Goal: Task Accomplishment & Management: Manage account settings

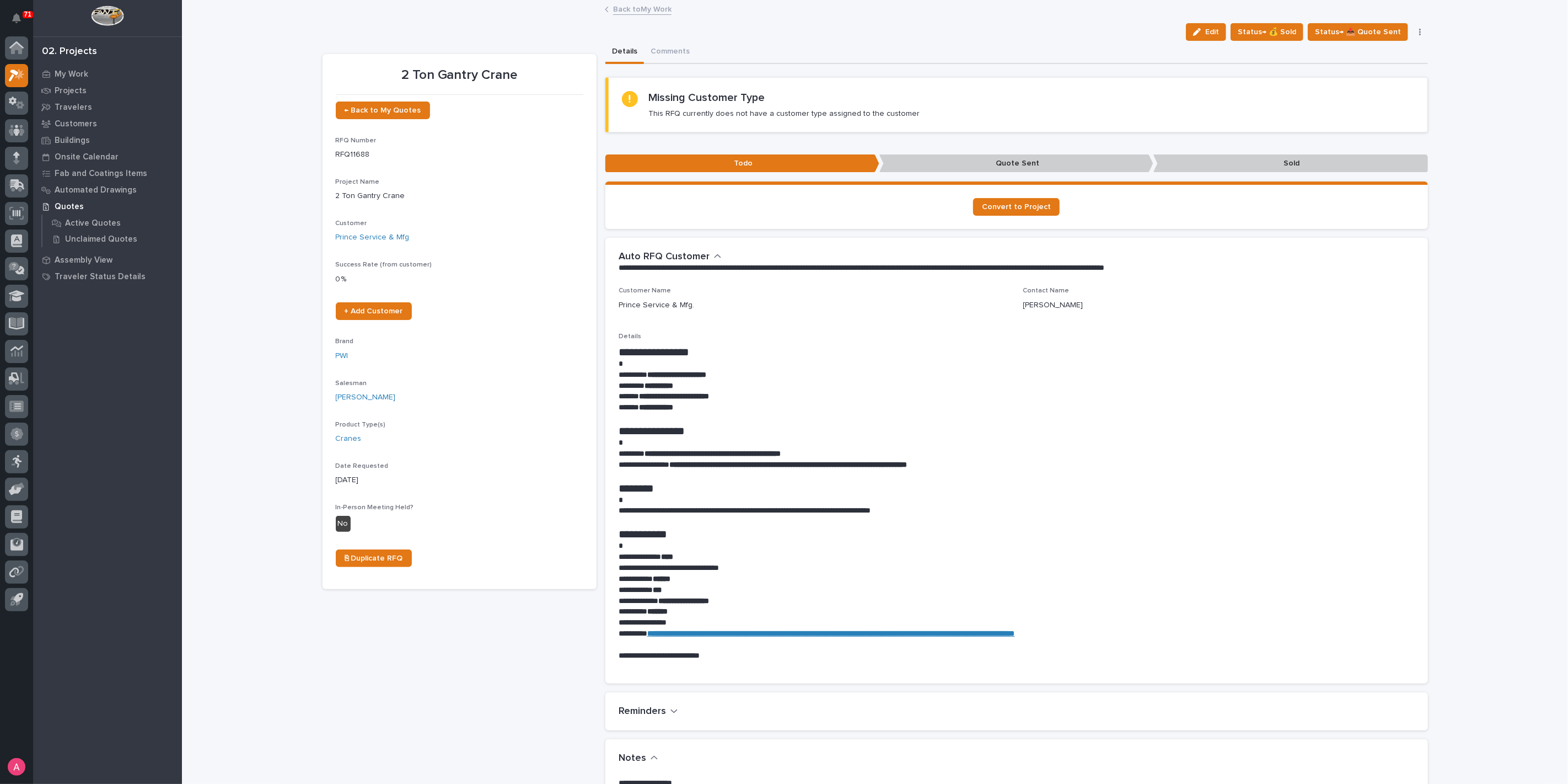
click at [631, 9] on link "Back to My Work" at bounding box center [642, 8] width 58 height 13
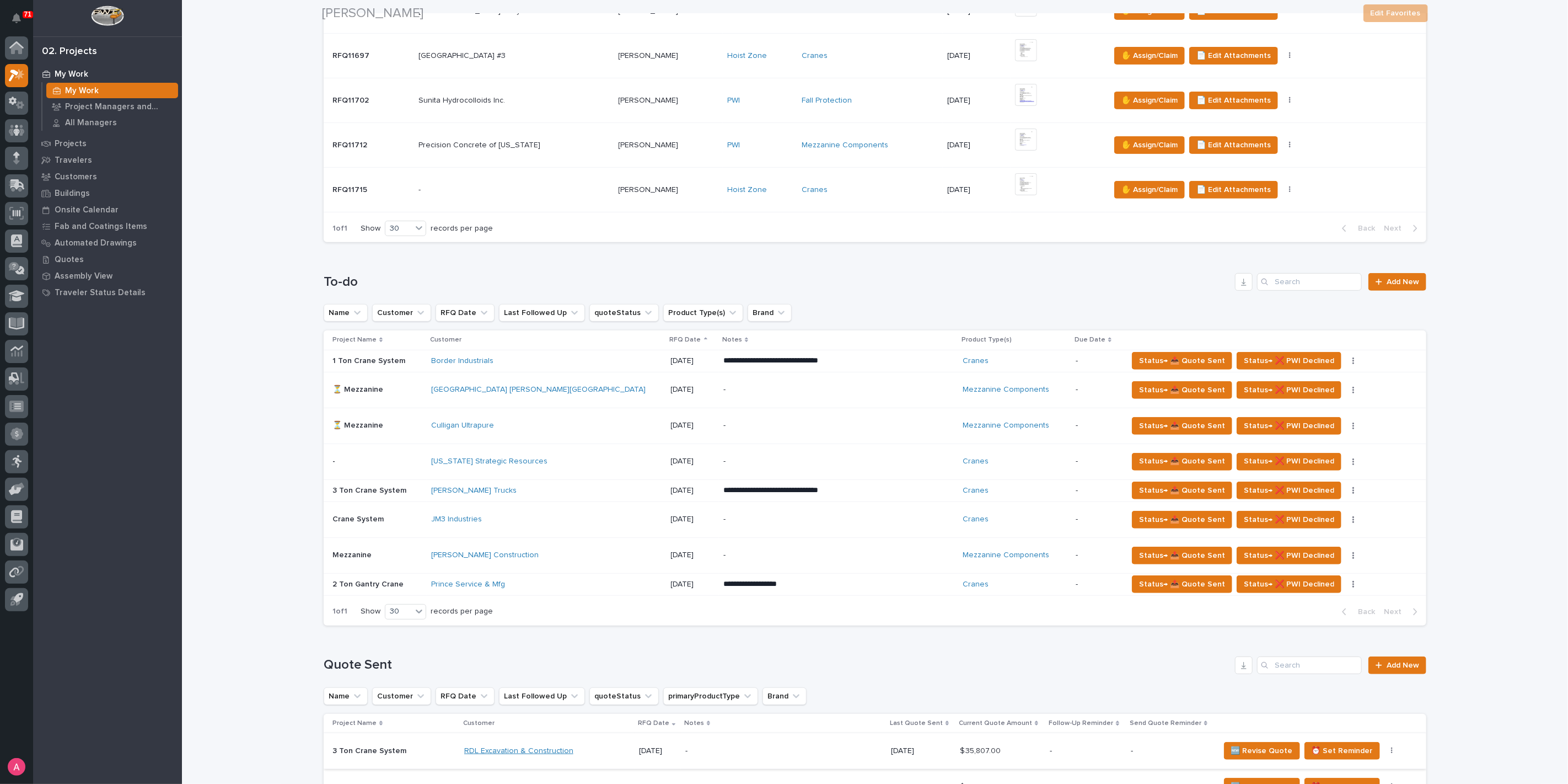
scroll to position [306, 0]
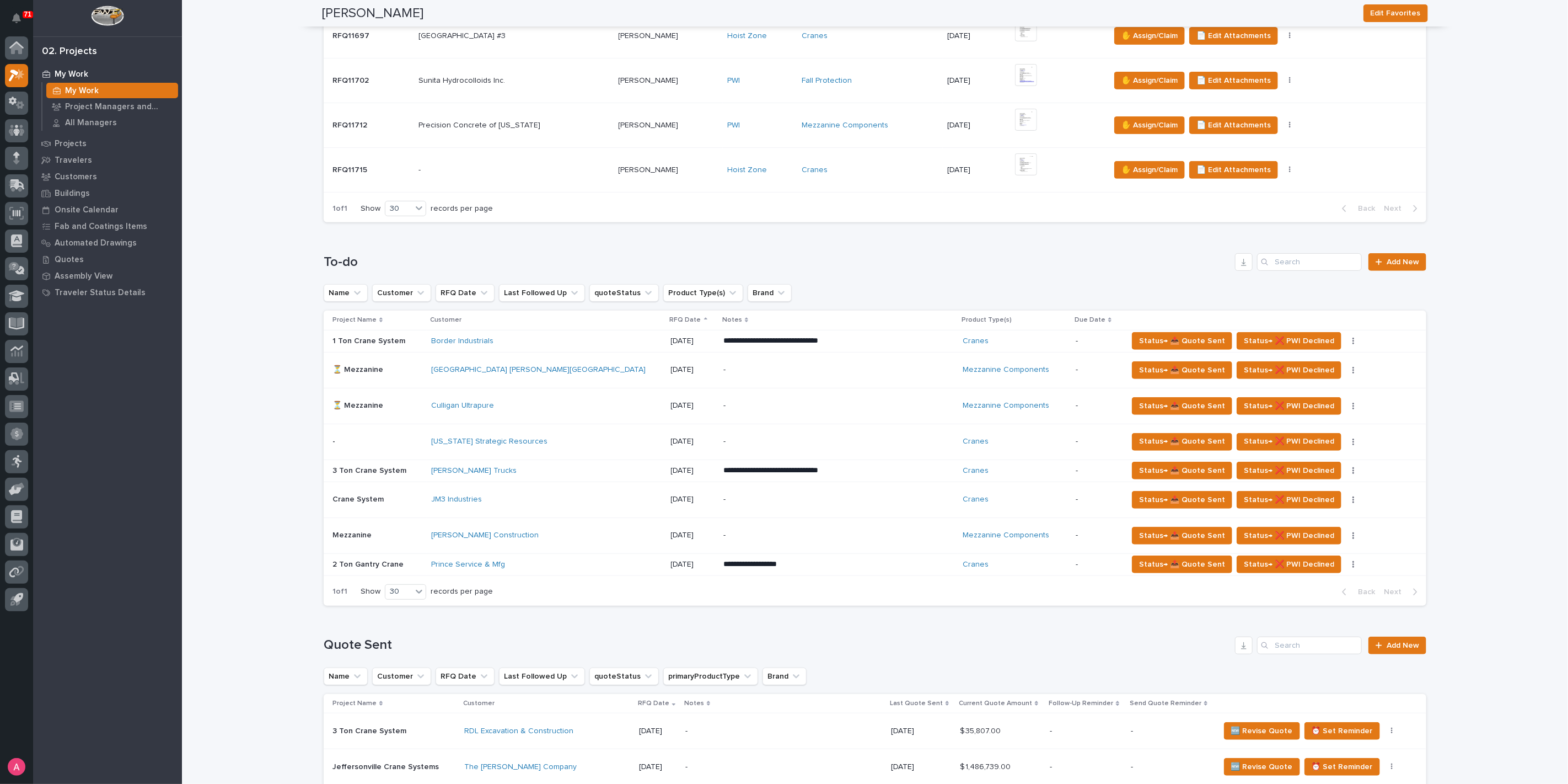
click at [525, 532] on div "[PERSON_NAME] Construction" at bounding box center [528, 535] width 193 height 9
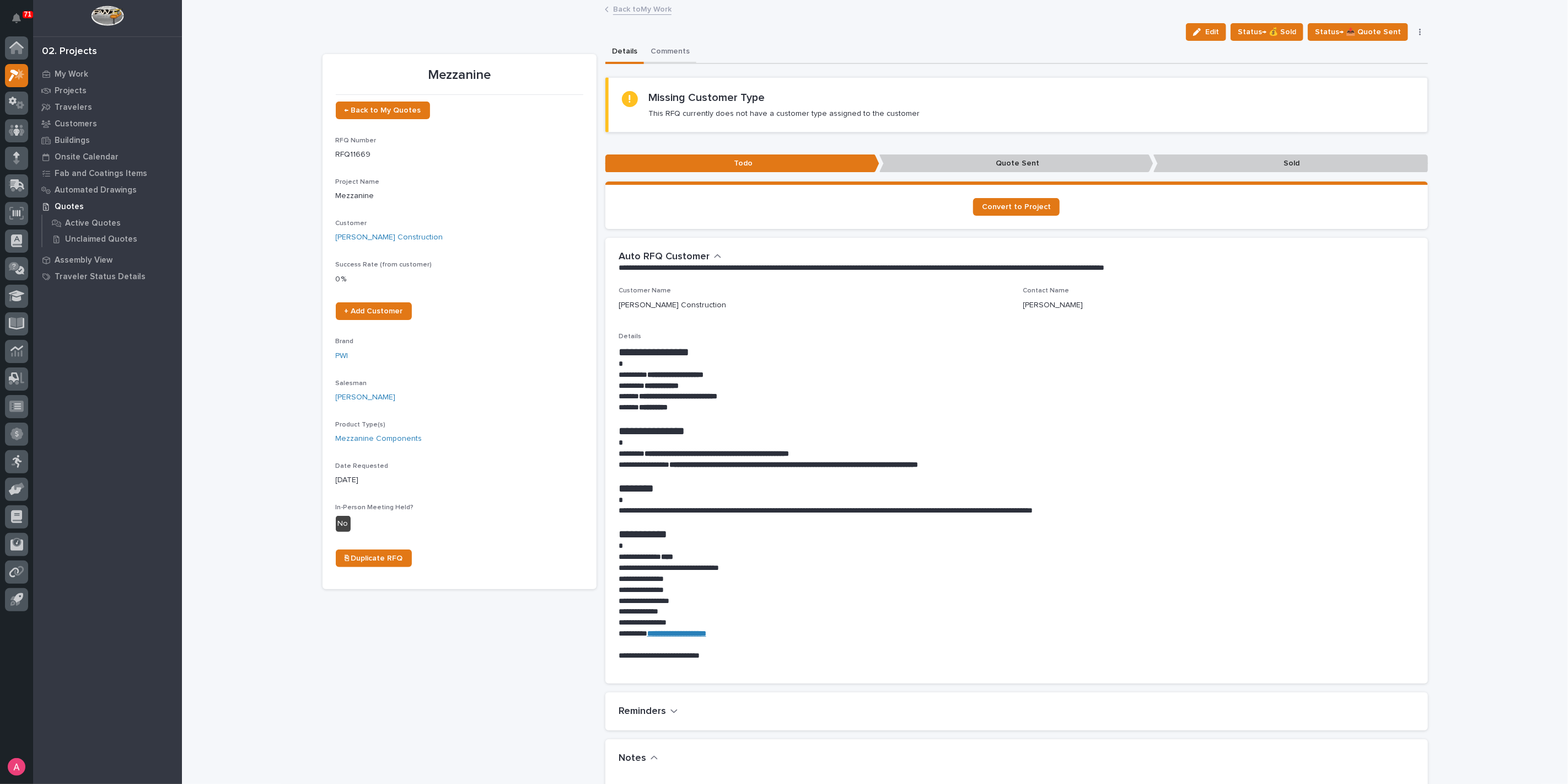
click at [657, 41] on button "Comments" at bounding box center [670, 52] width 52 height 23
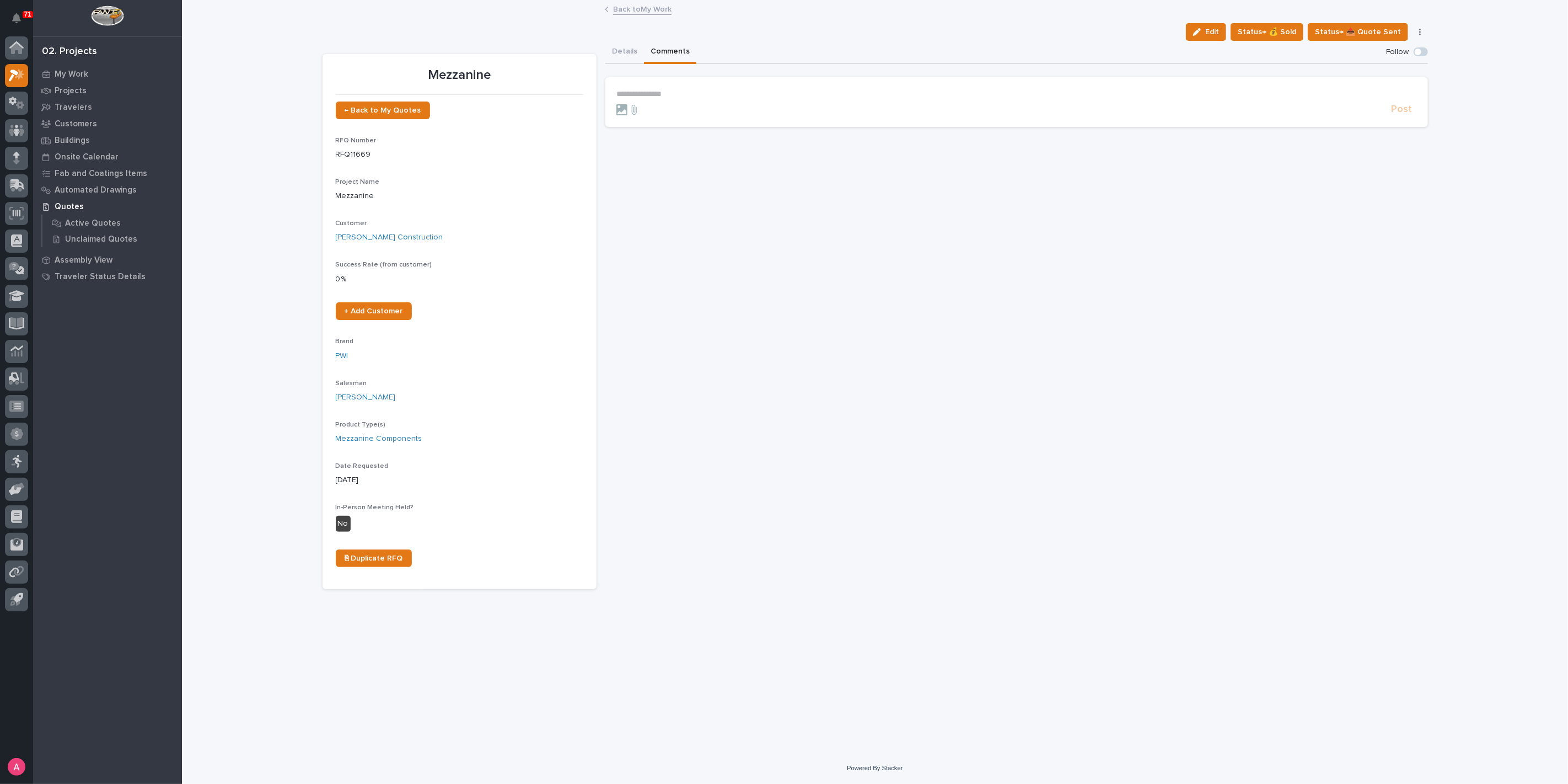
click at [677, 88] on section "**********" at bounding box center [1016, 102] width 823 height 50
click at [679, 93] on p "**********" at bounding box center [1016, 94] width 801 height 9
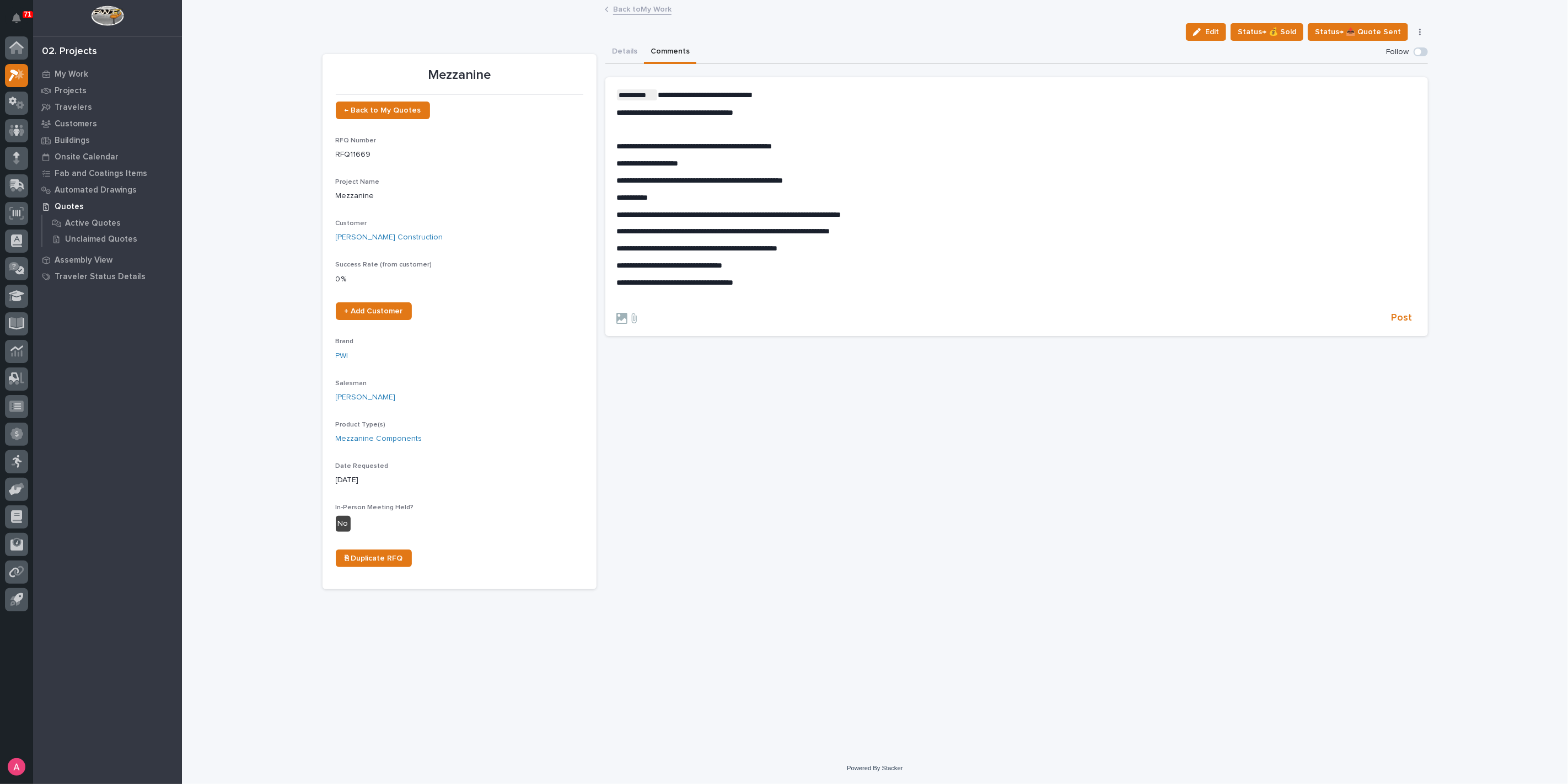
click at [722, 296] on p "﻿" at bounding box center [1016, 300] width 801 height 9
click at [623, 317] on icon at bounding box center [622, 318] width 11 height 11
click at [616, 313] on input "file" at bounding box center [616, 313] width 0 height 0
click at [633, 321] on icon at bounding box center [634, 318] width 13 height 11
click at [628, 313] on input "file" at bounding box center [628, 313] width 0 height 0
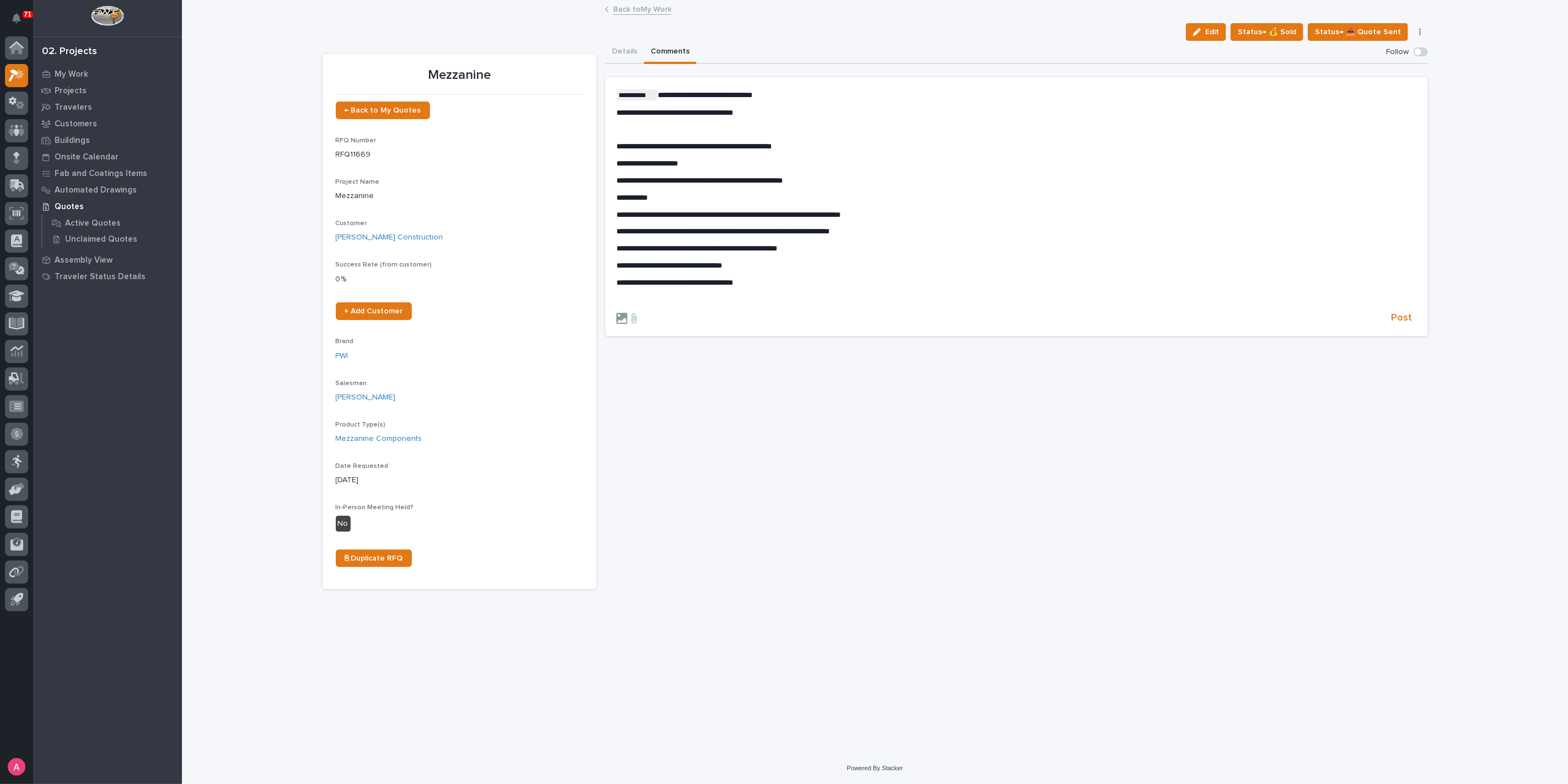
click at [618, 317] on icon at bounding box center [622, 318] width 11 height 11
click at [616, 313] on input "file" at bounding box center [616, 313] width 0 height 0
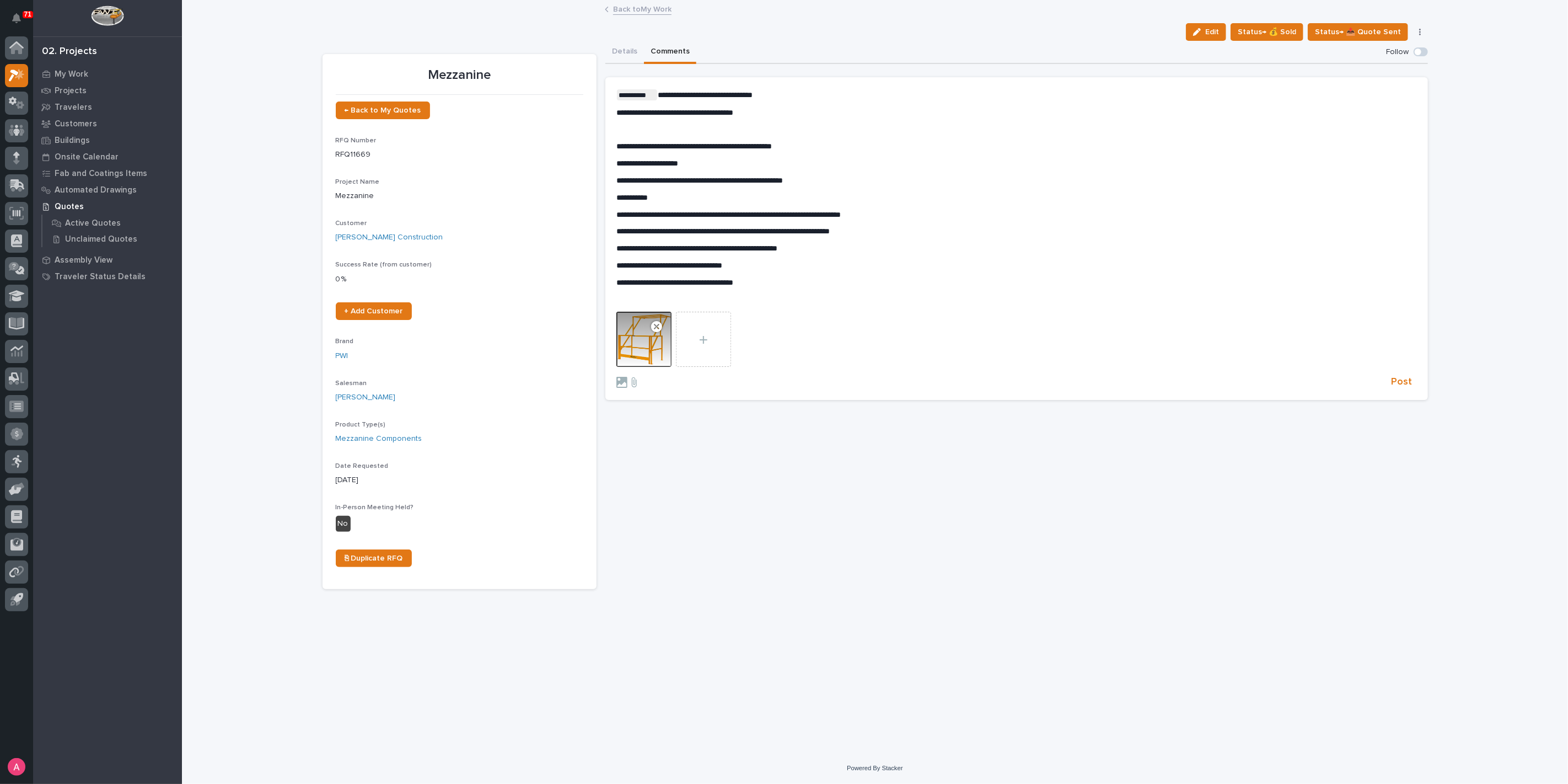
click at [768, 290] on div "**********" at bounding box center [1016, 196] width 801 height 215
click at [802, 289] on div "**********" at bounding box center [1016, 196] width 801 height 215
click at [817, 304] on p "**********" at bounding box center [1016, 300] width 801 height 9
click at [1034, 295] on p "**********" at bounding box center [1016, 300] width 801 height 9
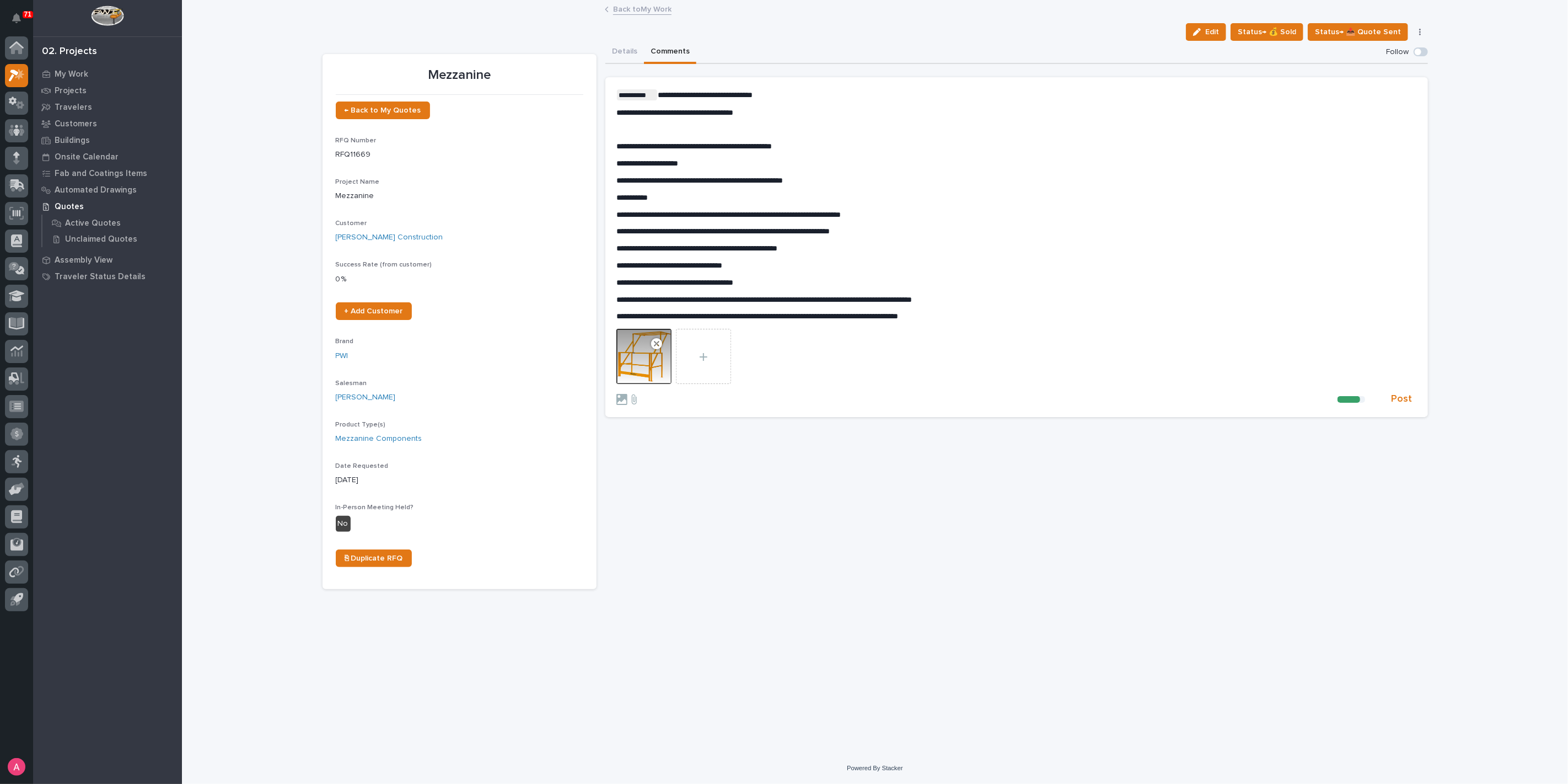
click at [615, 146] on section "**********" at bounding box center [1016, 247] width 823 height 340
click at [616, 148] on span "**********" at bounding box center [694, 146] width 155 height 8
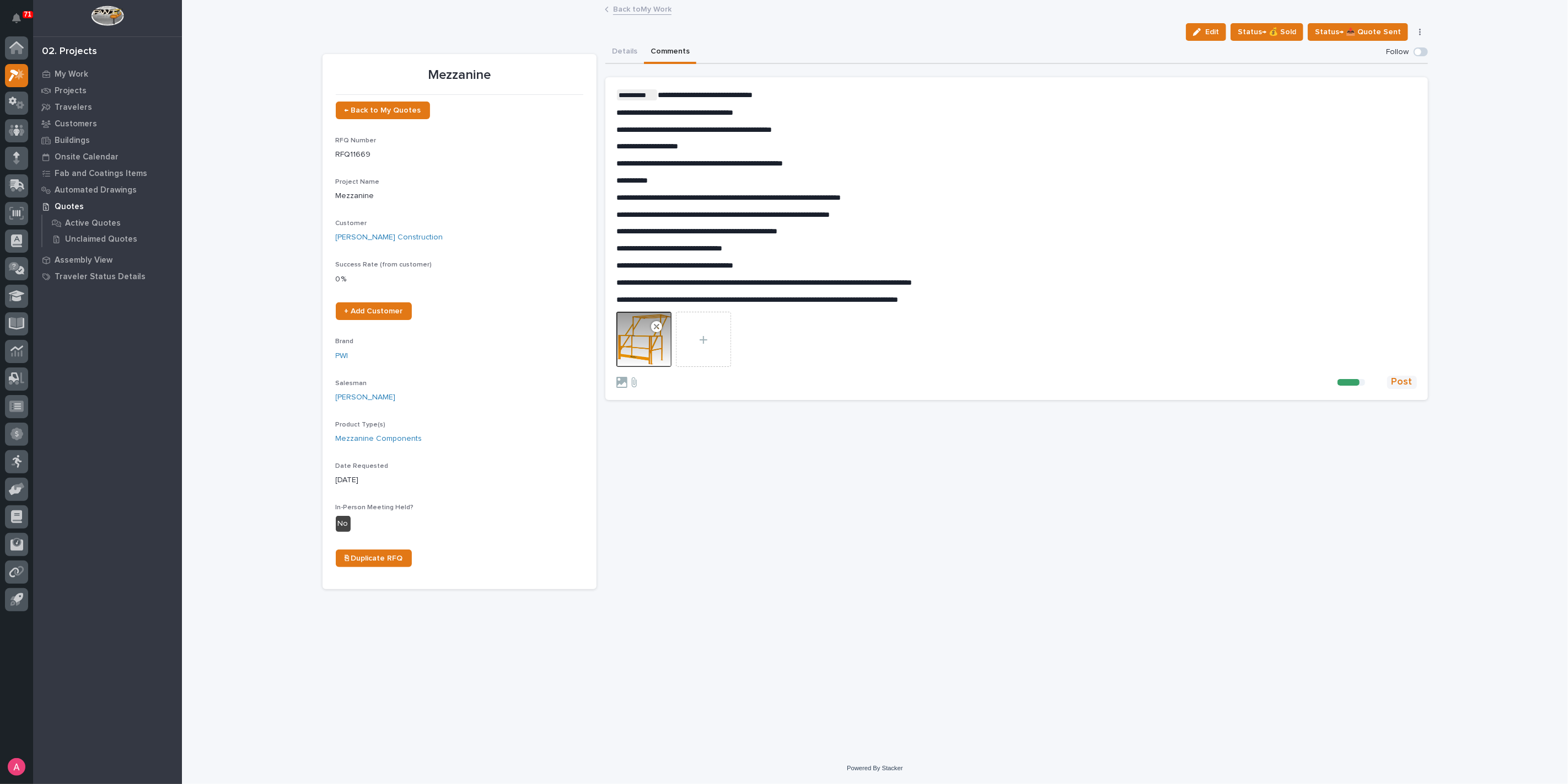
click at [1407, 382] on span "Post" at bounding box center [1402, 382] width 21 height 13
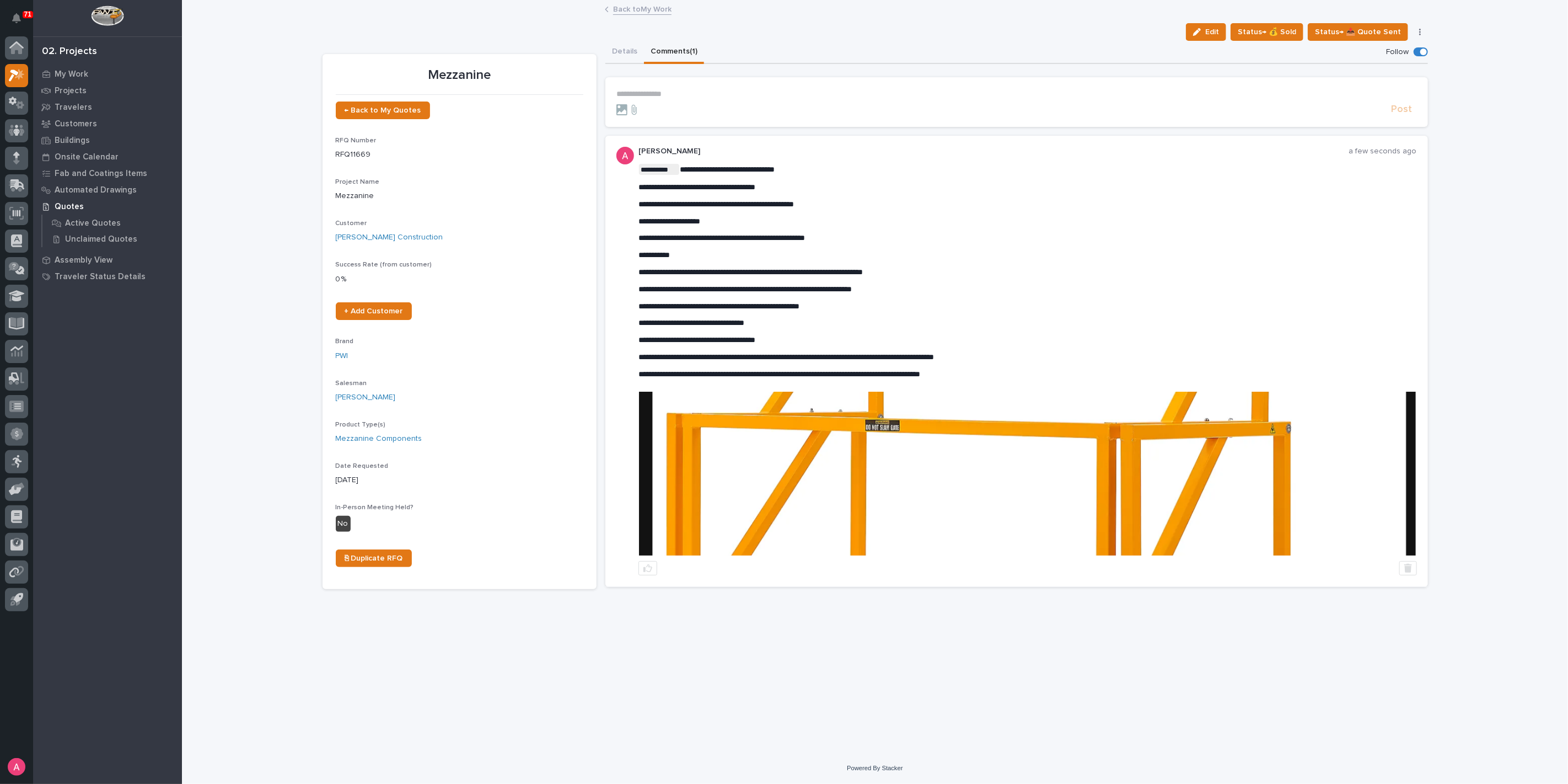
click at [958, 482] on img at bounding box center [1027, 474] width 777 height 164
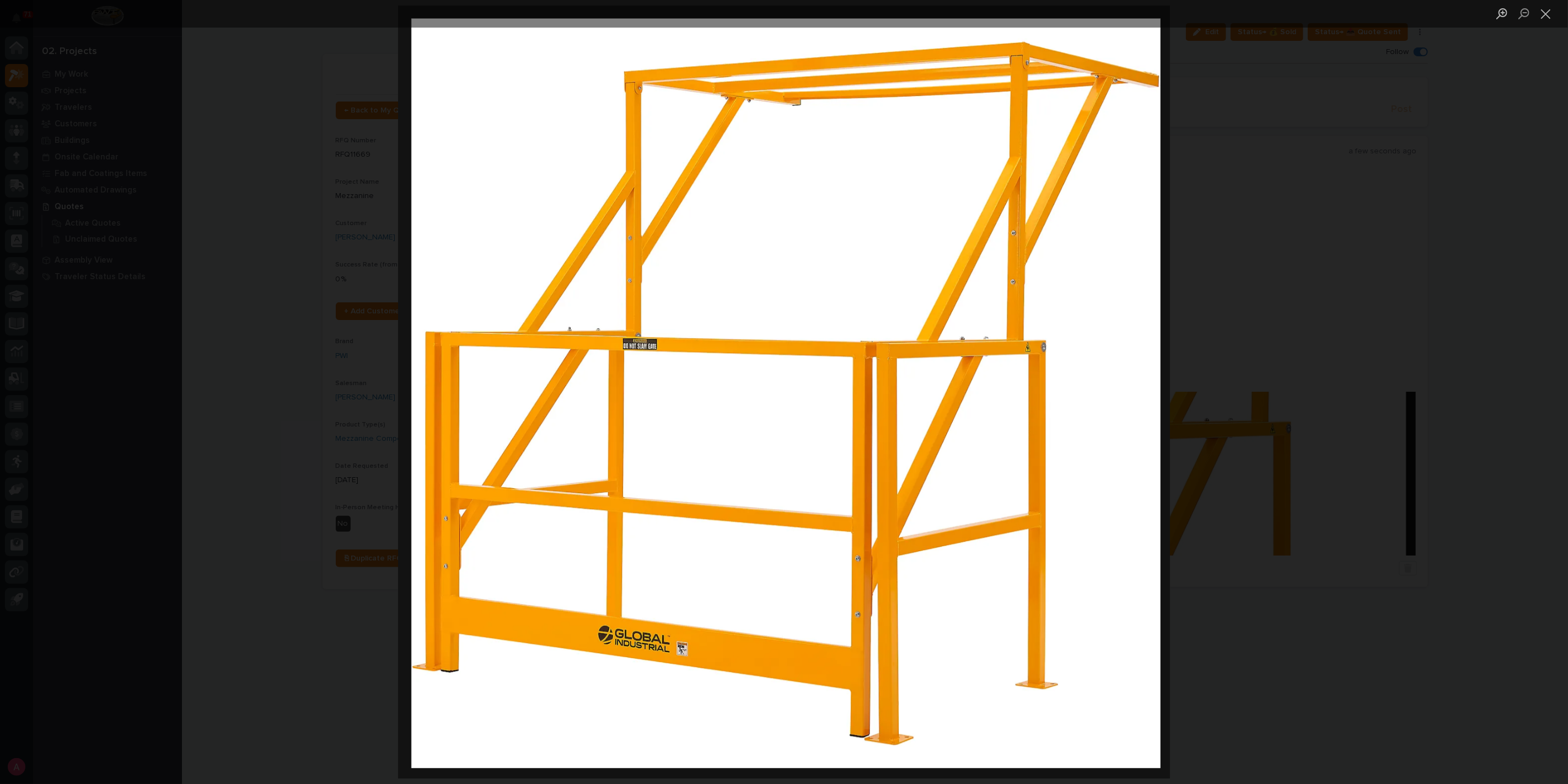
click at [1248, 412] on div "Lightbox" at bounding box center [784, 392] width 1568 height 784
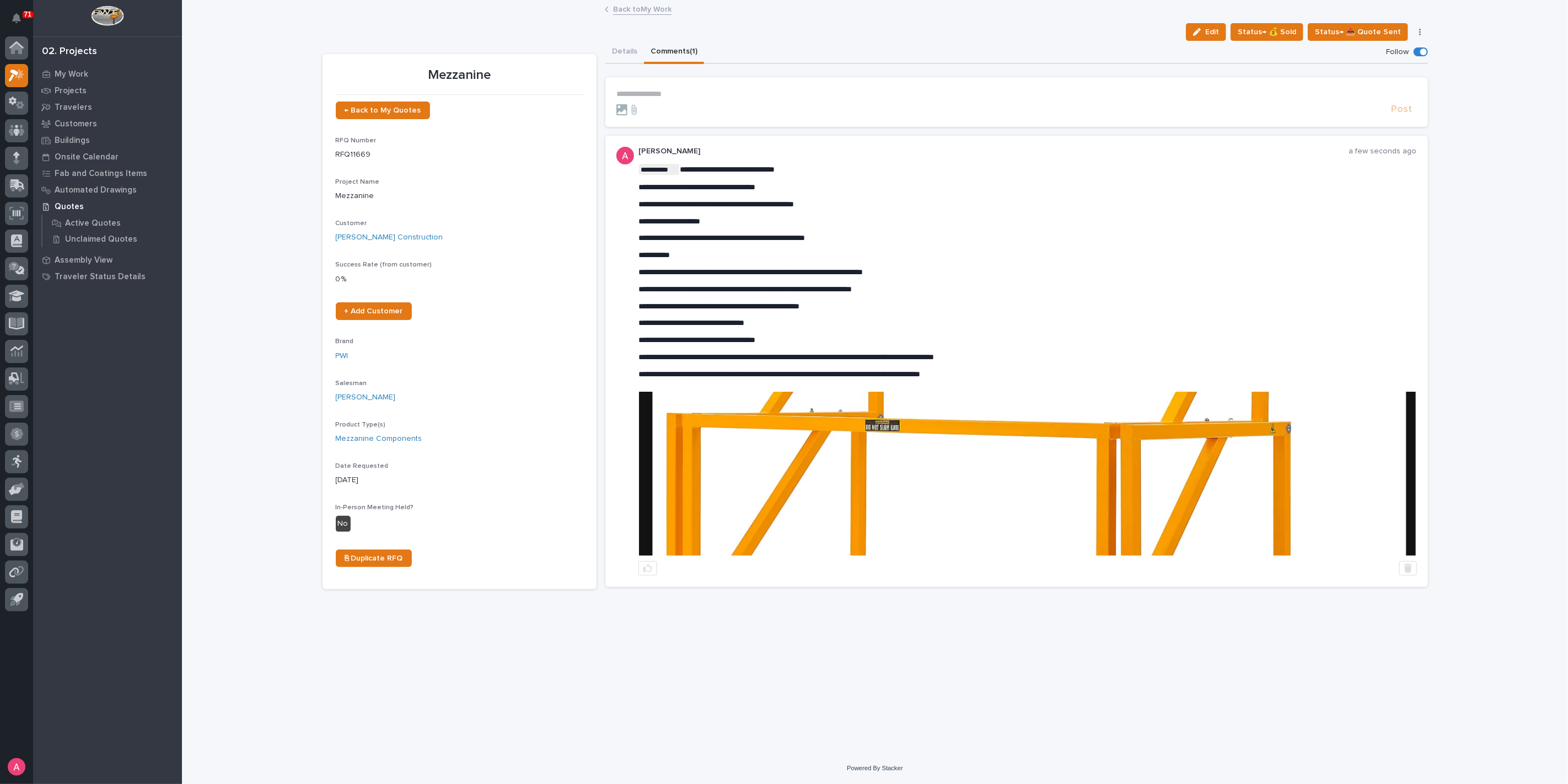
click at [1421, 32] on icon "button" at bounding box center [1420, 32] width 2 height 7
click at [1359, 212] on span "🚩 Edit Flags" at bounding box center [1352, 213] width 45 height 13
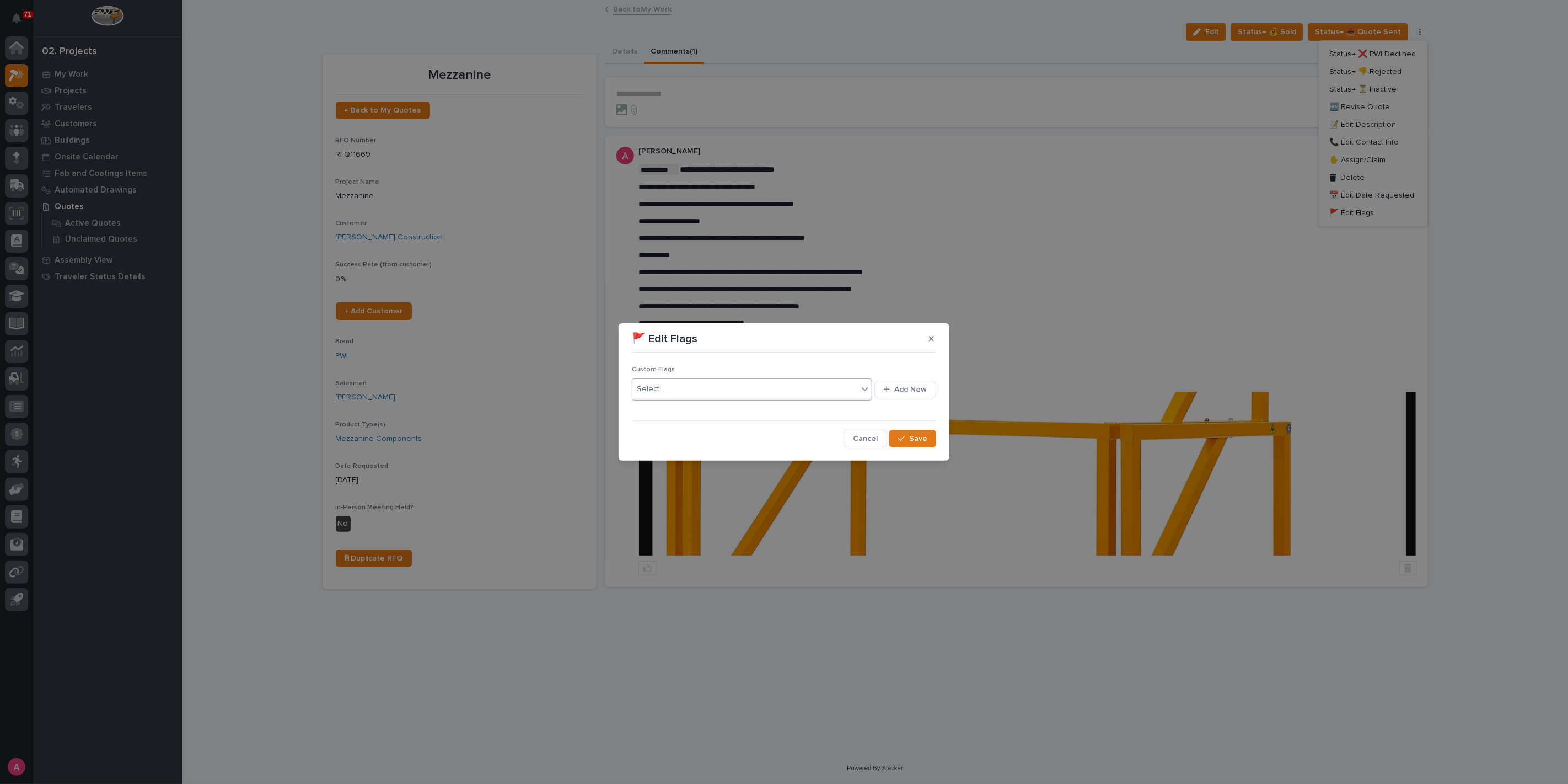
click at [714, 391] on div "Select..." at bounding box center [745, 389] width 226 height 19
click at [696, 414] on div "⏳" at bounding box center [752, 410] width 240 height 19
click at [912, 440] on span "Save" at bounding box center [919, 438] width 19 height 10
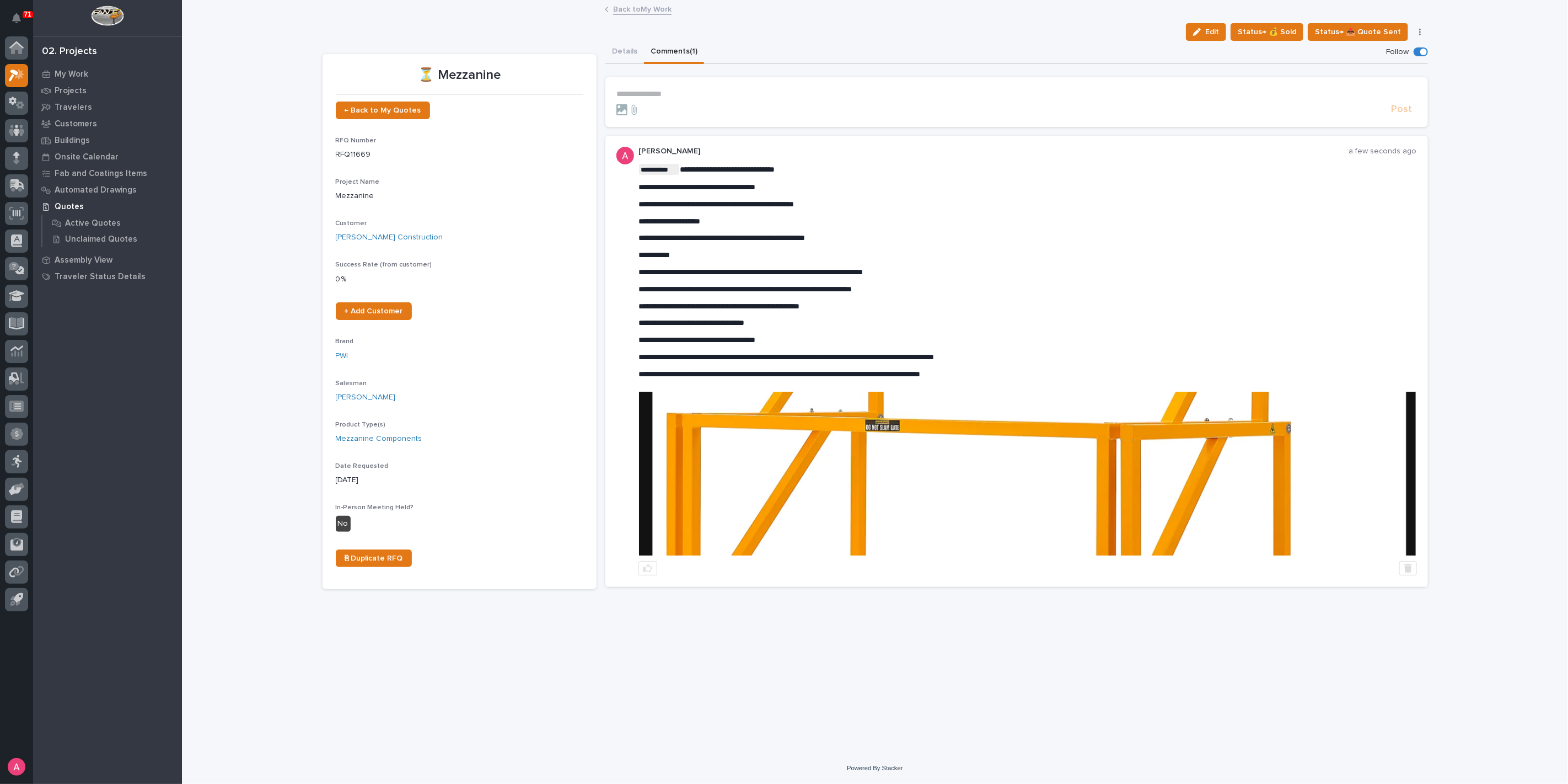
click at [639, 10] on link "Back to My Work" at bounding box center [642, 8] width 58 height 13
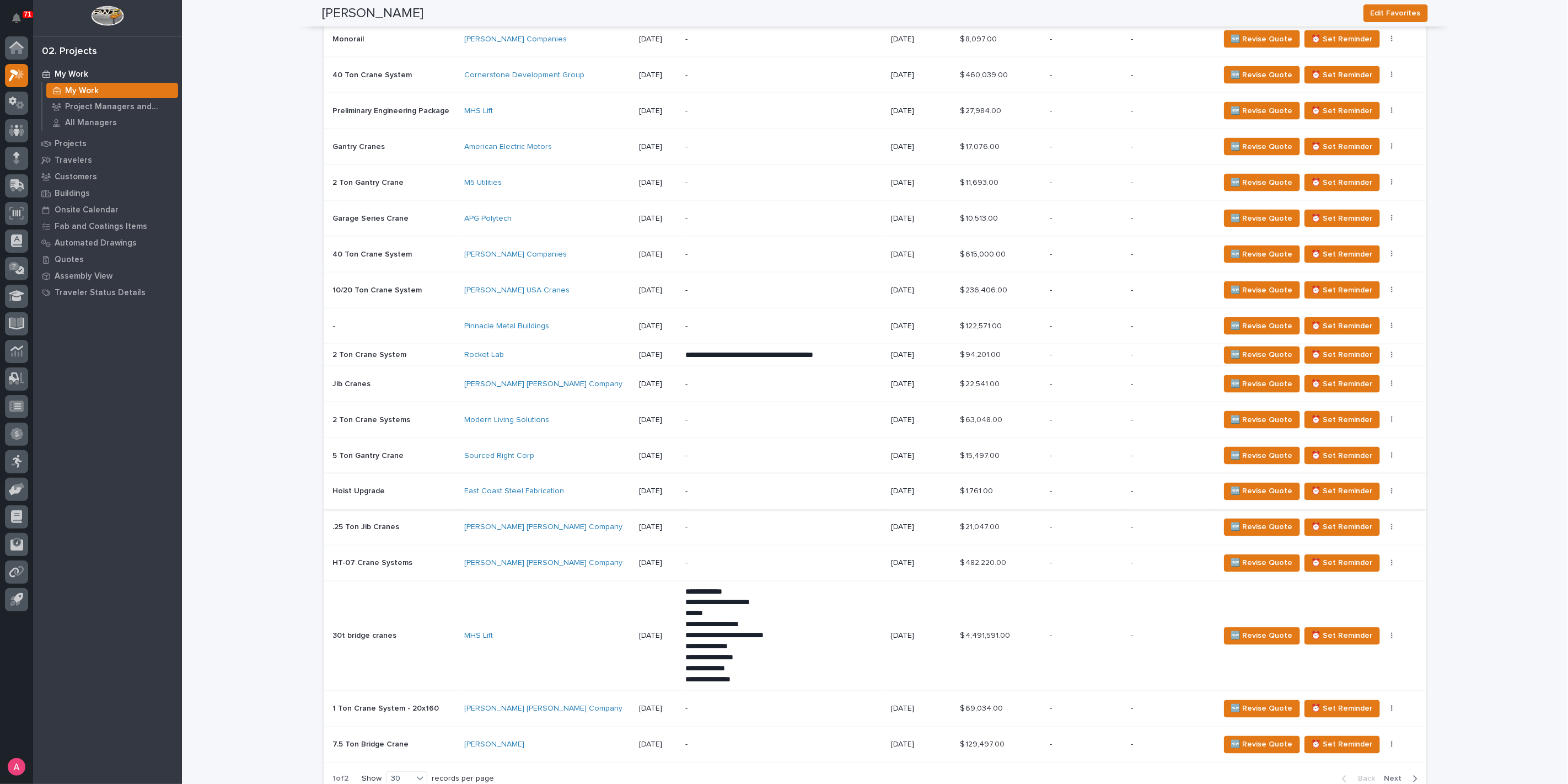
scroll to position [1409, 0]
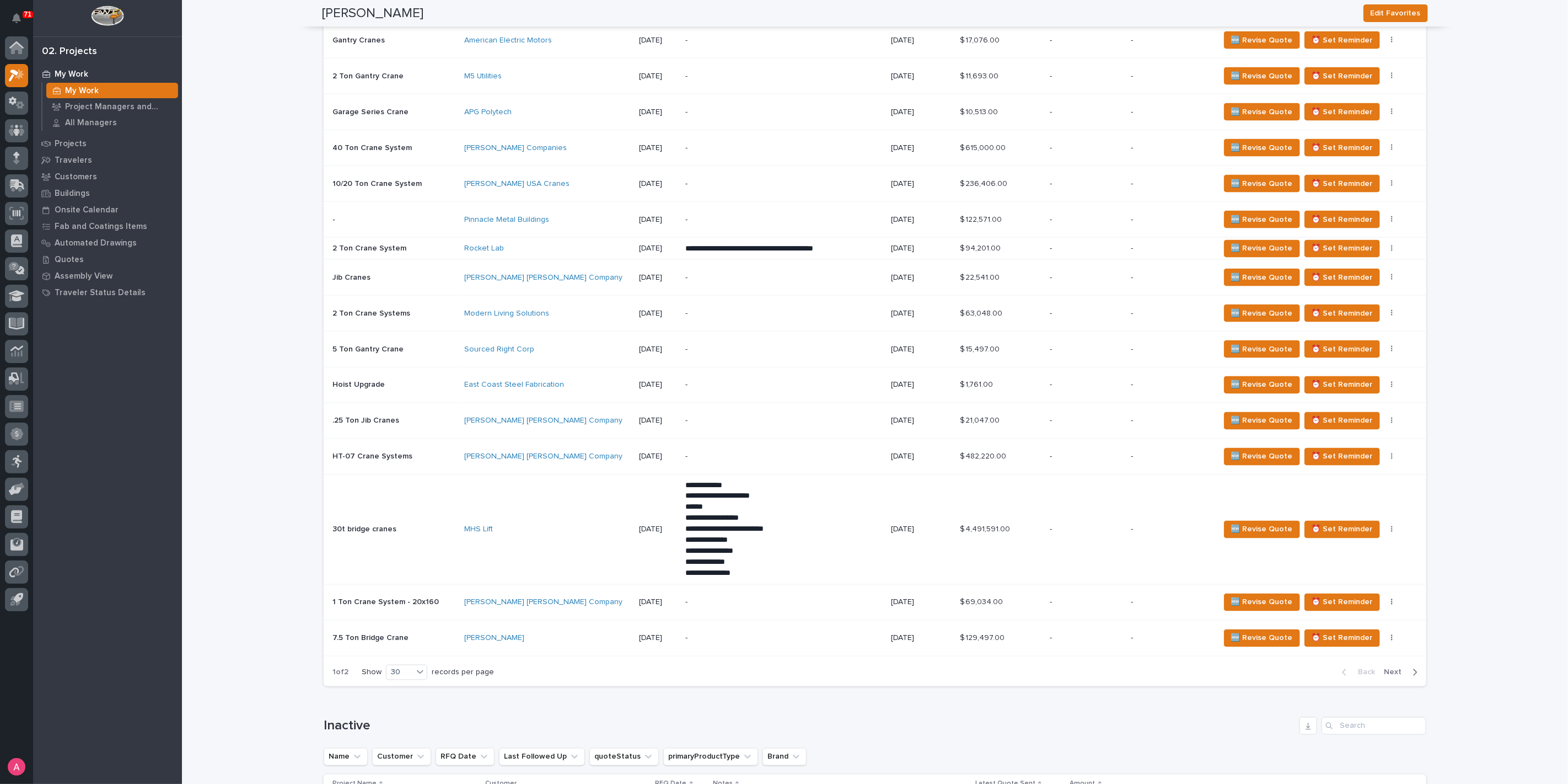
click at [1392, 668] on span "Next" at bounding box center [1396, 672] width 24 height 10
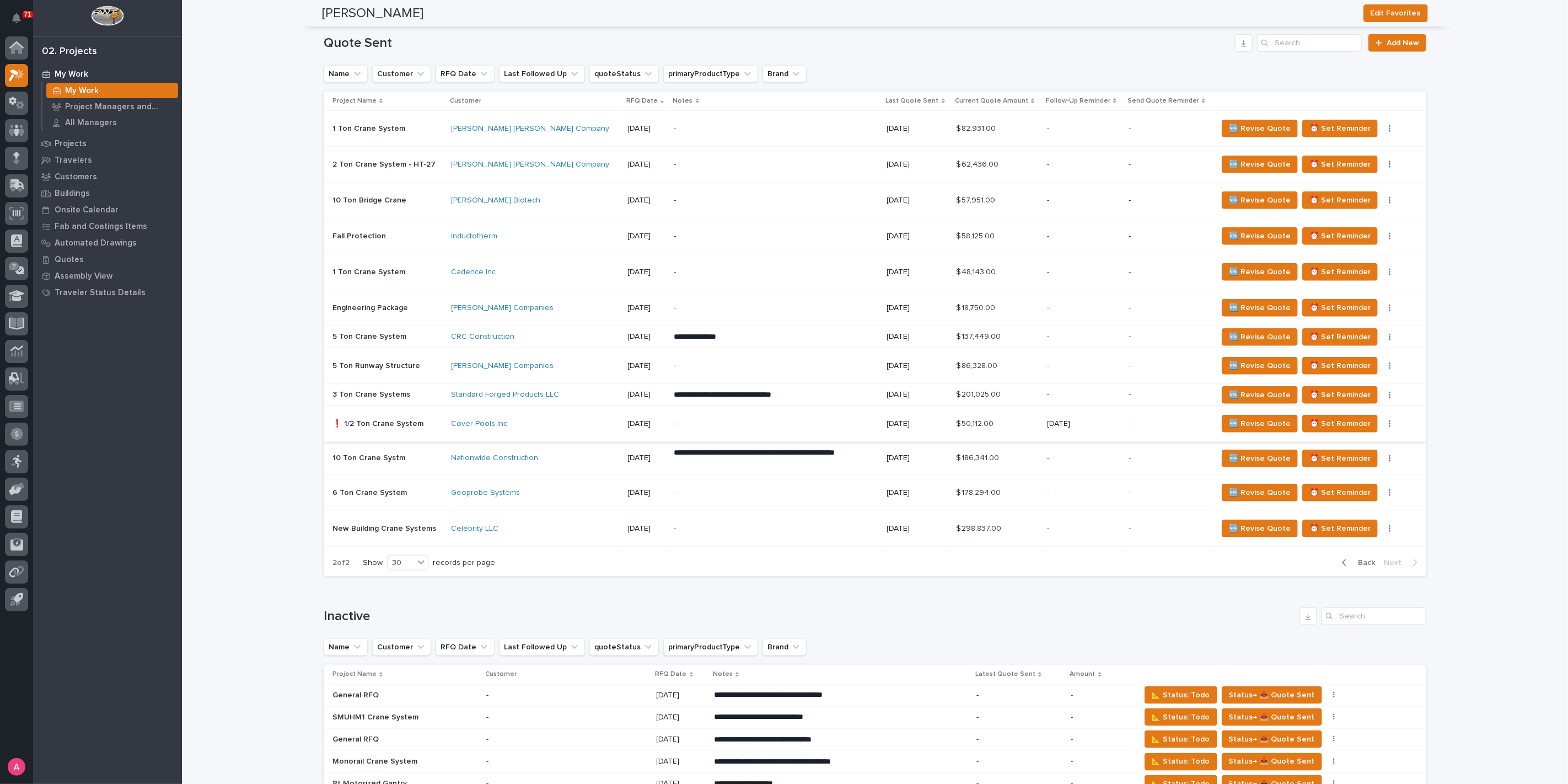
scroll to position [815, 0]
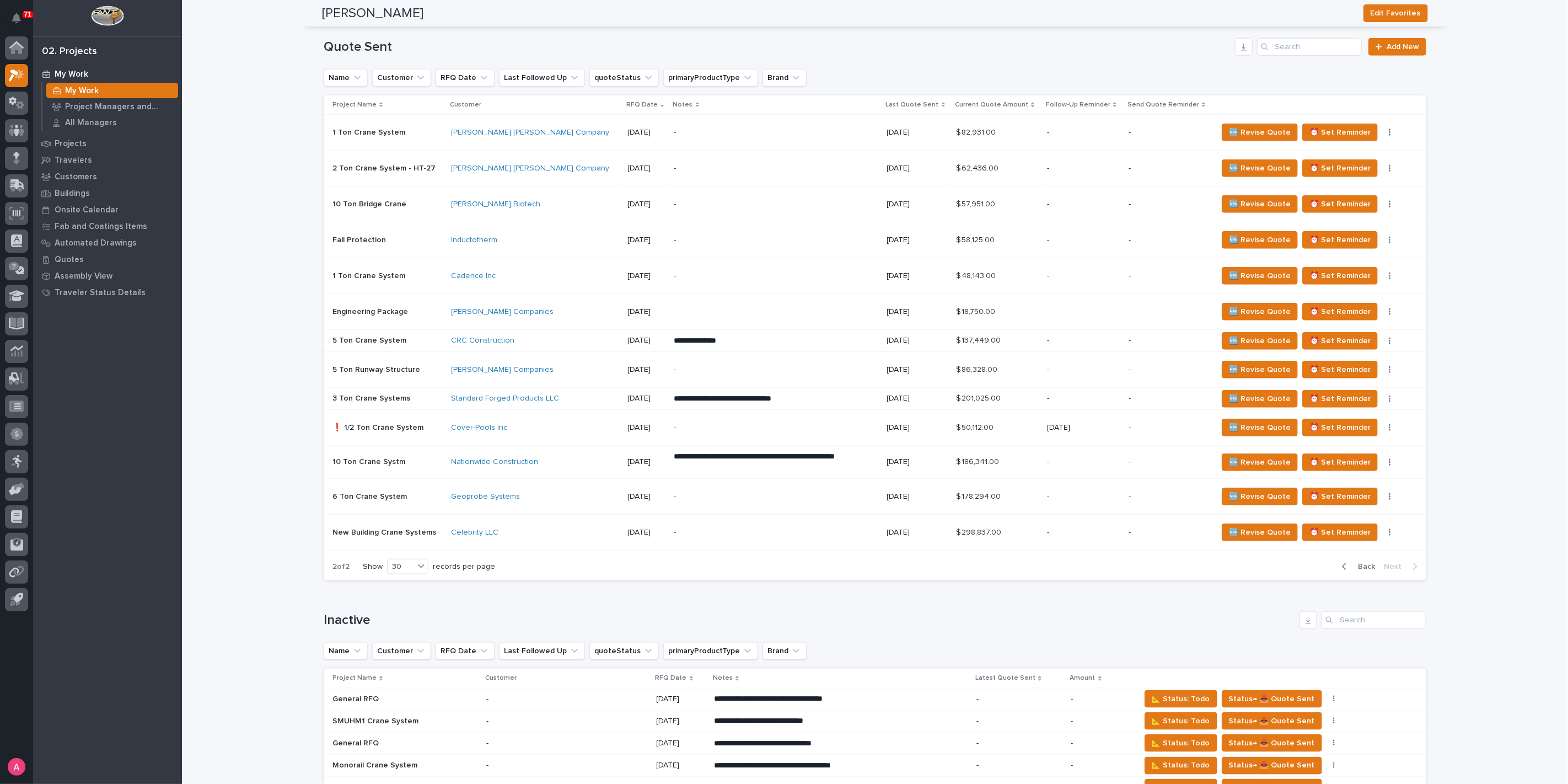
click at [850, 457] on div "**********" at bounding box center [776, 462] width 204 height 31
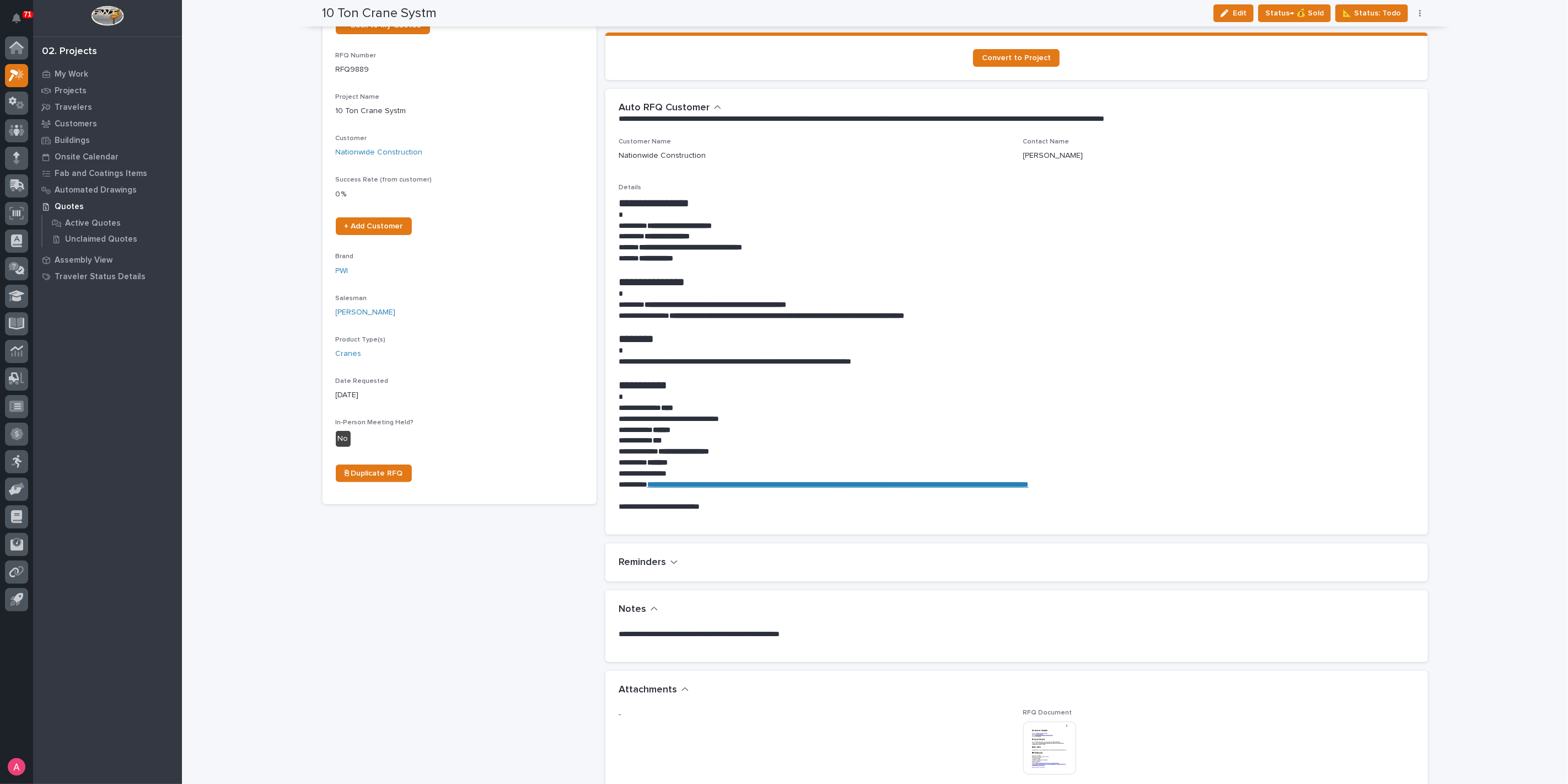
scroll to position [62, 0]
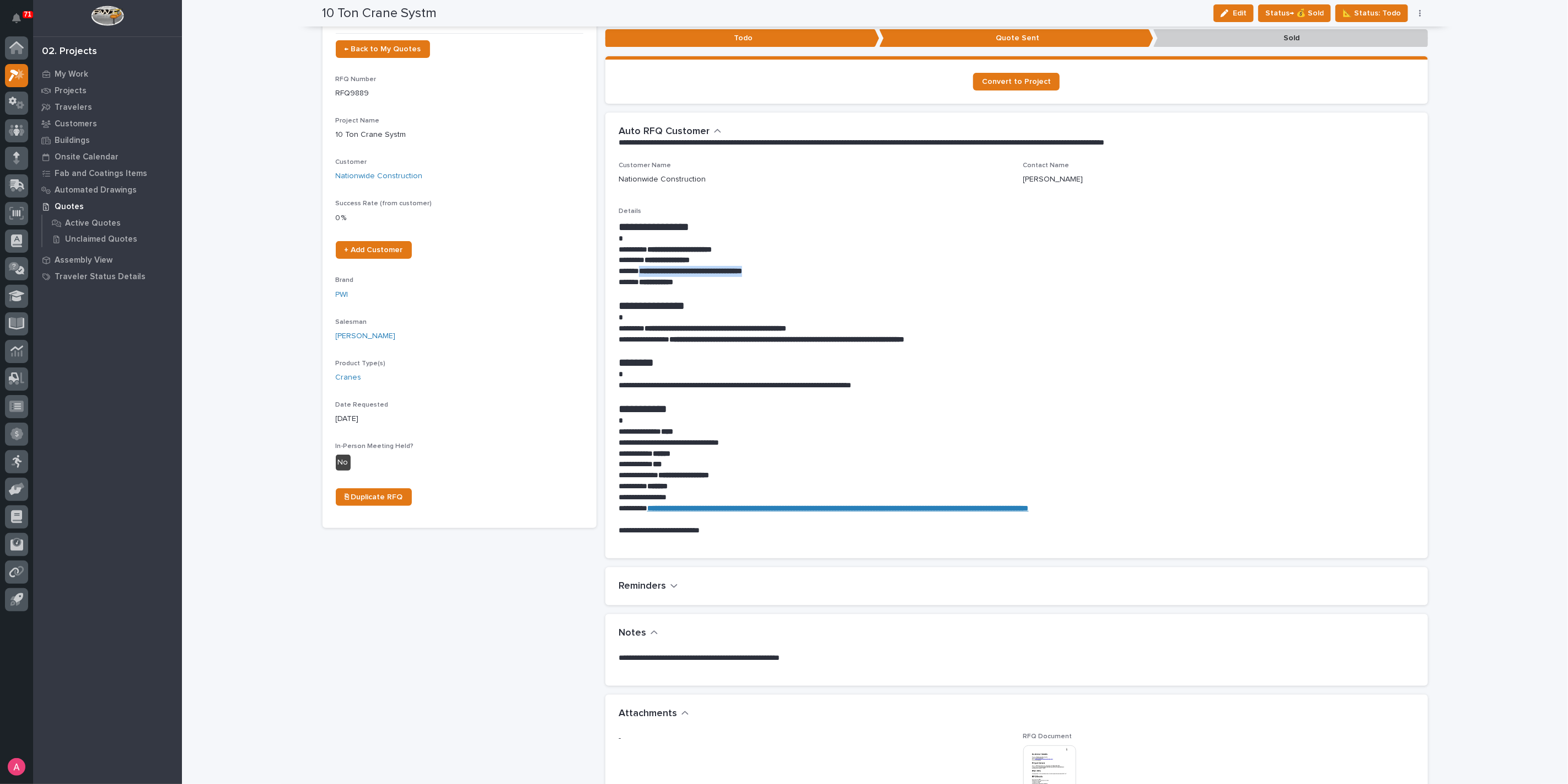
drag, startPoint x: 780, startPoint y: 271, endPoint x: 635, endPoint y: 273, distance: 145.0
click at [635, 273] on p "**********" at bounding box center [1016, 271] width 796 height 11
copy strong "**********"
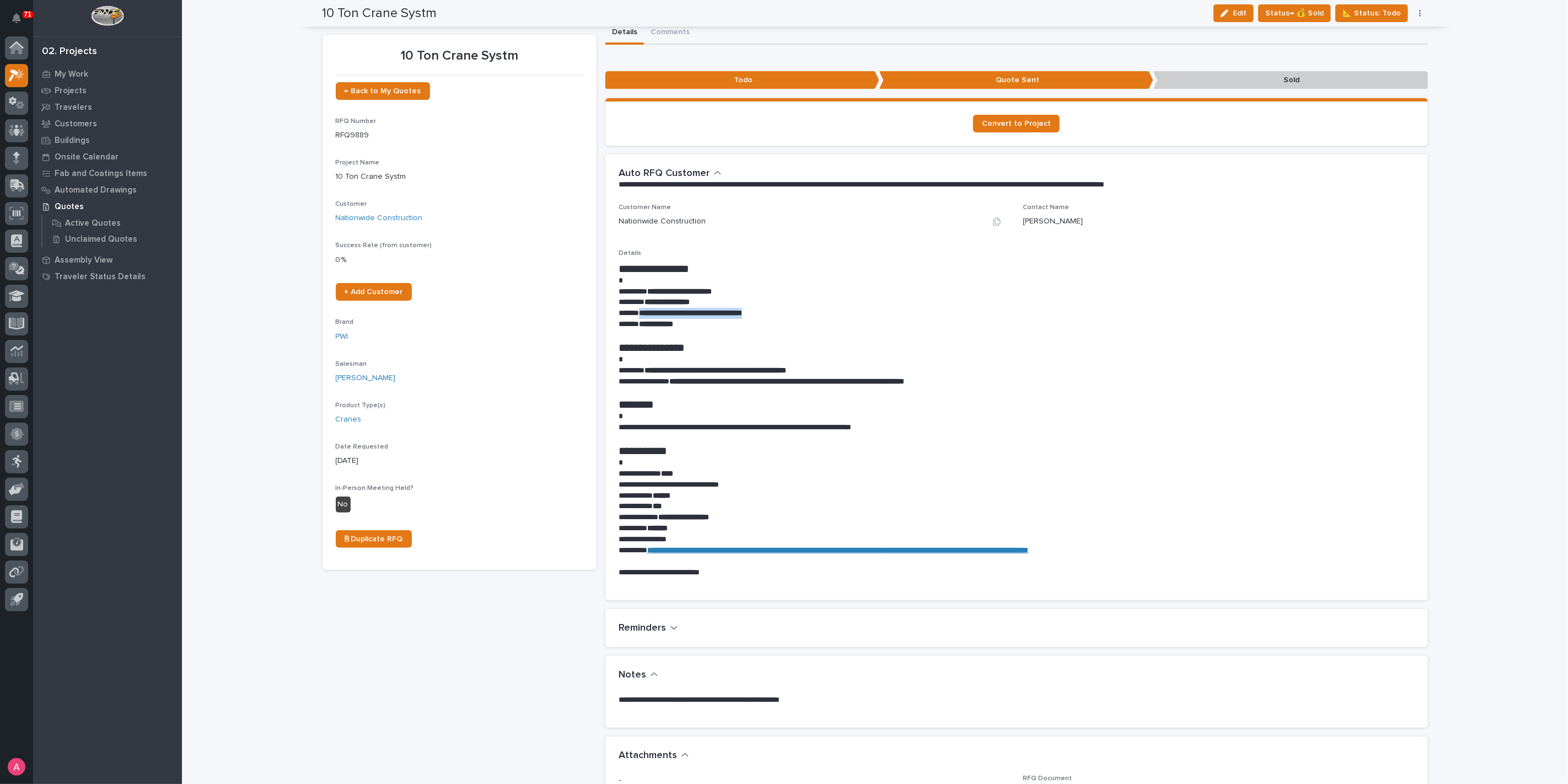
scroll to position [0, 0]
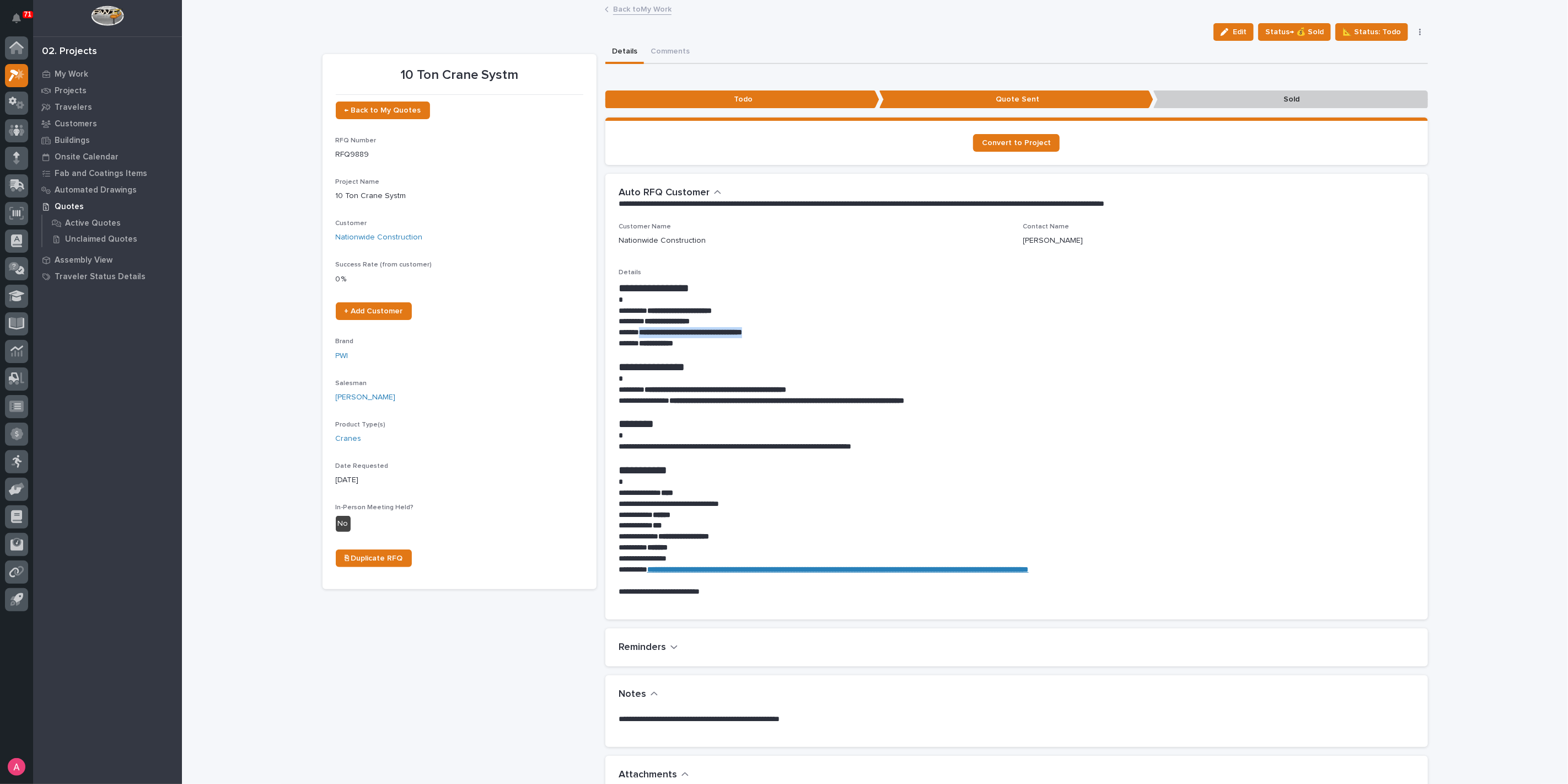
click at [630, 12] on link "Back to My Work" at bounding box center [642, 8] width 58 height 13
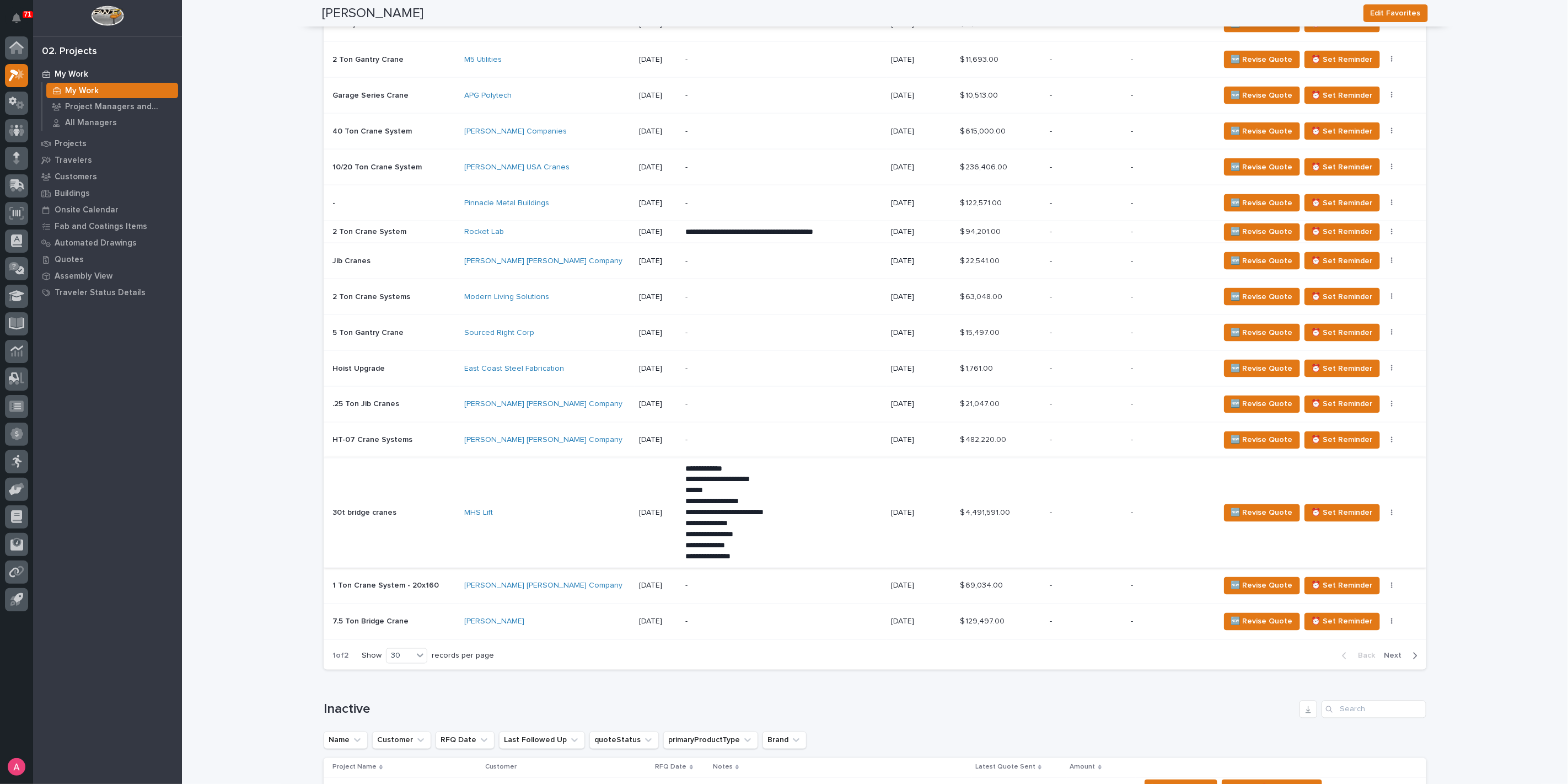
scroll to position [1471, 0]
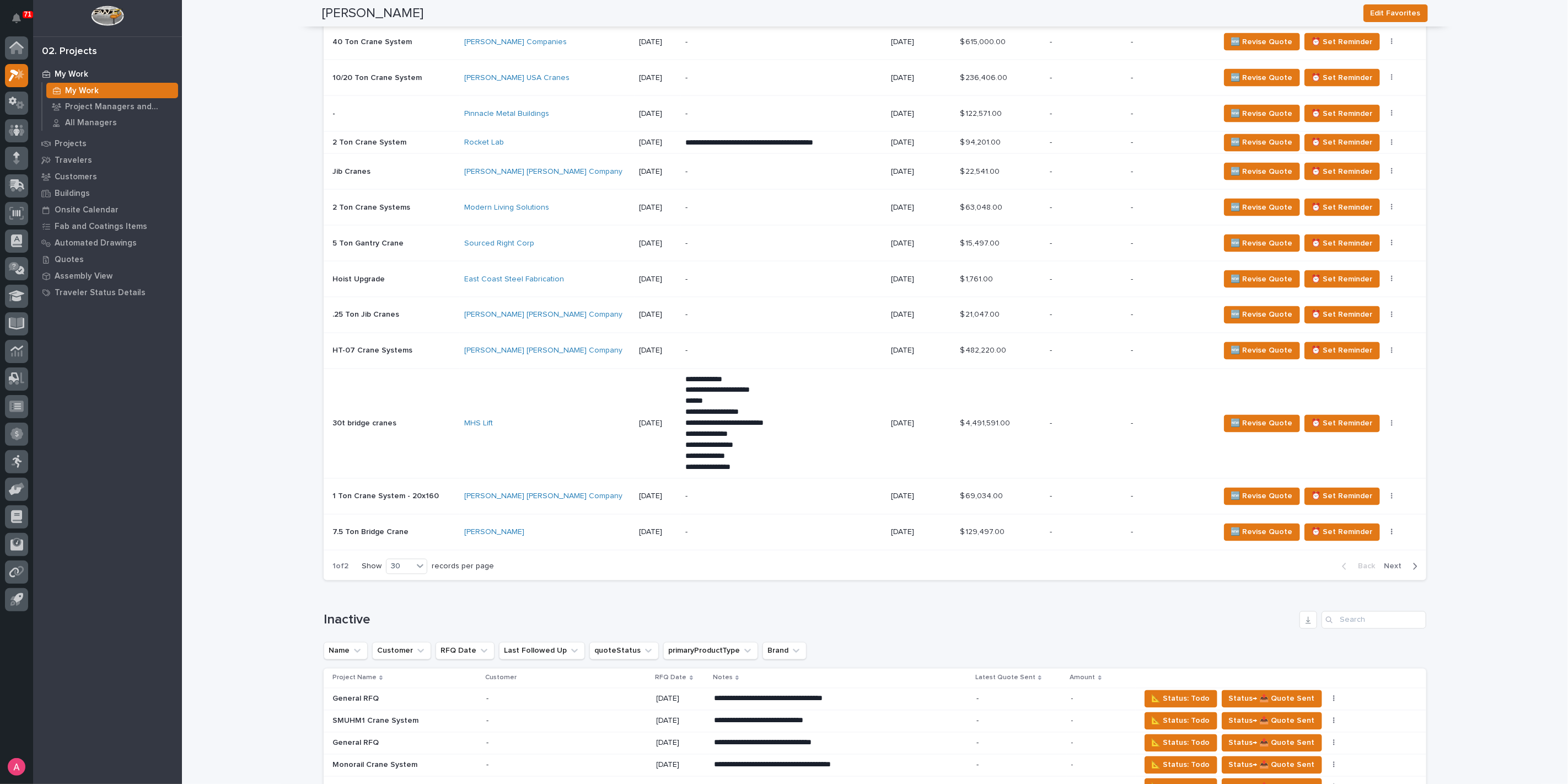
click at [1395, 562] on span "Next" at bounding box center [1396, 566] width 24 height 10
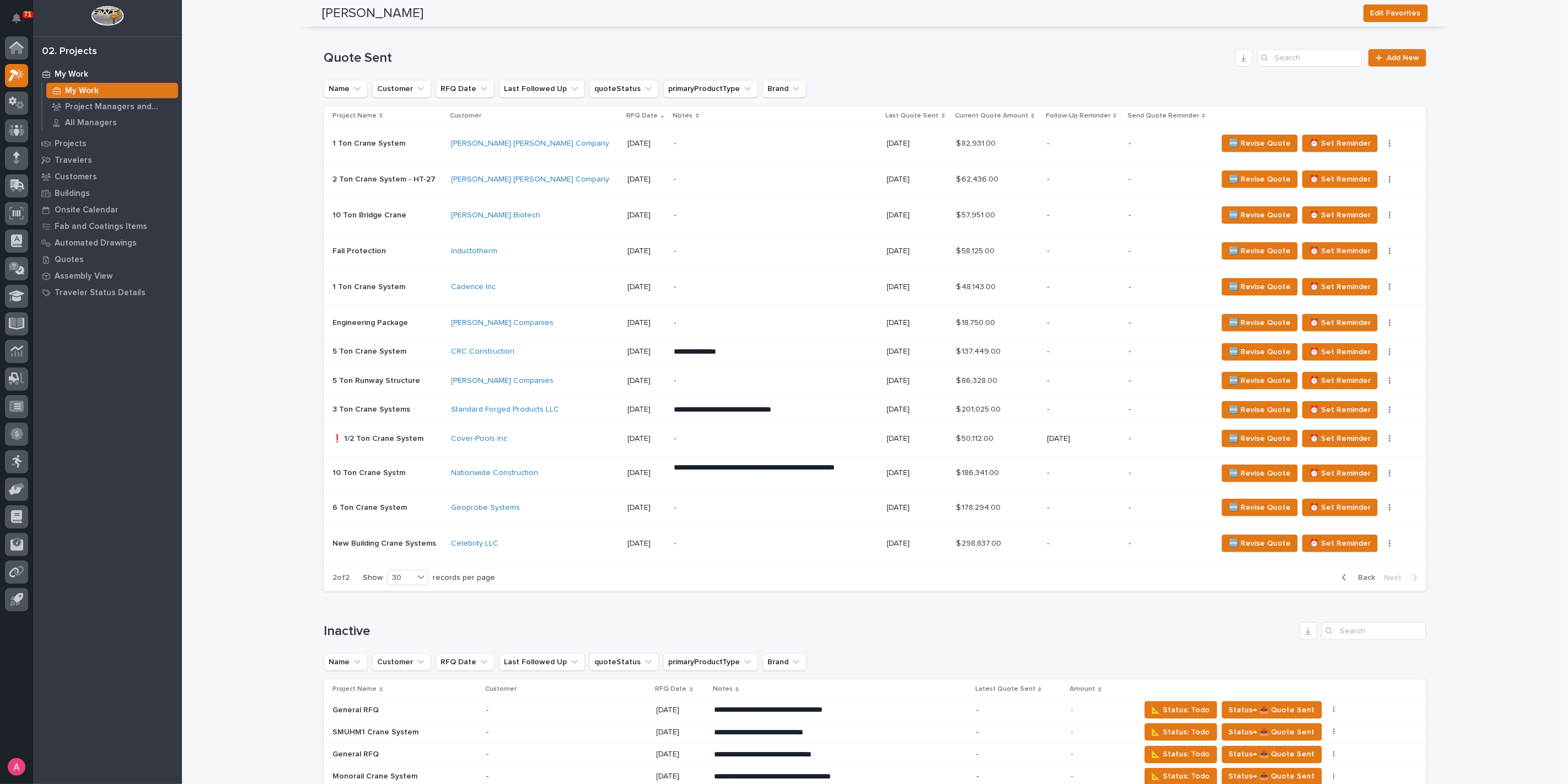
scroll to position [755, 0]
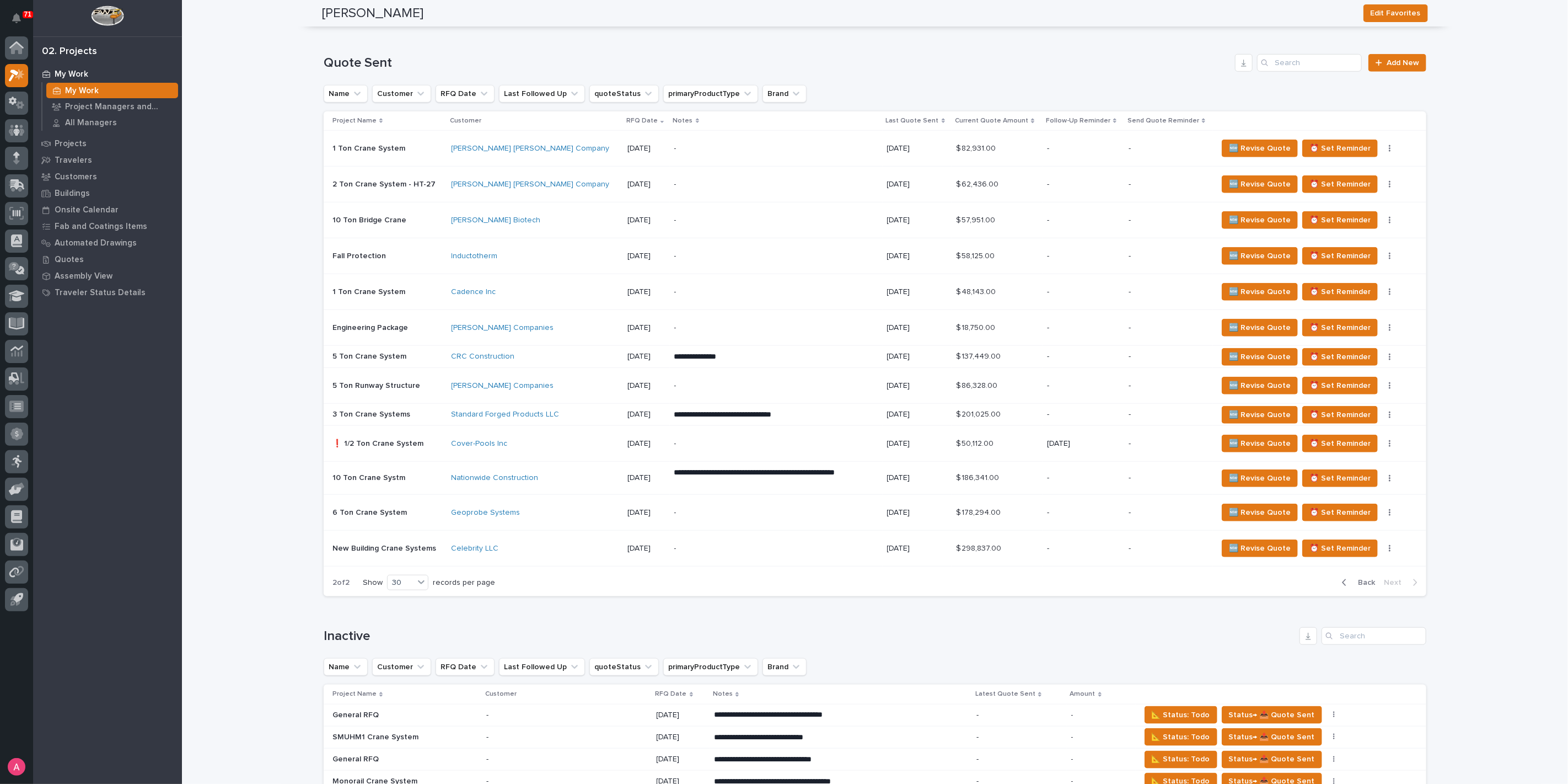
click at [699, 287] on p "-" at bounding box center [771, 292] width 193 height 9
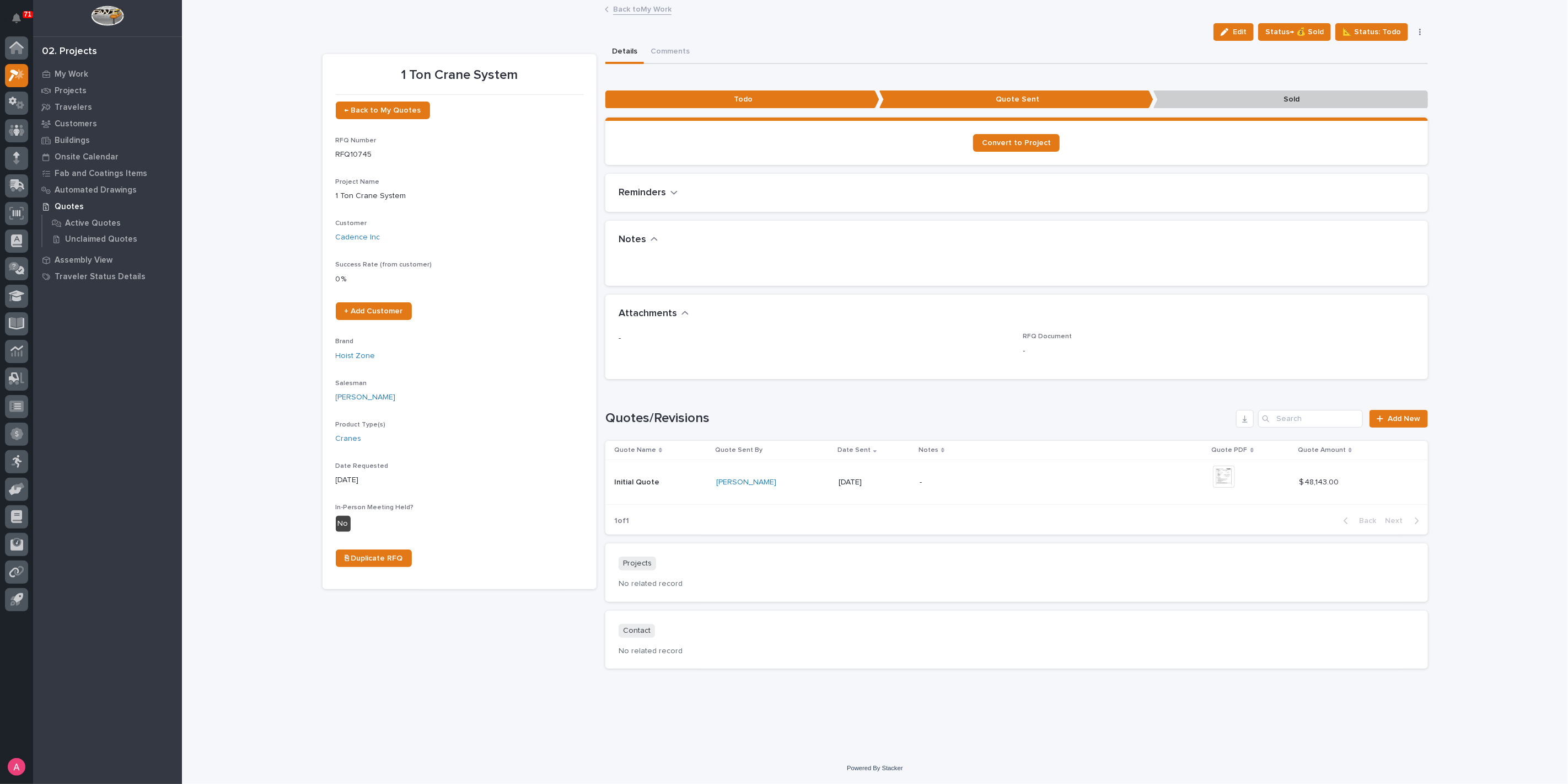
click at [1418, 29] on button "button" at bounding box center [1420, 32] width 15 height 8
click at [1385, 88] on span "🆕 Revise Quote" at bounding box center [1362, 89] width 61 height 13
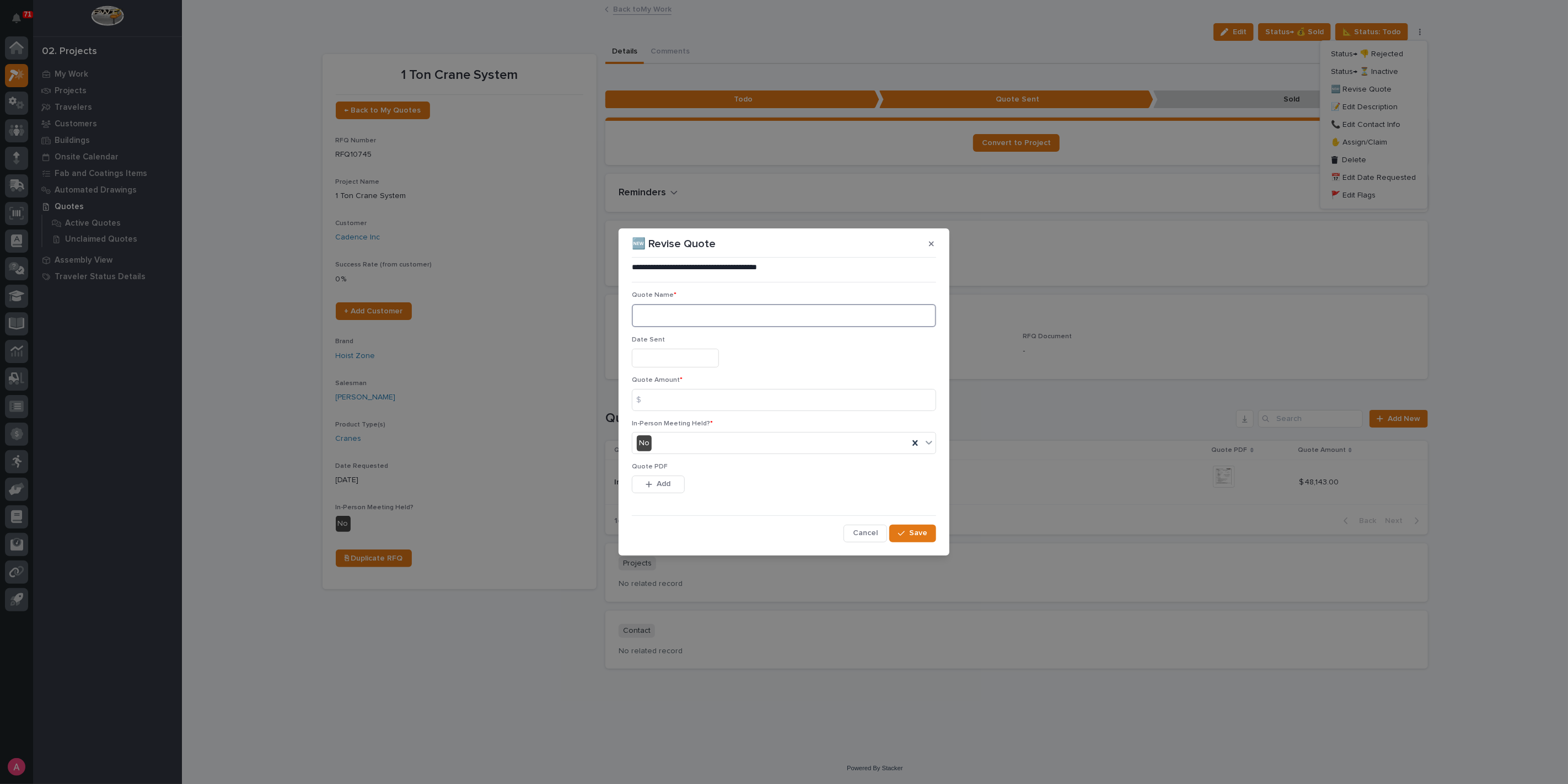
click at [679, 324] on textarea at bounding box center [784, 315] width 304 height 23
type textarea "**"
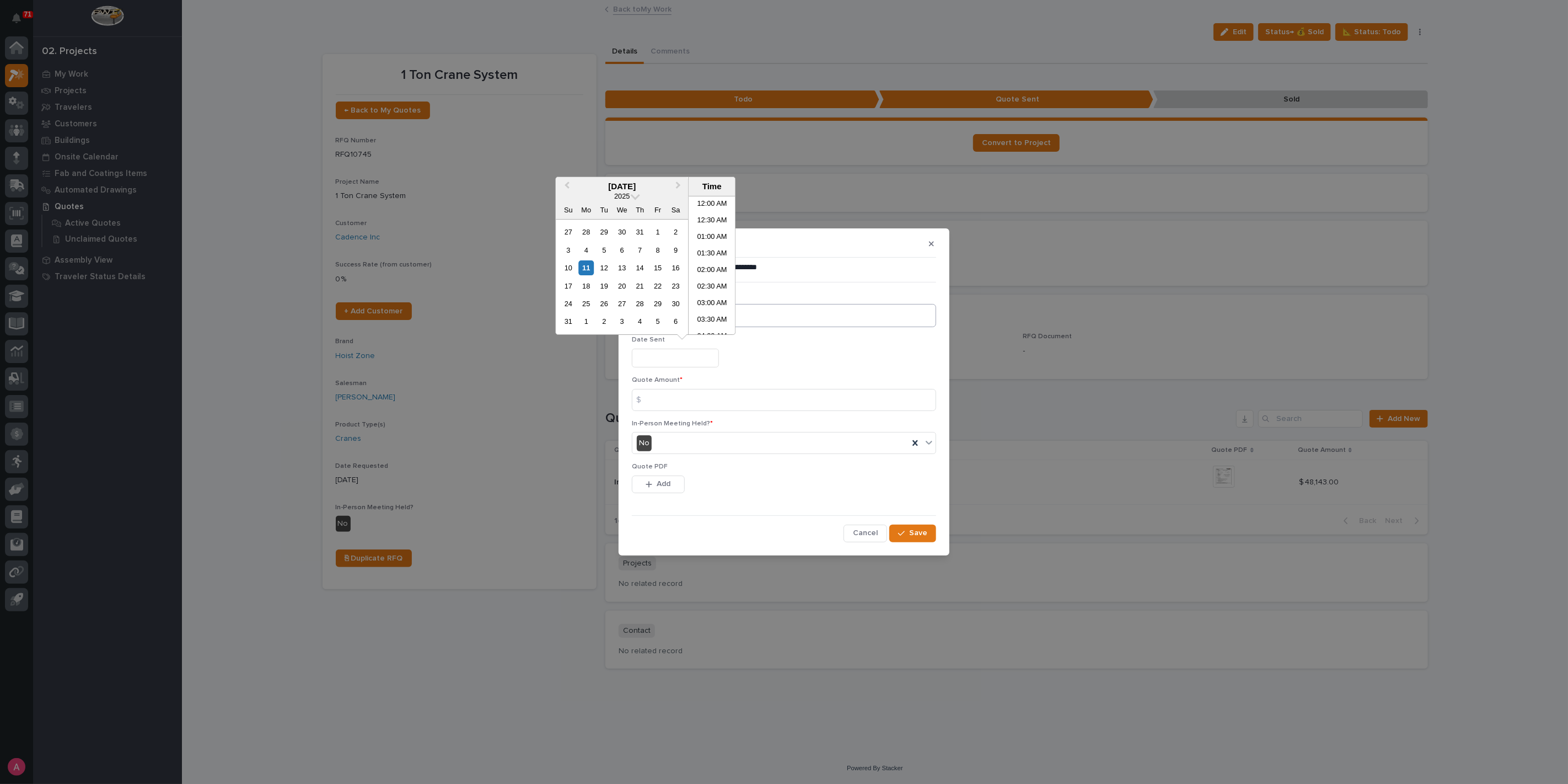
scroll to position [303, 0]
click at [608, 250] on div "5" at bounding box center [604, 250] width 15 height 15
type input "**********"
click at [684, 403] on input at bounding box center [784, 400] width 304 height 22
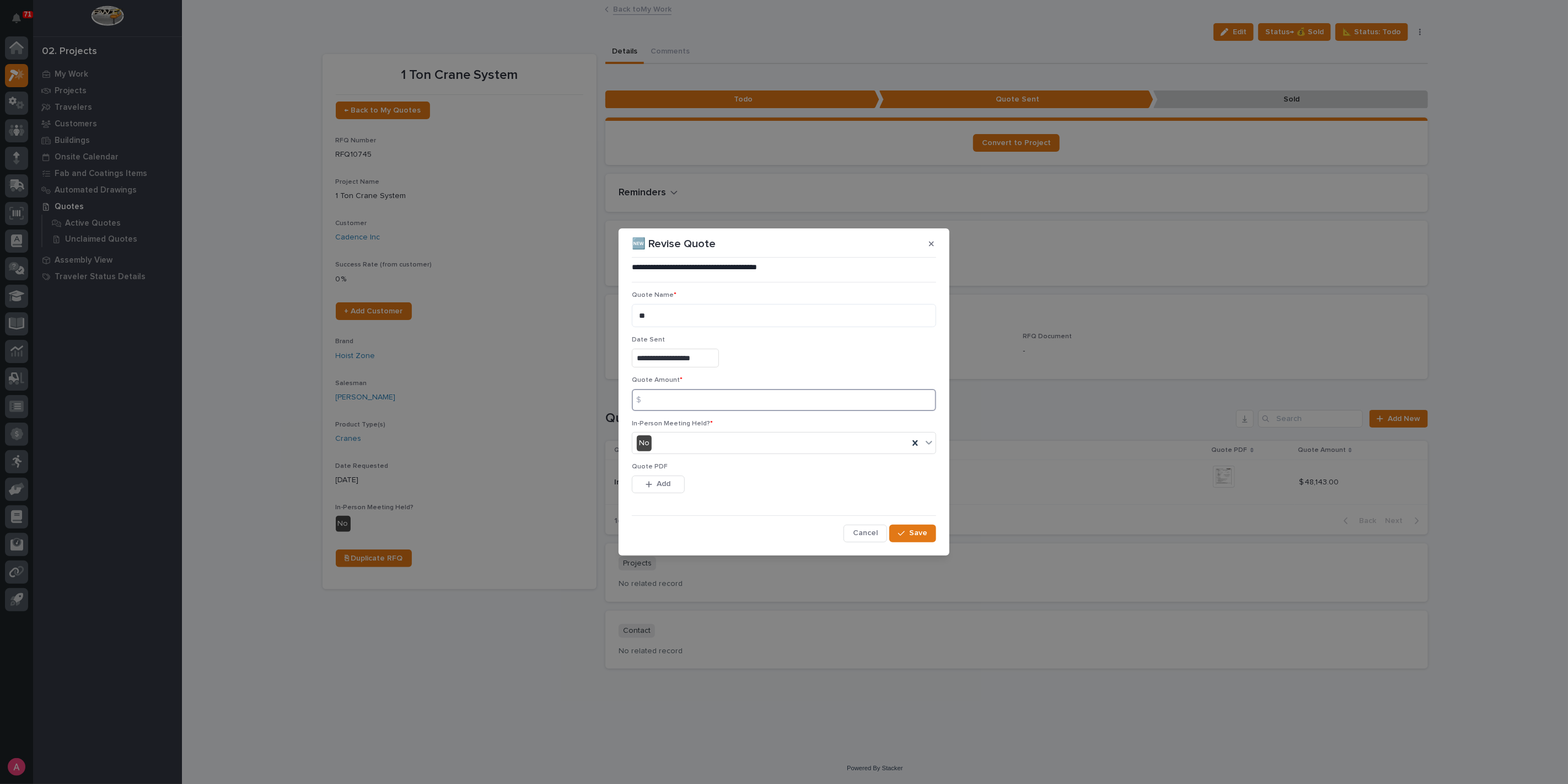
click at [701, 406] on input at bounding box center [784, 400] width 304 height 22
type input "47372"
click at [677, 474] on div "Quote PDF This file cannot be opened Download File Add" at bounding box center [784, 484] width 304 height 43
click at [676, 480] on button "Add" at bounding box center [659, 484] width 53 height 18
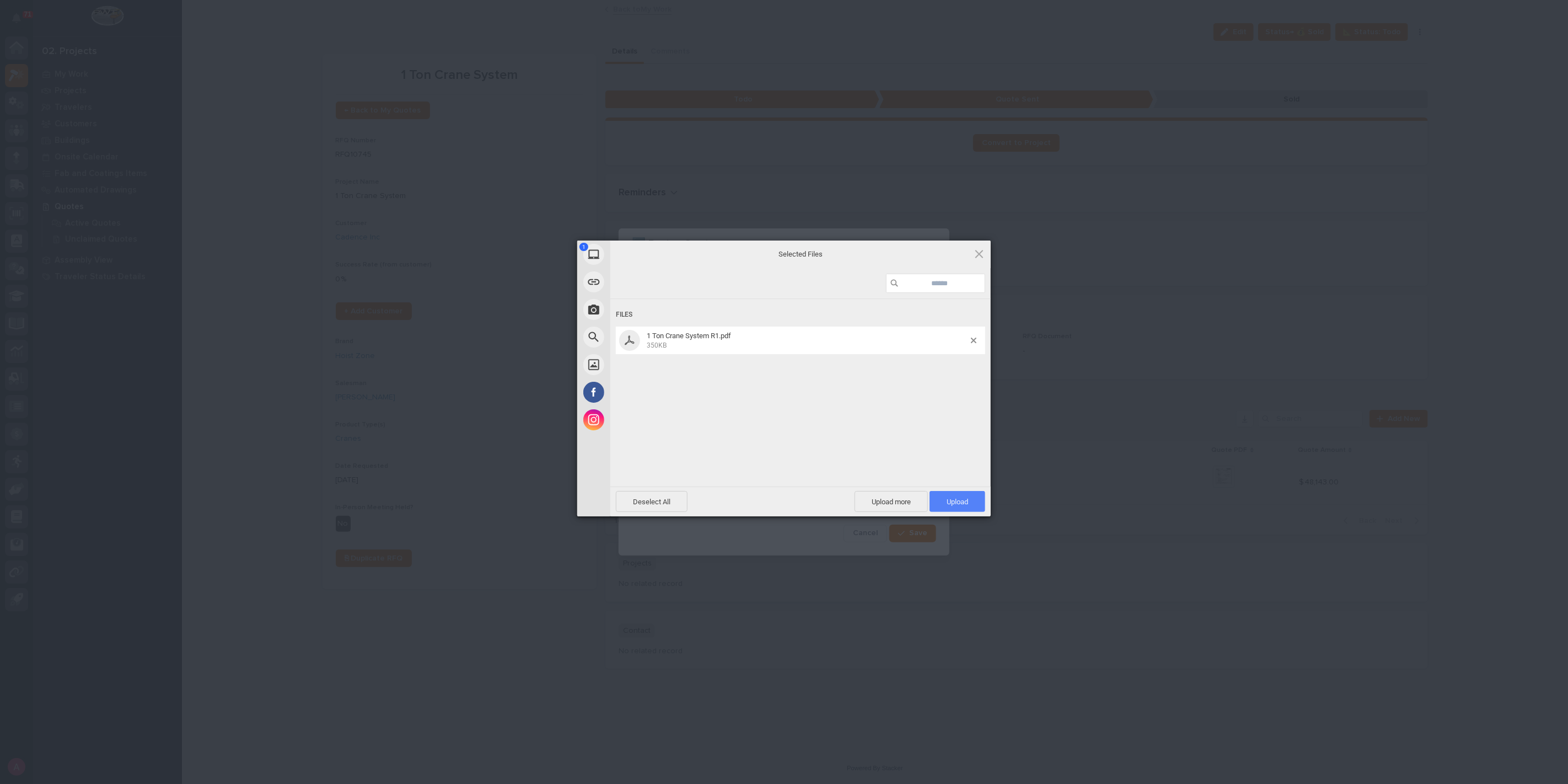
click at [964, 492] on span "Upload 1" at bounding box center [958, 501] width 56 height 21
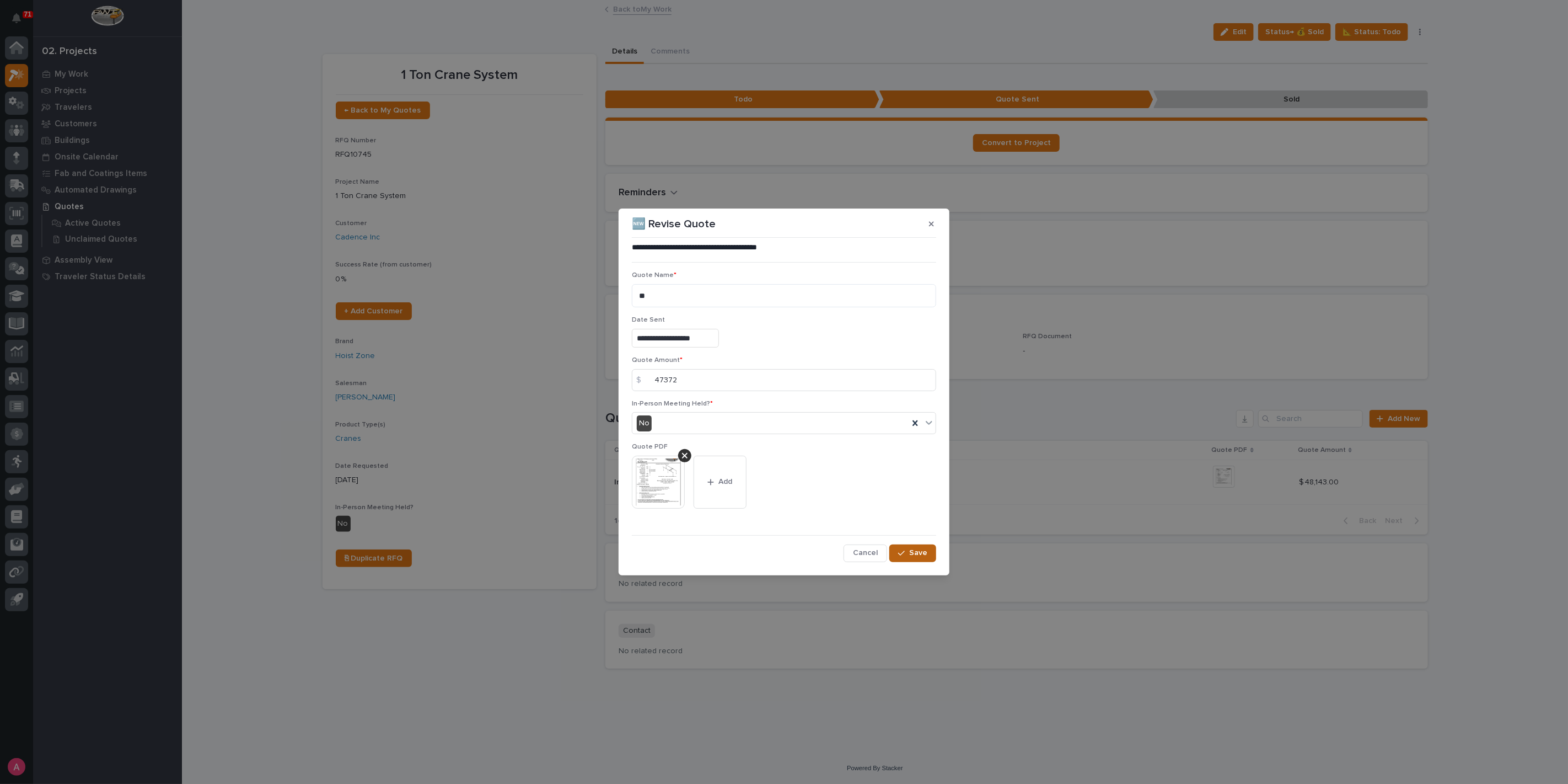
click at [920, 548] on span "Save" at bounding box center [919, 552] width 19 height 10
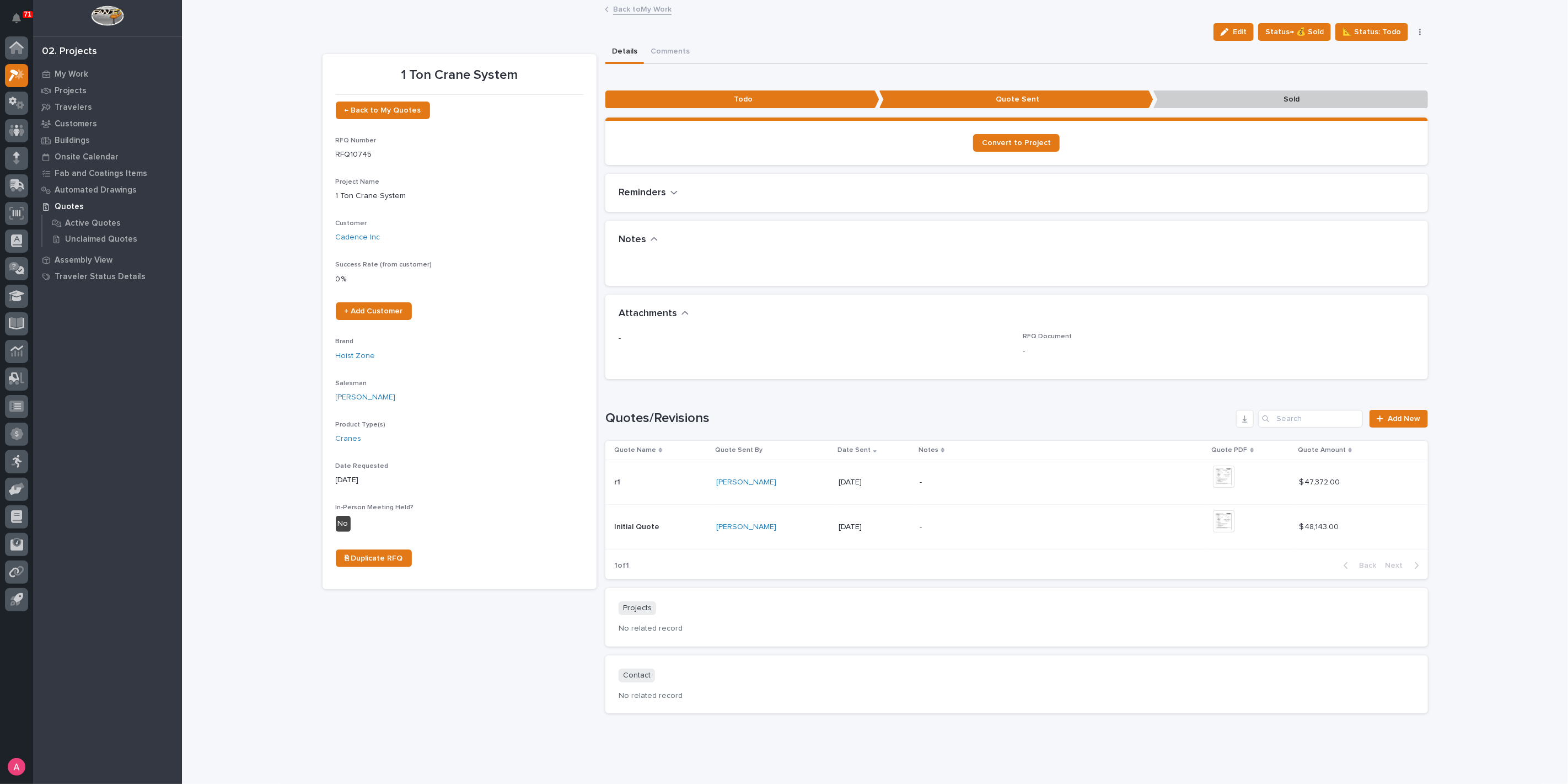
click at [649, 8] on link "Back to My Work" at bounding box center [642, 8] width 58 height 13
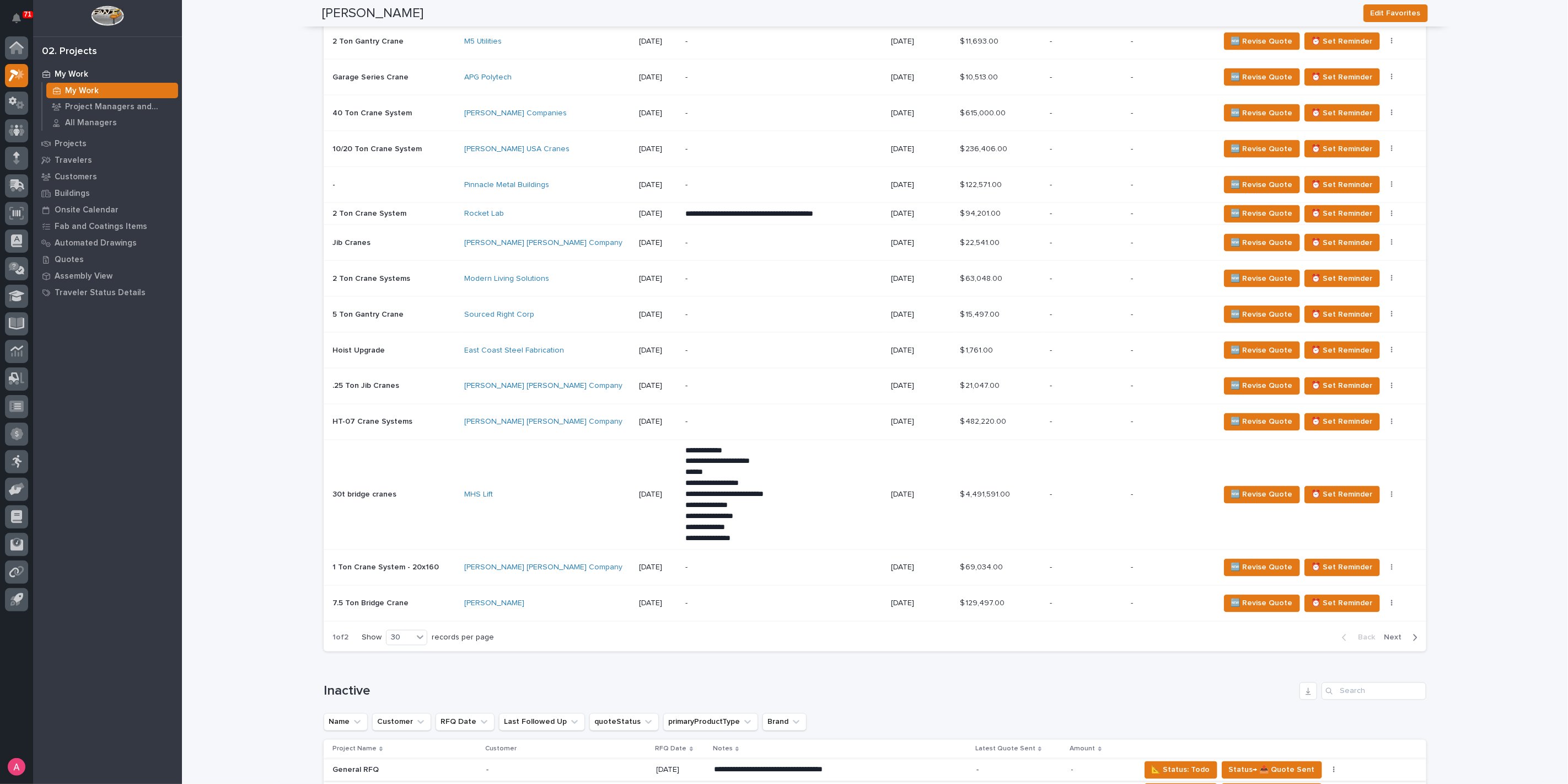
scroll to position [1532, 0]
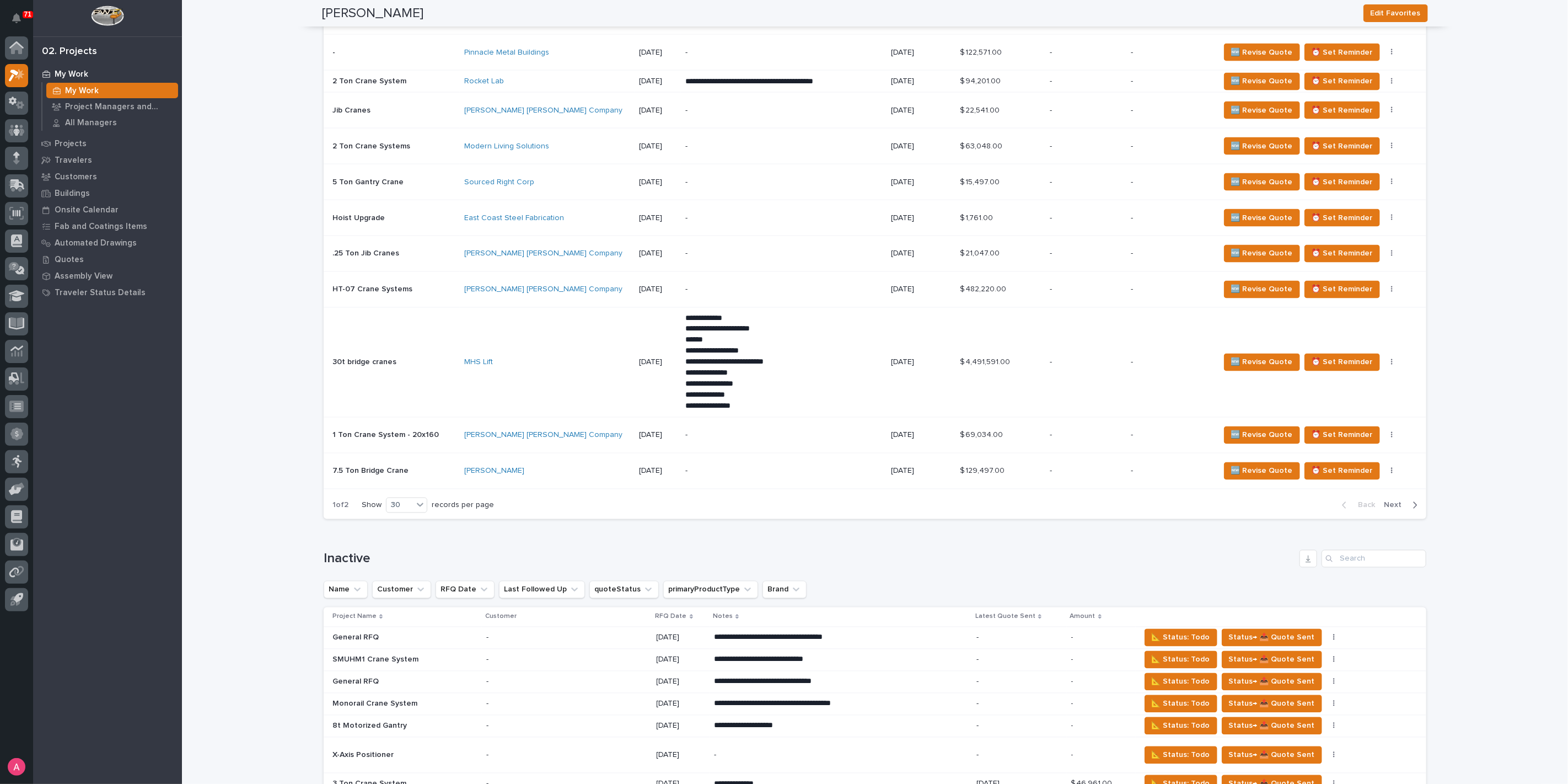
click at [1395, 500] on span "Next" at bounding box center [1396, 505] width 24 height 10
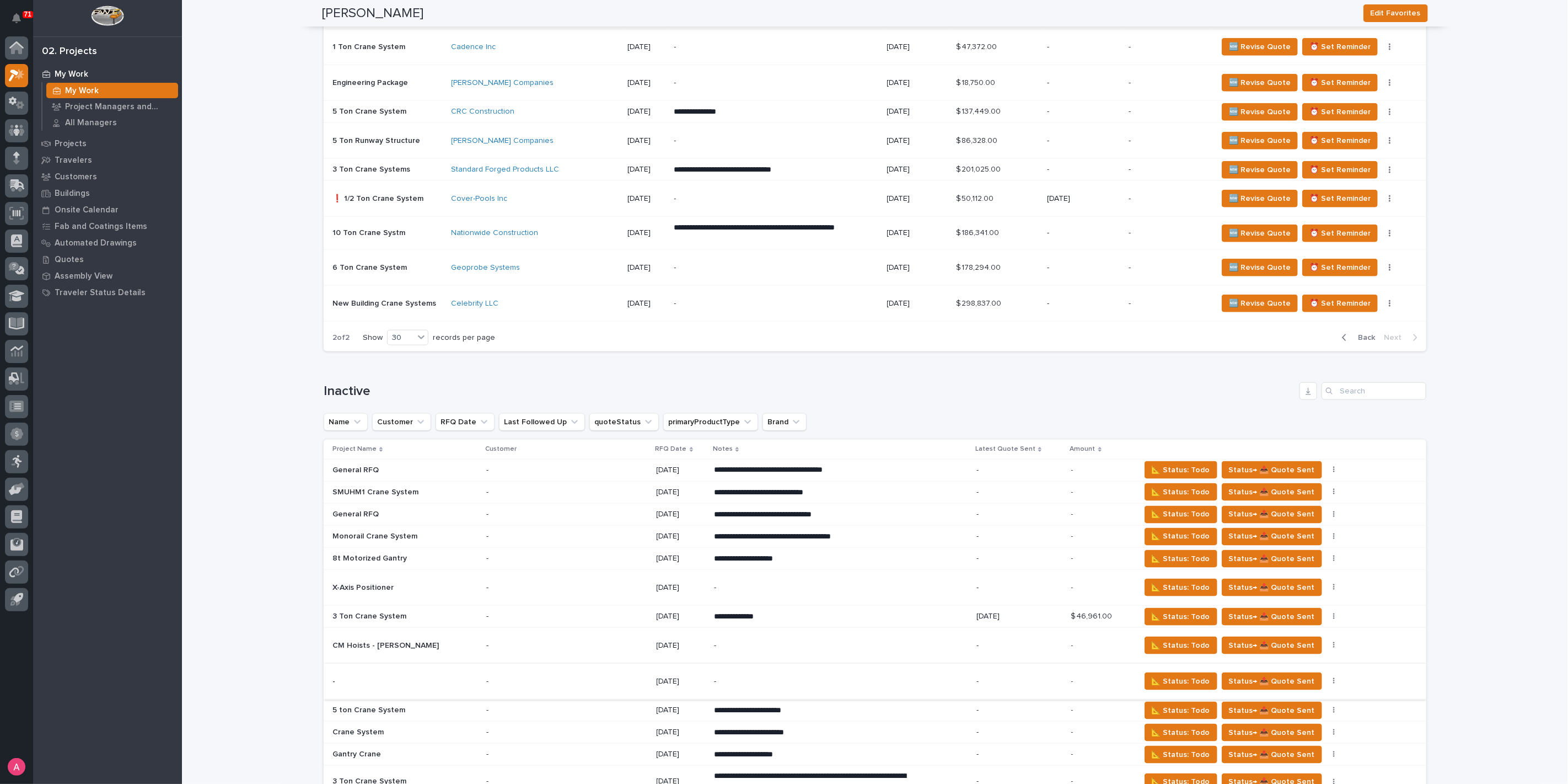
scroll to position [816, 0]
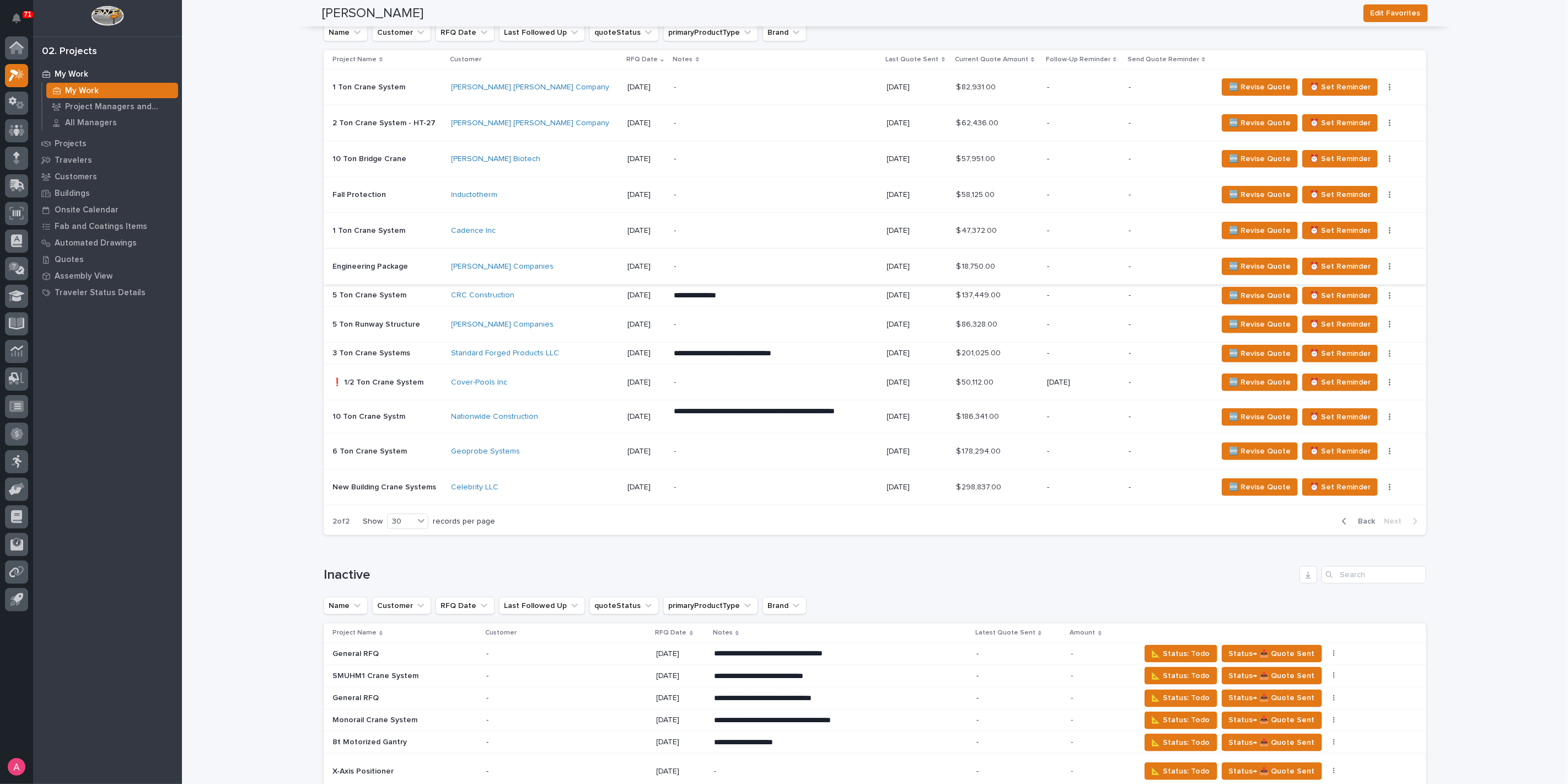
click at [1382, 264] on button "button" at bounding box center [1389, 267] width 15 height 8
click at [1346, 308] on span "Status→ ⏳ Inactive" at bounding box center [1331, 306] width 67 height 13
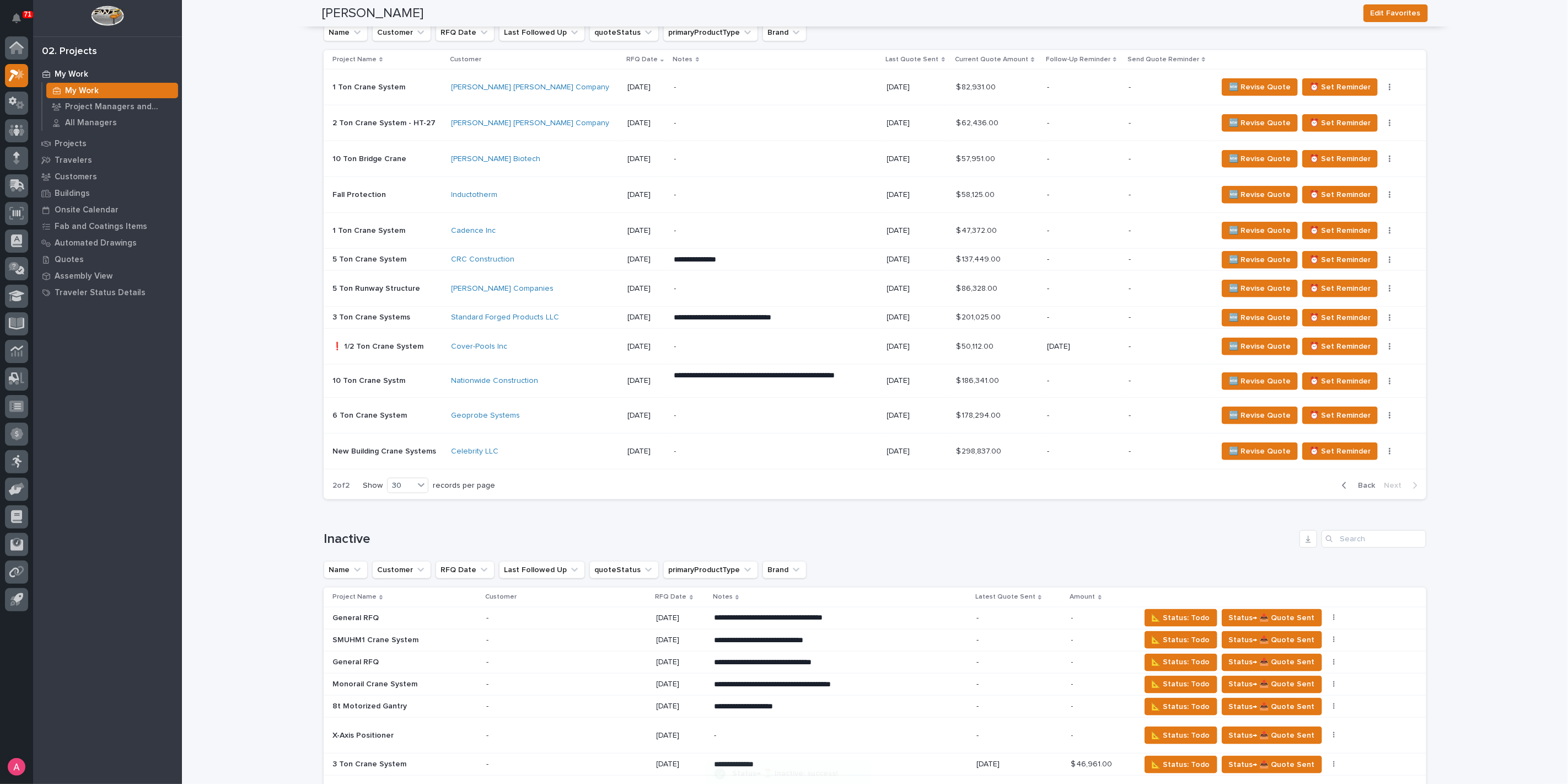
scroll to position [798, 0]
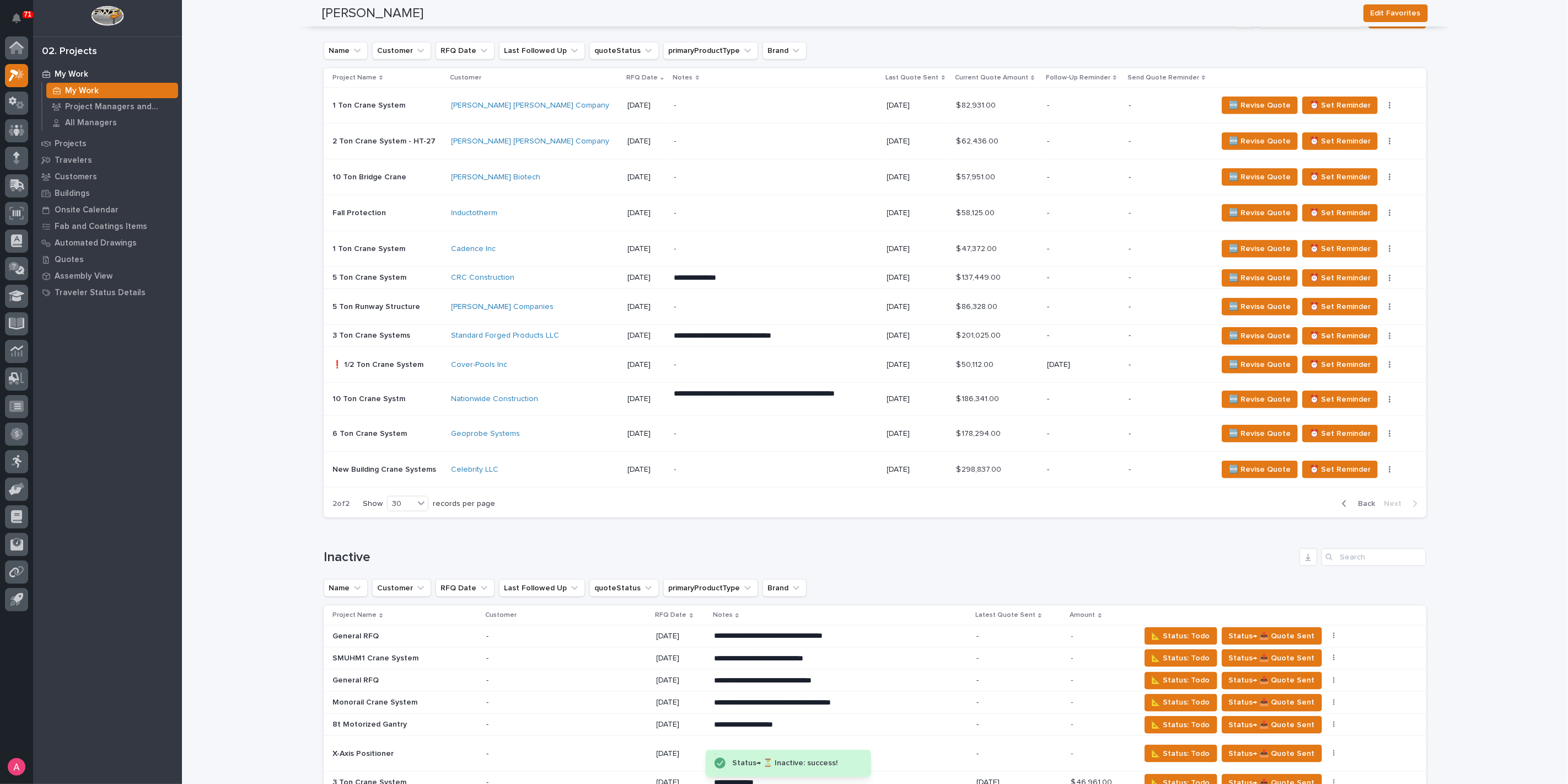
click at [772, 268] on div "**********" at bounding box center [776, 278] width 204 height 20
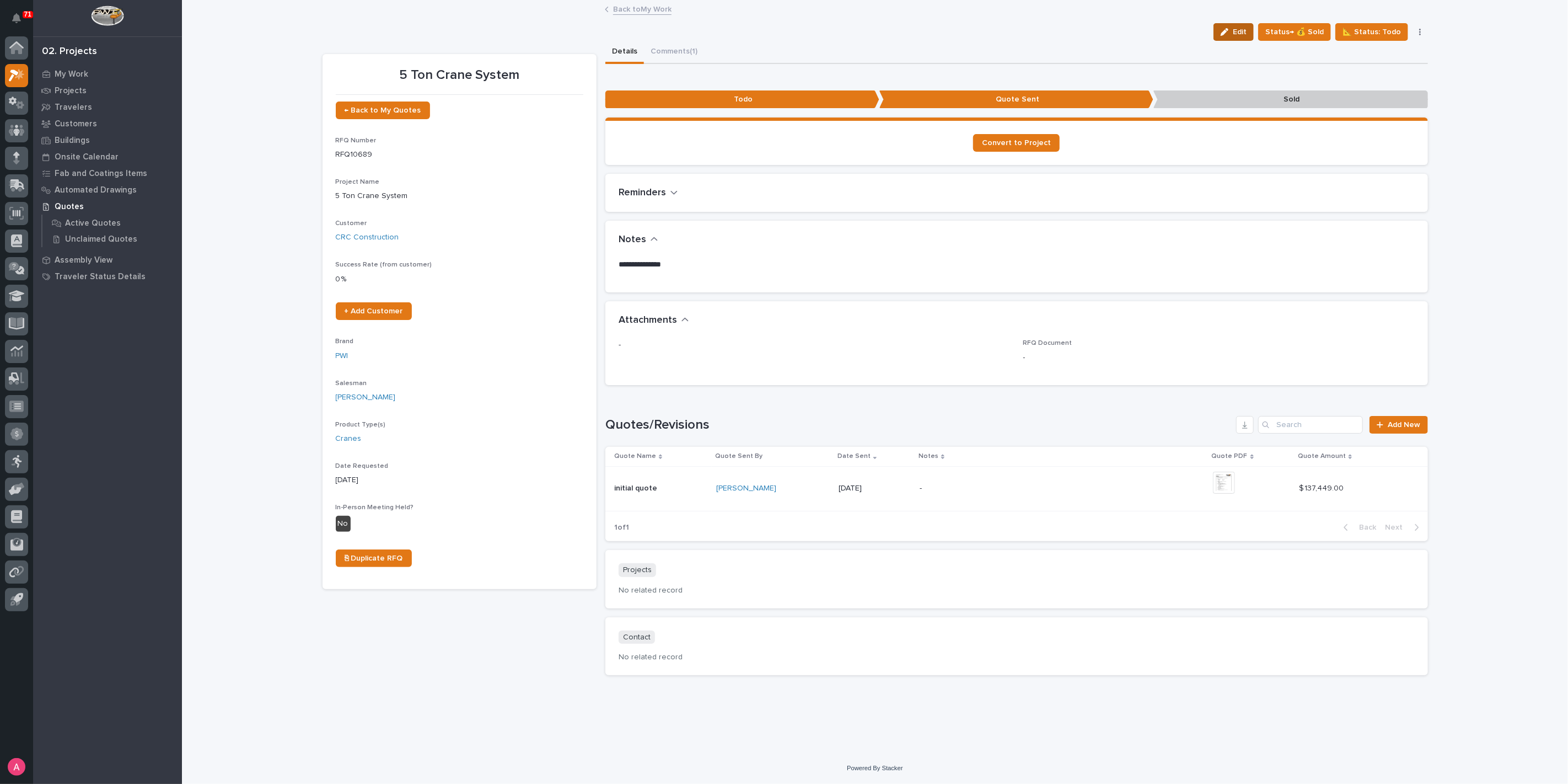
click at [1243, 28] on span "Edit" at bounding box center [1239, 32] width 14 height 10
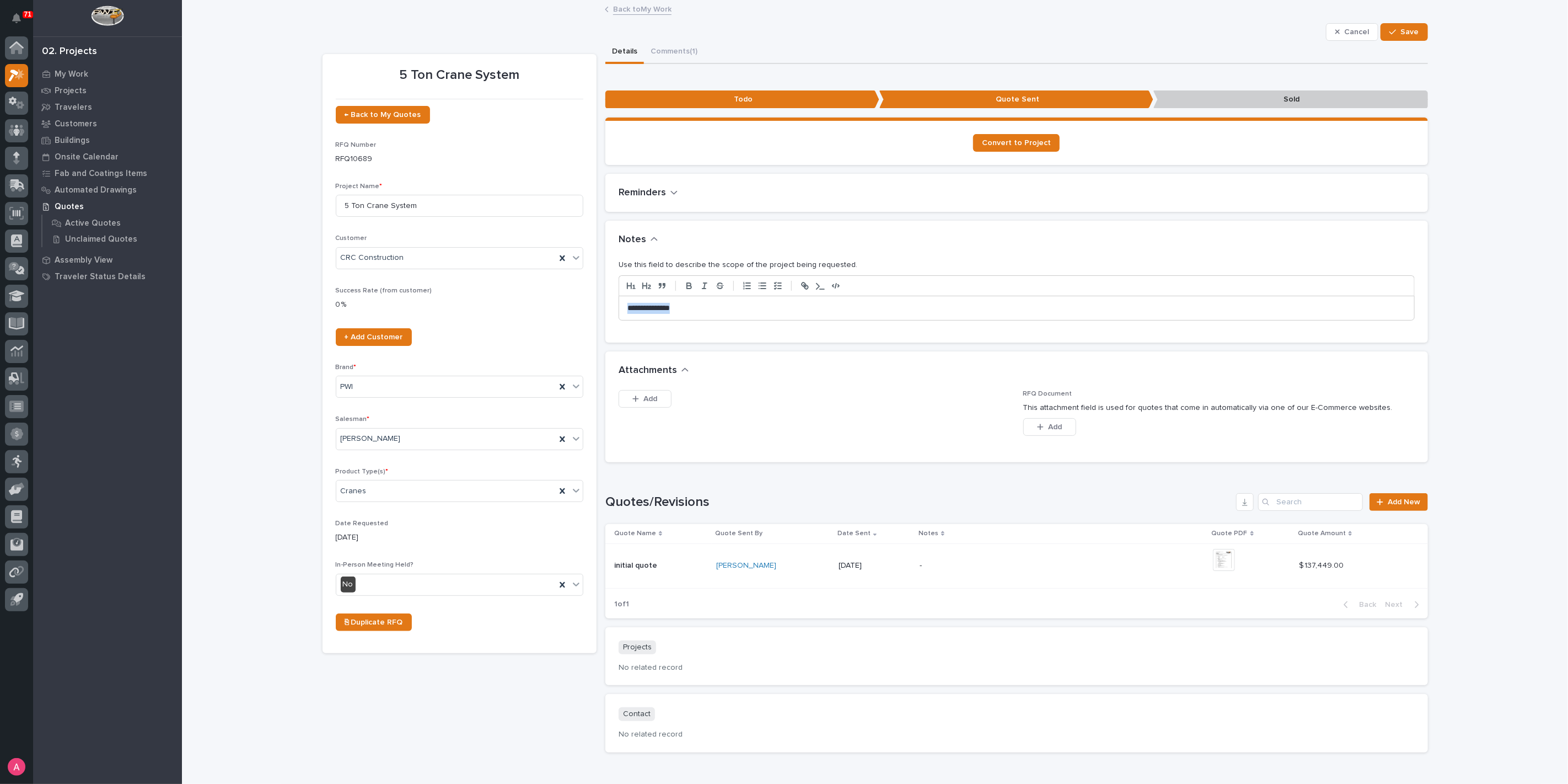
drag, startPoint x: 664, startPoint y: 310, endPoint x: 566, endPoint y: 306, distance: 98.1
click at [566, 306] on div "5 Ton Crane System ← Back to My Quotes RFQ Number RFQ10689 Project Name * 5 Ton…" at bounding box center [876, 401] width 1106 height 720
click at [671, 191] on icon "button" at bounding box center [675, 192] width 8 height 10
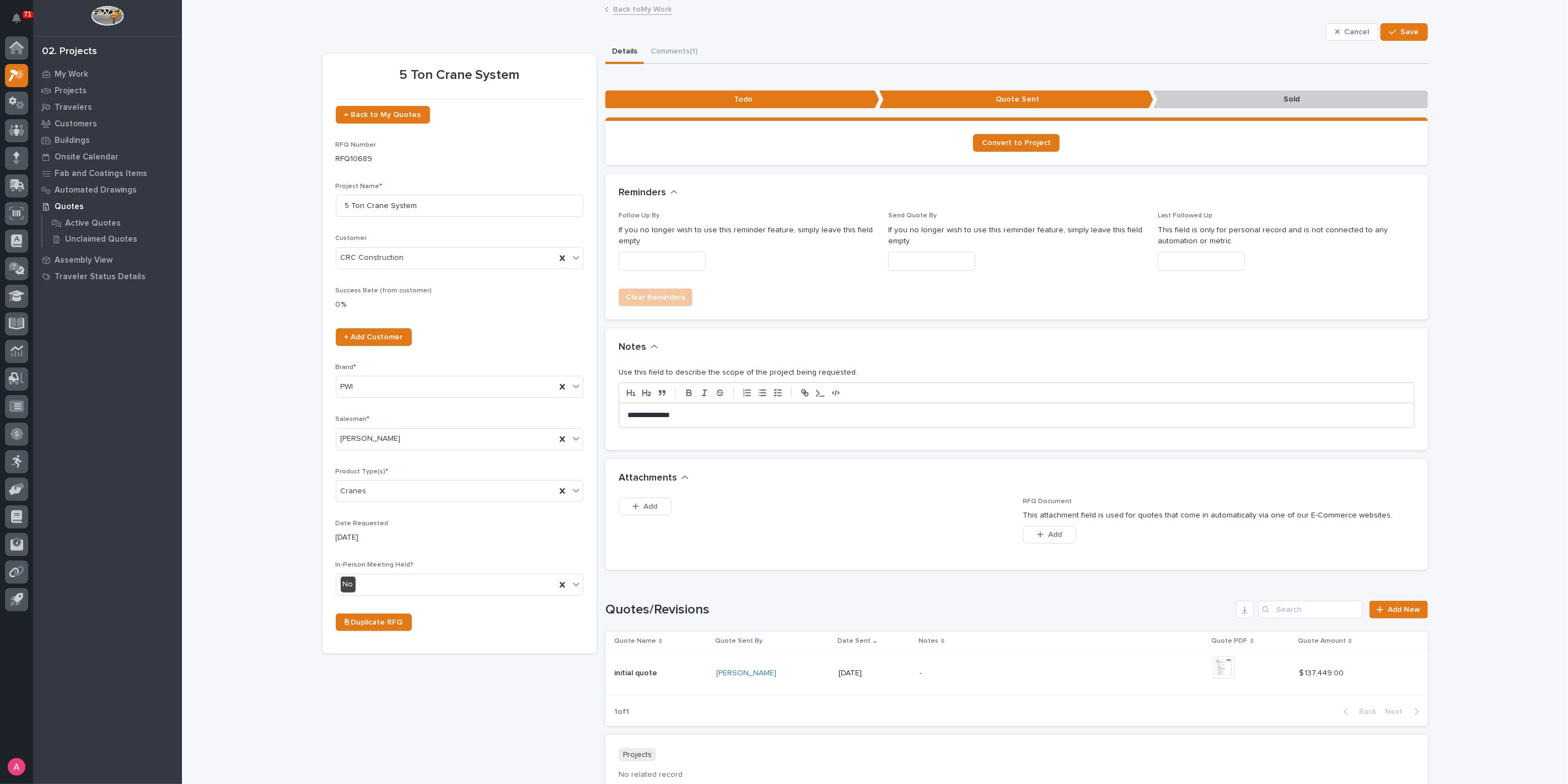
click at [1186, 263] on input "text" at bounding box center [1202, 261] width 87 height 19
click at [1155, 175] on div "11" at bounding box center [1154, 171] width 15 height 15
type input "**********"
click at [1407, 36] on span "Save" at bounding box center [1411, 32] width 19 height 10
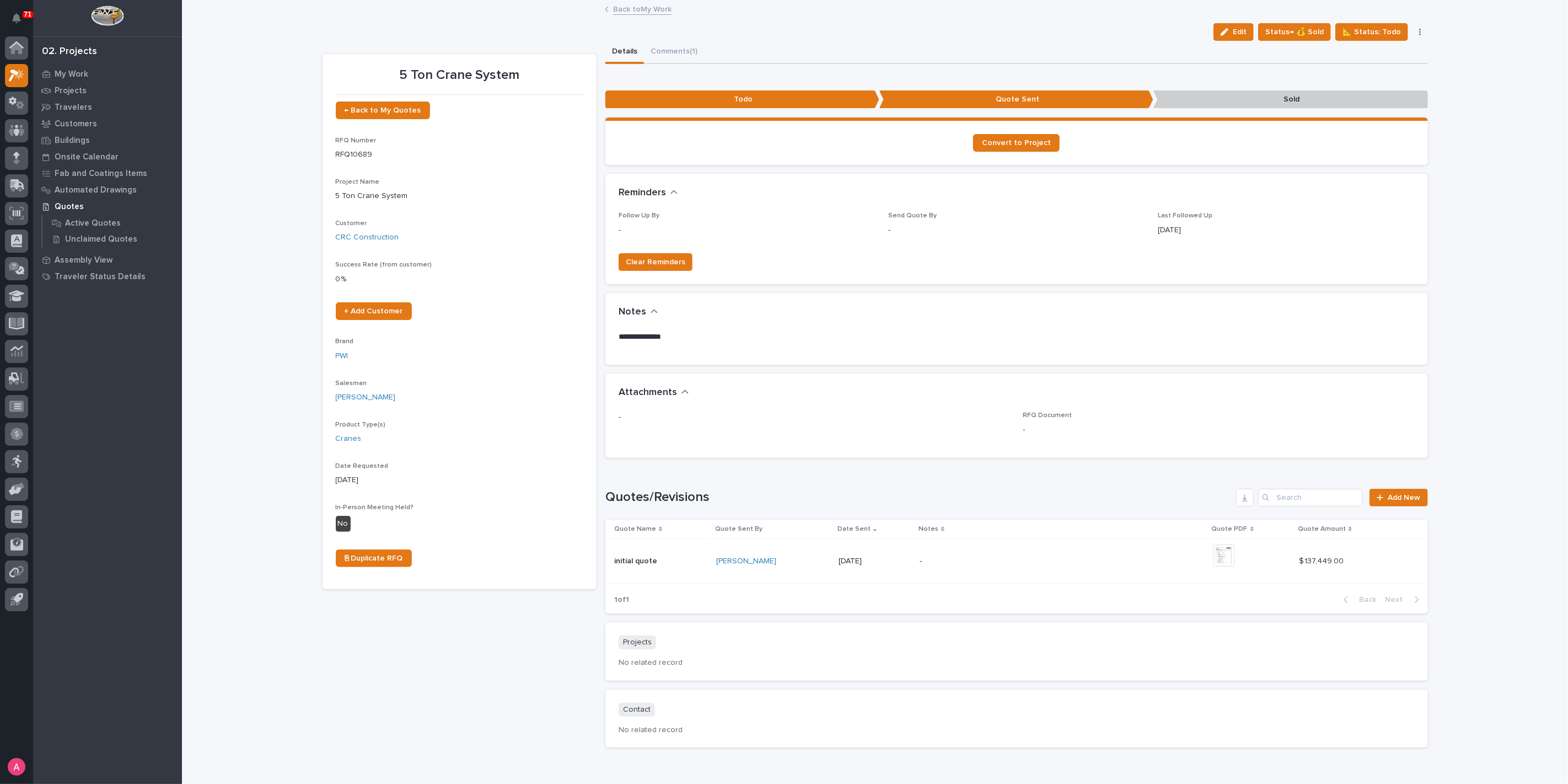
click at [661, 48] on button "Comments (1)" at bounding box center [674, 52] width 60 height 23
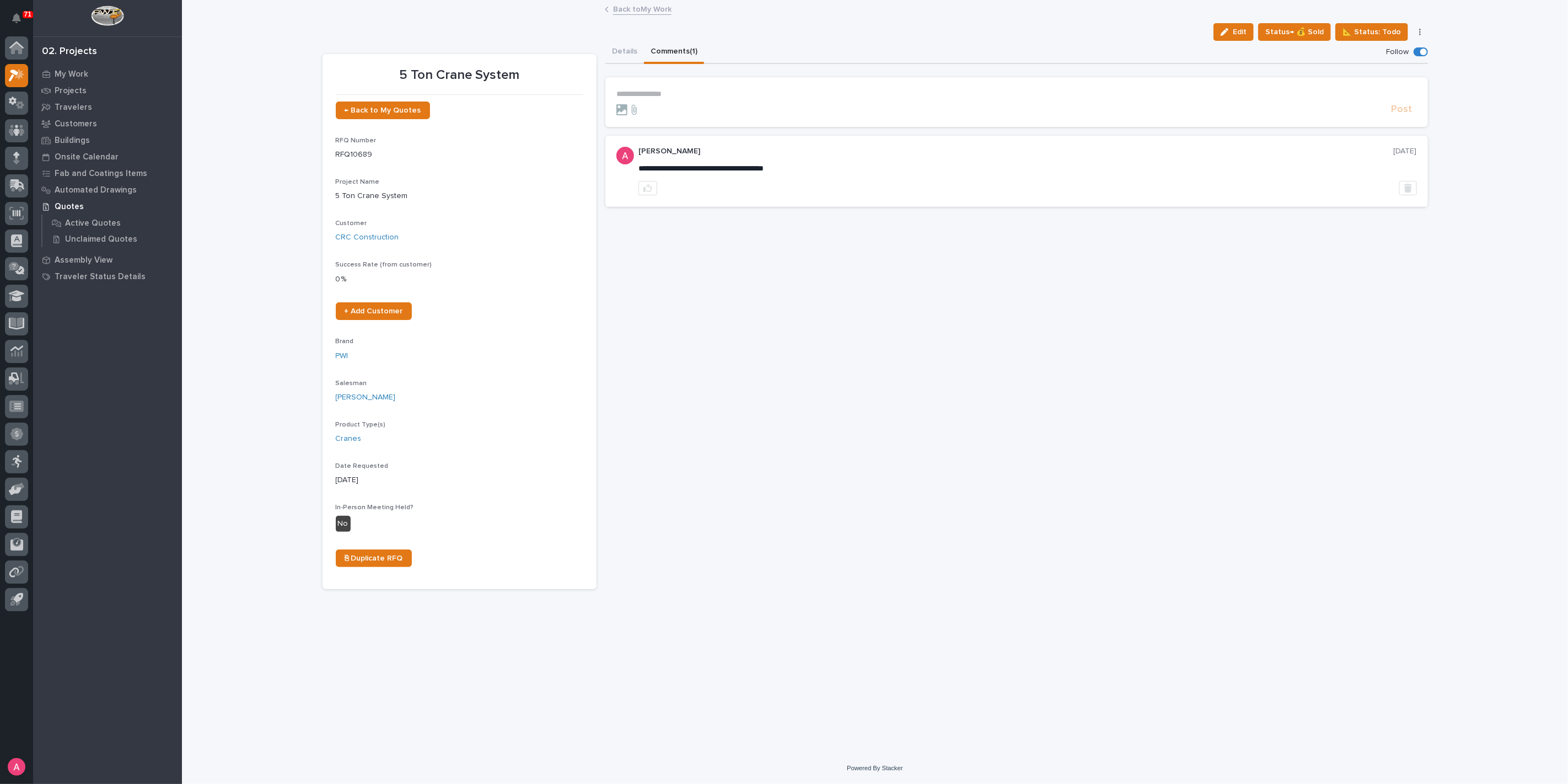
click at [633, 8] on link "Back to My Work" at bounding box center [642, 8] width 58 height 13
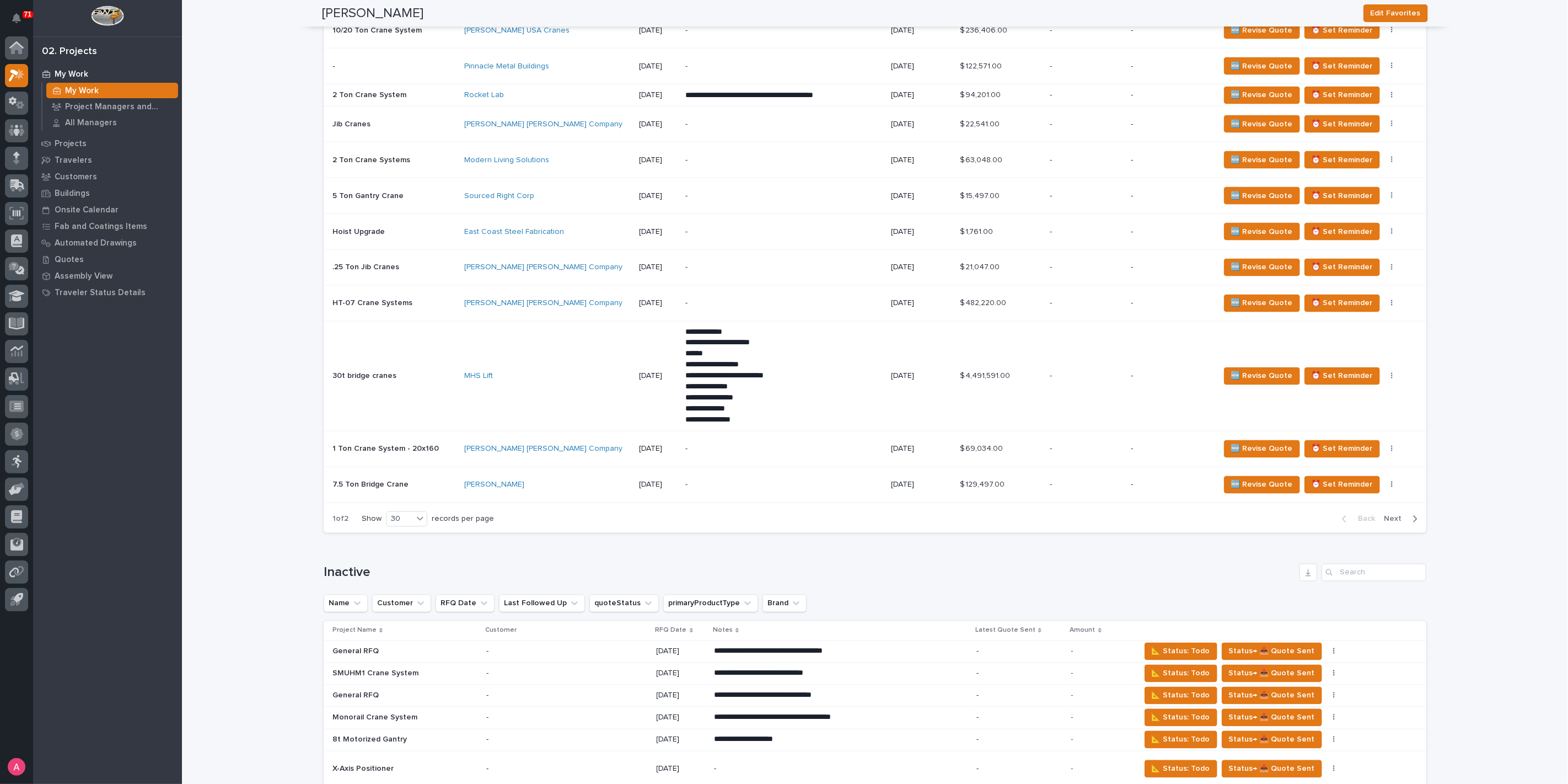
scroll to position [1655, 0]
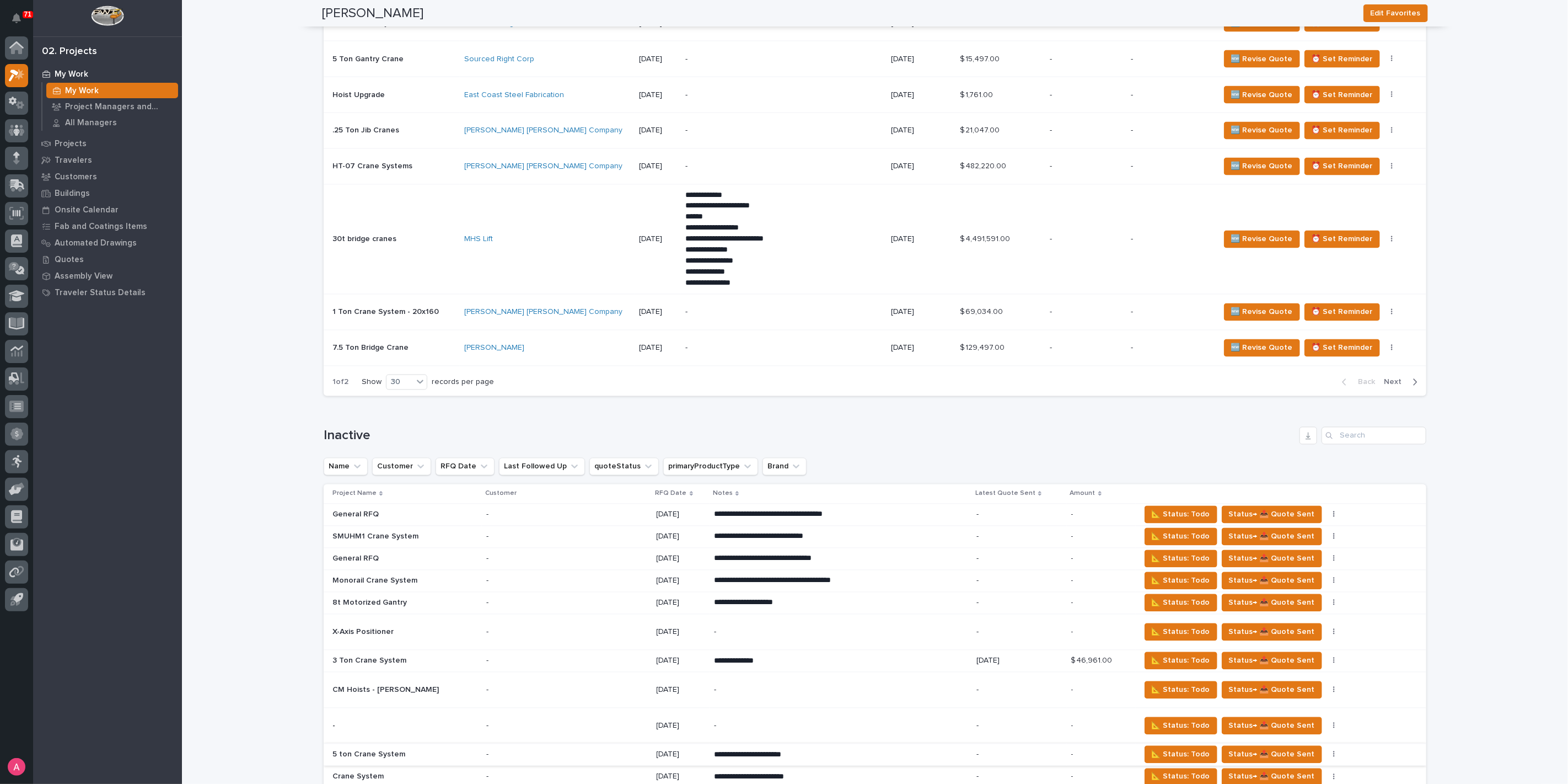
click at [1395, 377] on span "Next" at bounding box center [1396, 382] width 24 height 10
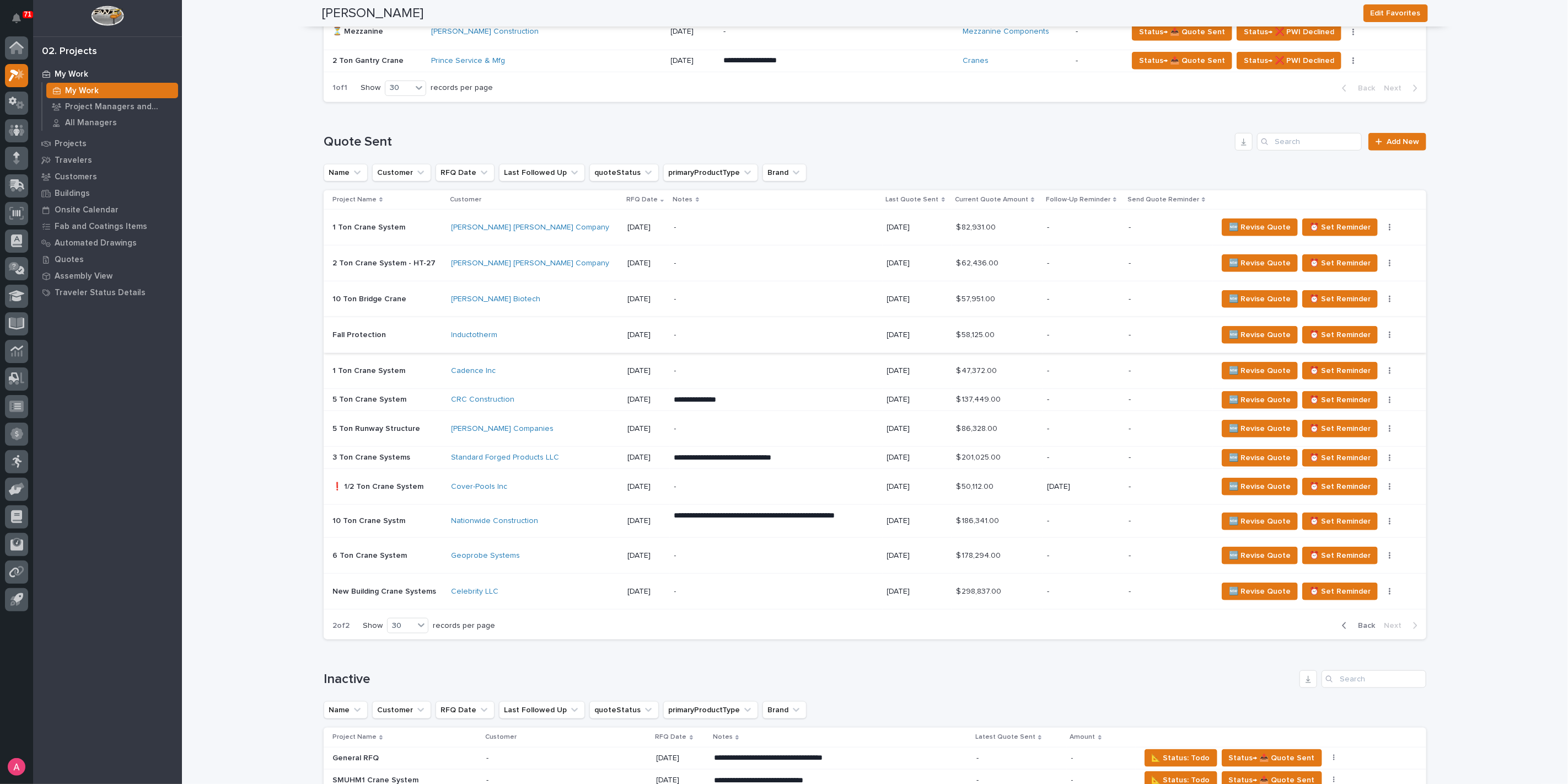
scroll to position [675, 0]
click at [737, 290] on div "-" at bounding box center [771, 300] width 193 height 25
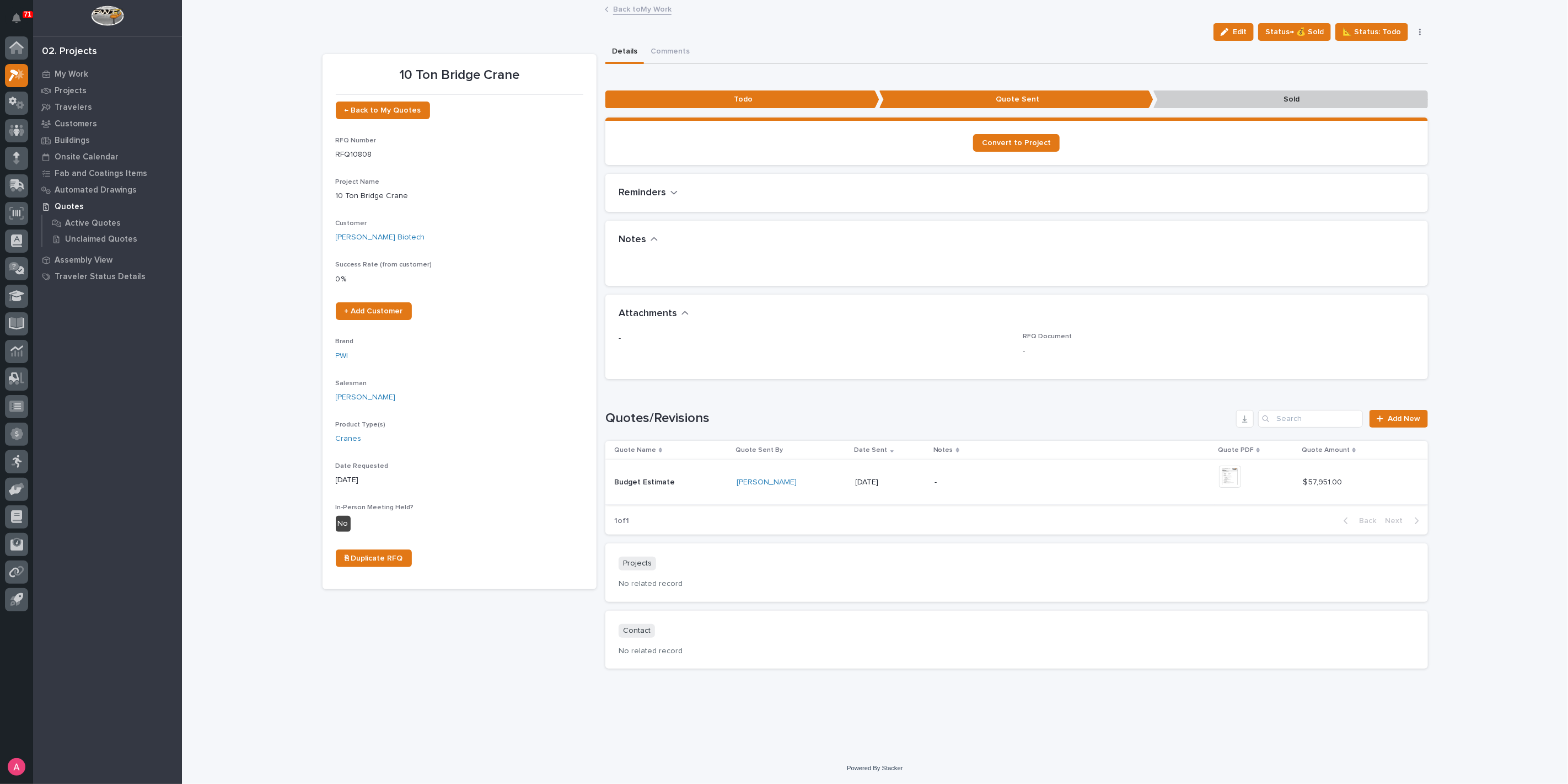
click at [1241, 475] on img at bounding box center [1229, 476] width 22 height 22
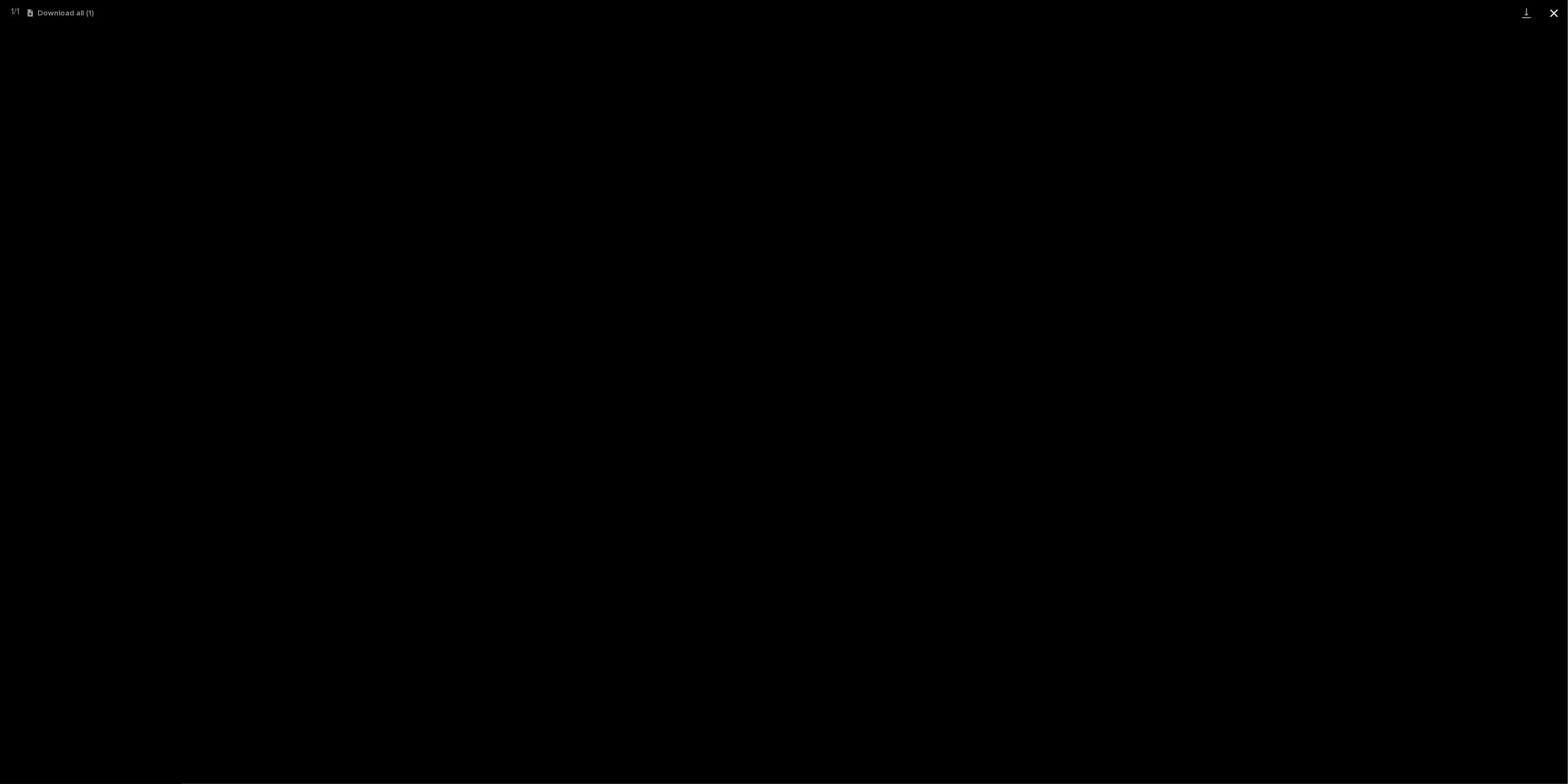
click at [1554, 17] on button "Close gallery" at bounding box center [1555, 13] width 28 height 26
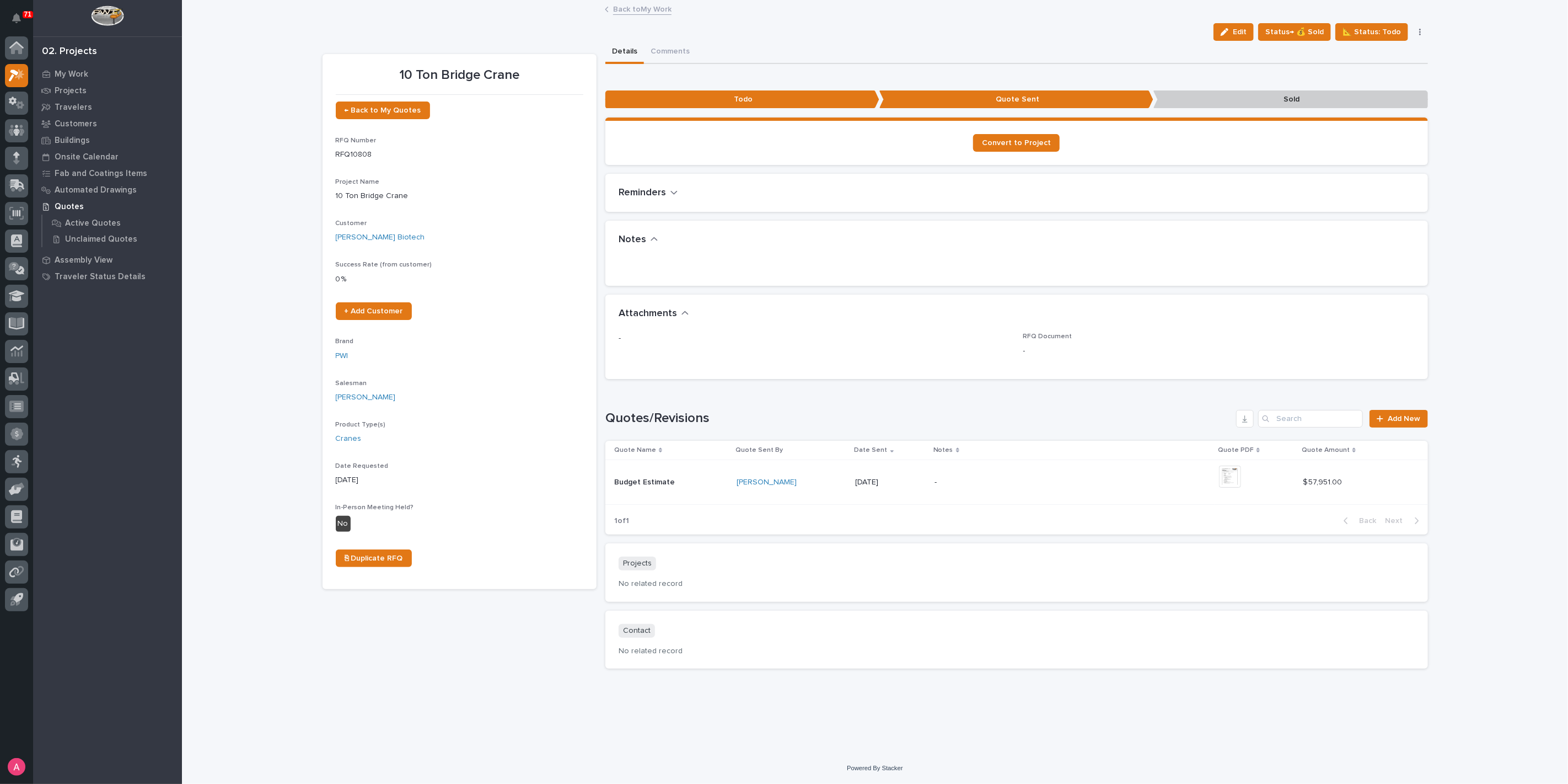
click at [1421, 29] on icon "button" at bounding box center [1420, 32] width 2 height 7
click at [1084, 201] on div "Reminders •••" at bounding box center [1016, 193] width 823 height 38
click at [1241, 28] on button "Edit" at bounding box center [1233, 32] width 40 height 18
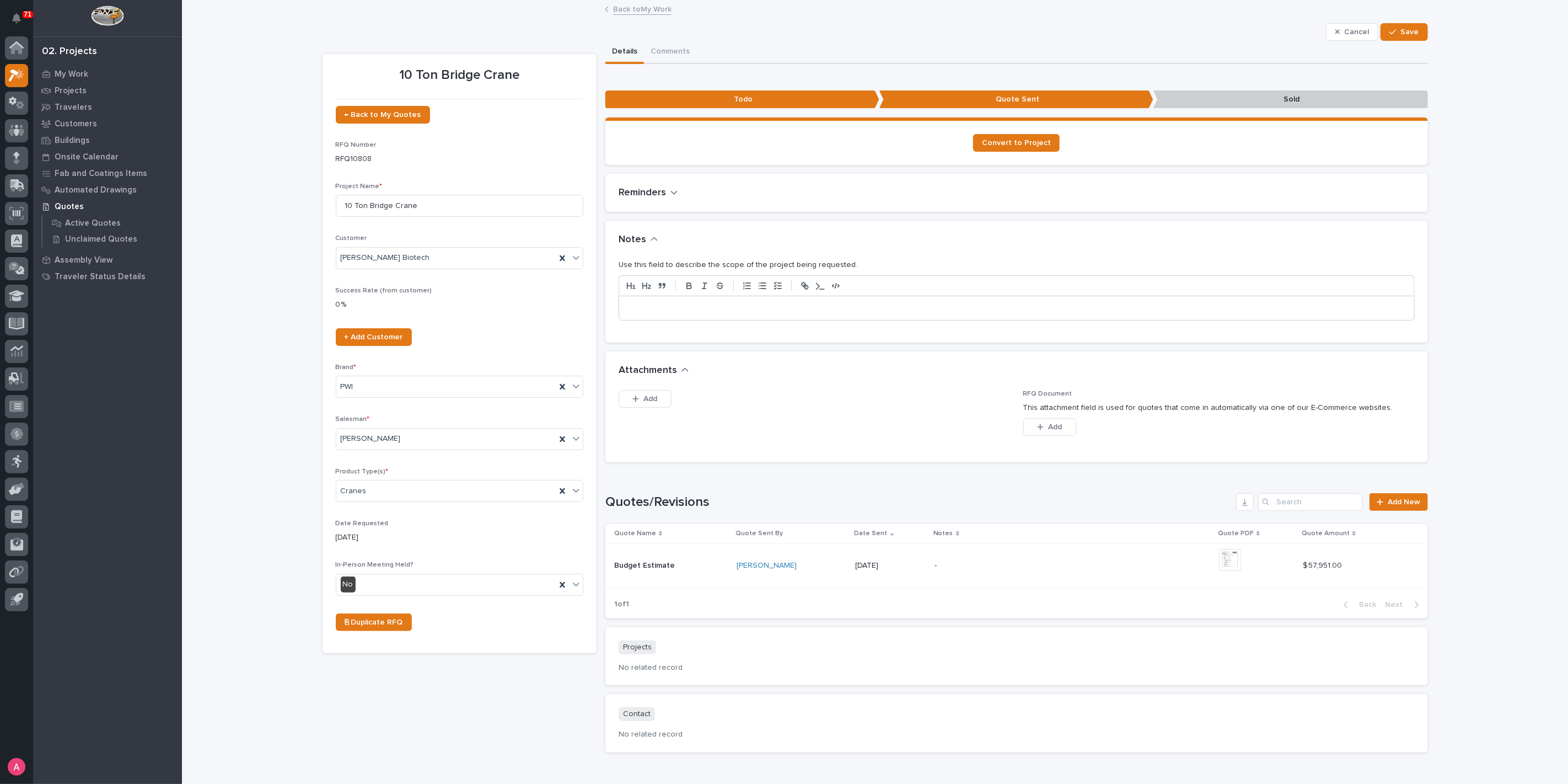
click at [685, 310] on p at bounding box center [1016, 308] width 778 height 11
click at [667, 187] on button "Reminders" at bounding box center [648, 193] width 60 height 12
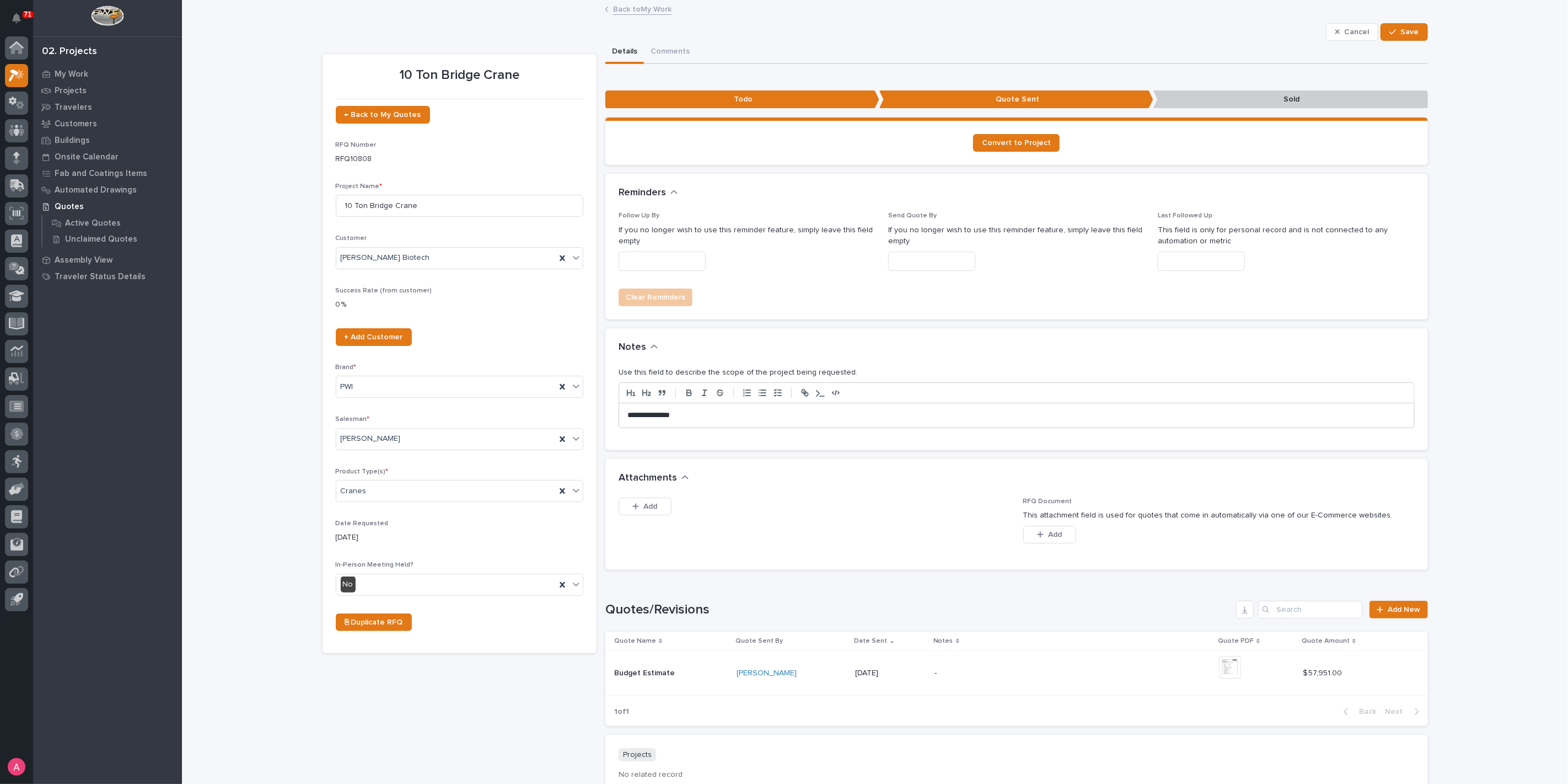
click at [1196, 264] on input "text" at bounding box center [1202, 261] width 87 height 19
click at [1153, 171] on div "11" at bounding box center [1154, 171] width 15 height 15
type input "**********"
click at [1401, 28] on span "Save" at bounding box center [1411, 32] width 19 height 10
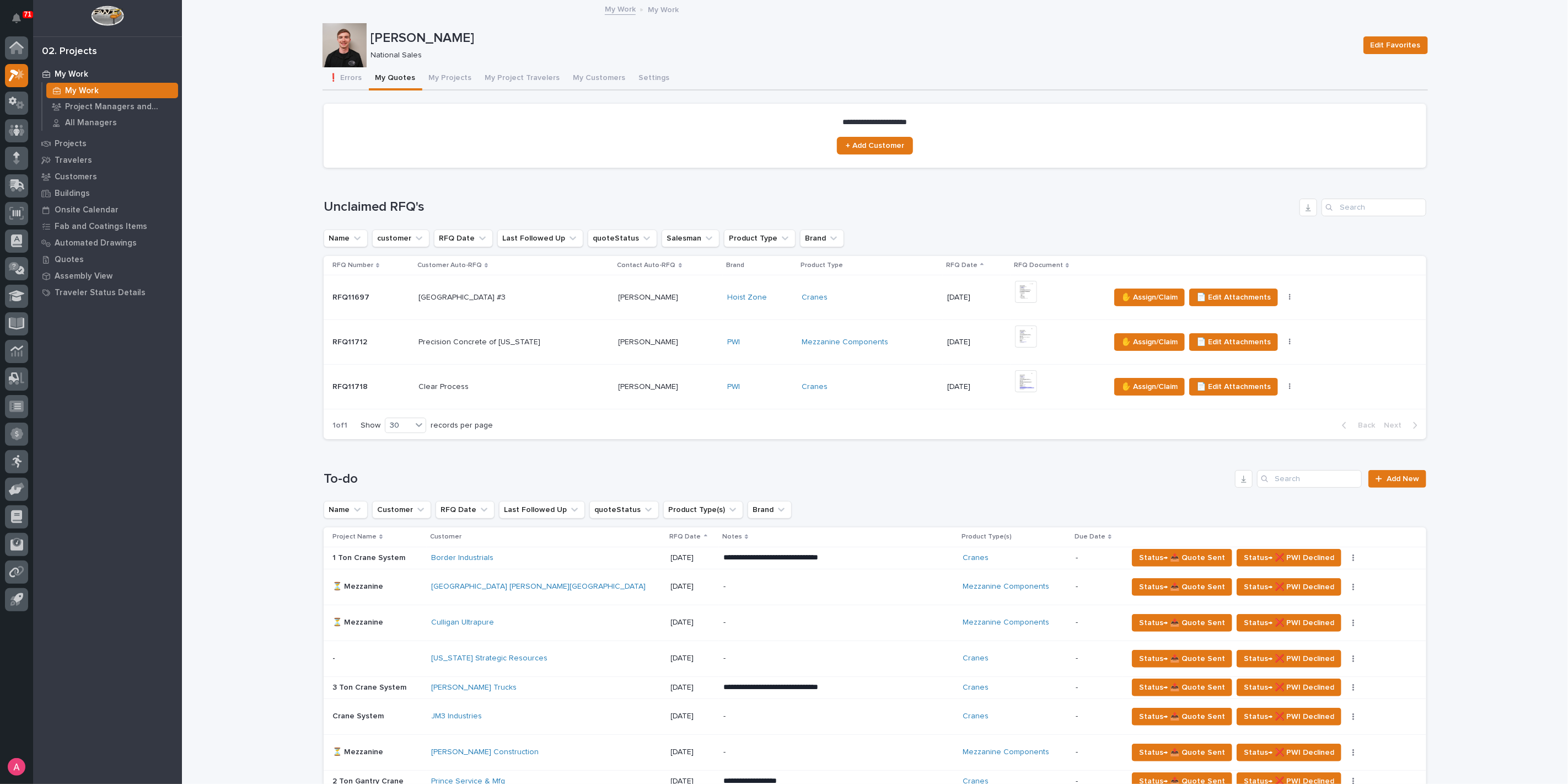
click at [614, 399] on td "Kayla Perot Kayla Perot" at bounding box center [669, 387] width 109 height 45
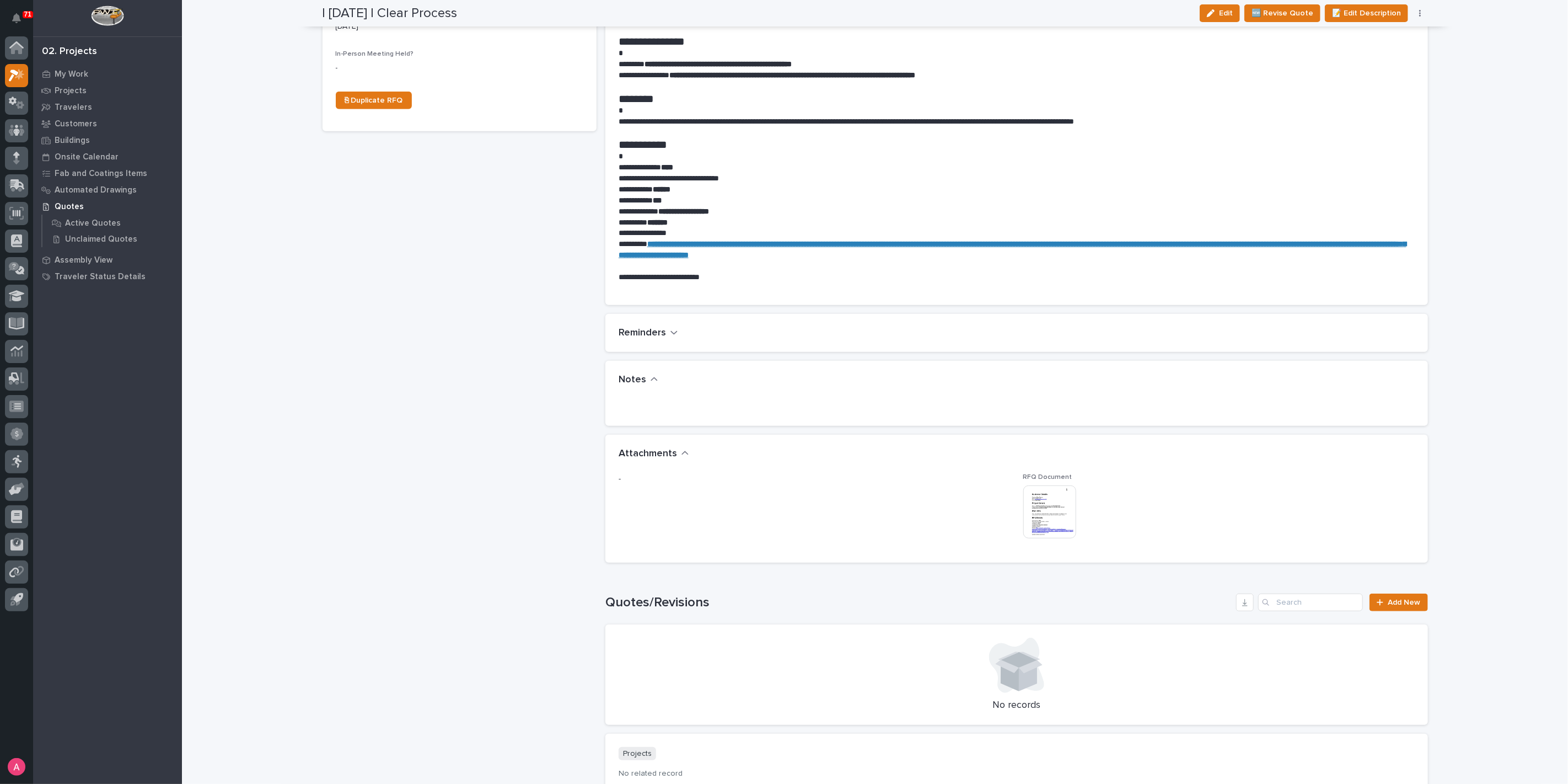
scroll to position [490, 0]
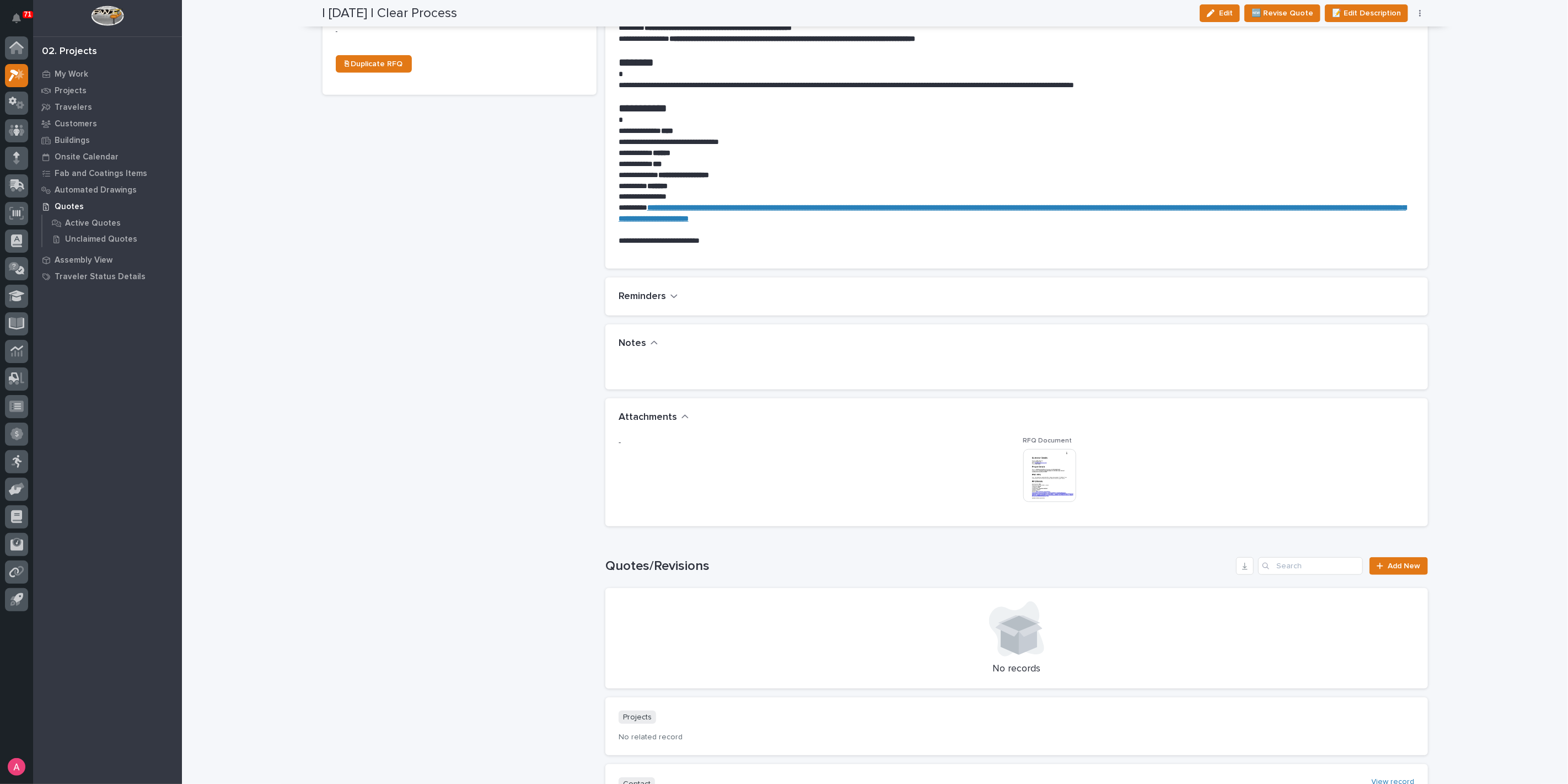
click at [1042, 461] on img at bounding box center [1050, 476] width 53 height 53
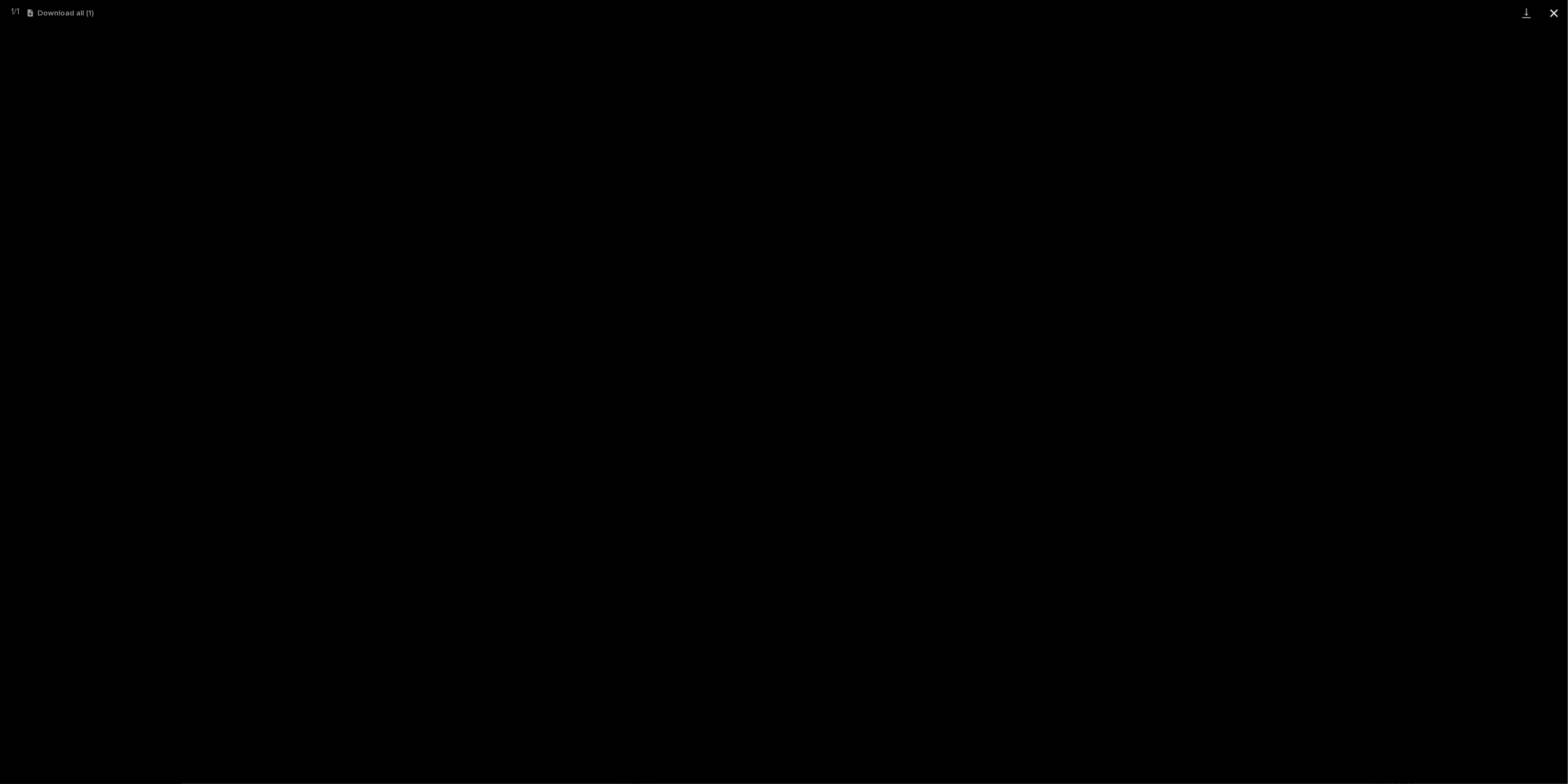
click at [1563, 9] on button "Close gallery" at bounding box center [1555, 13] width 28 height 26
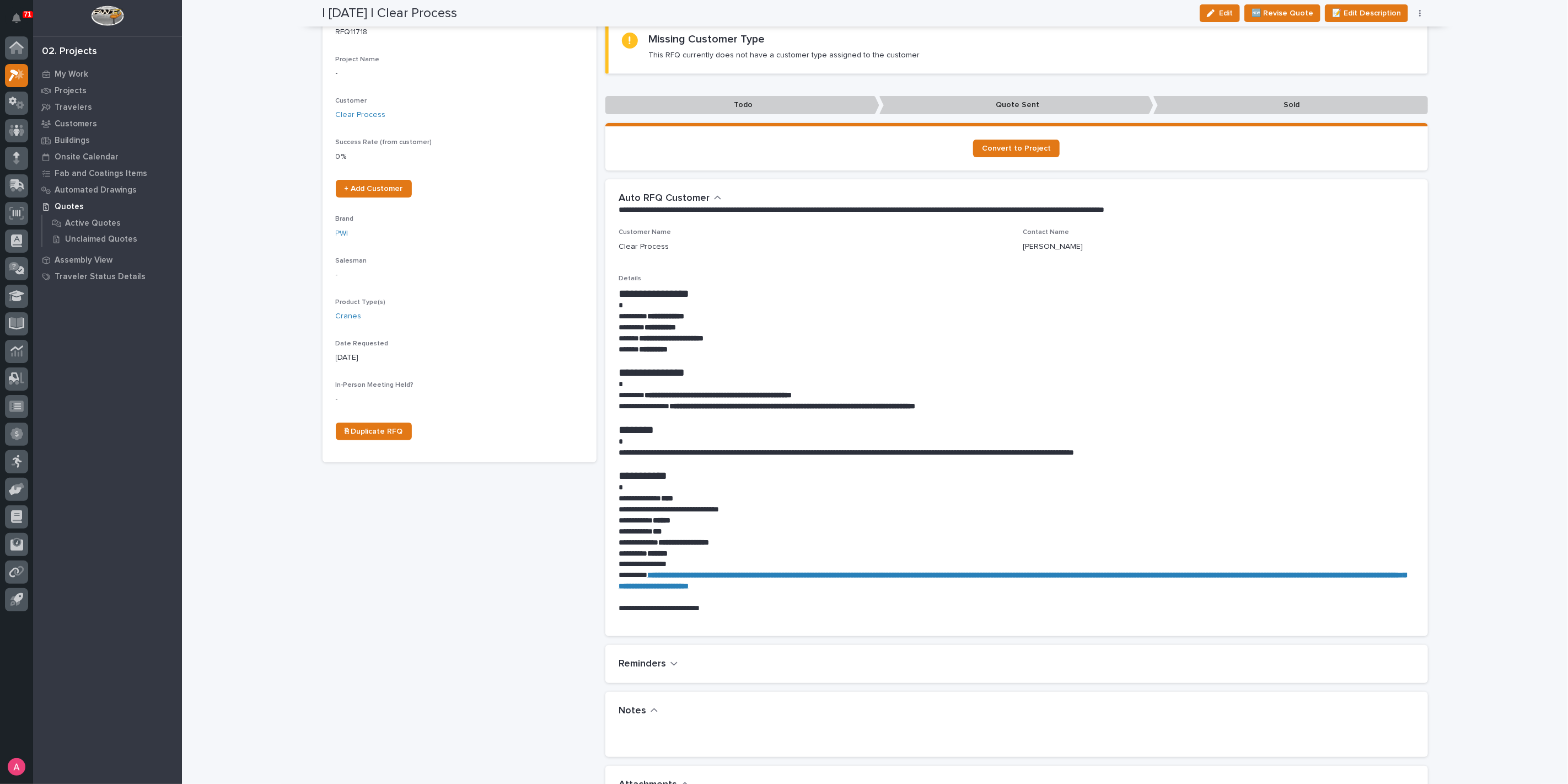
scroll to position [0, 0]
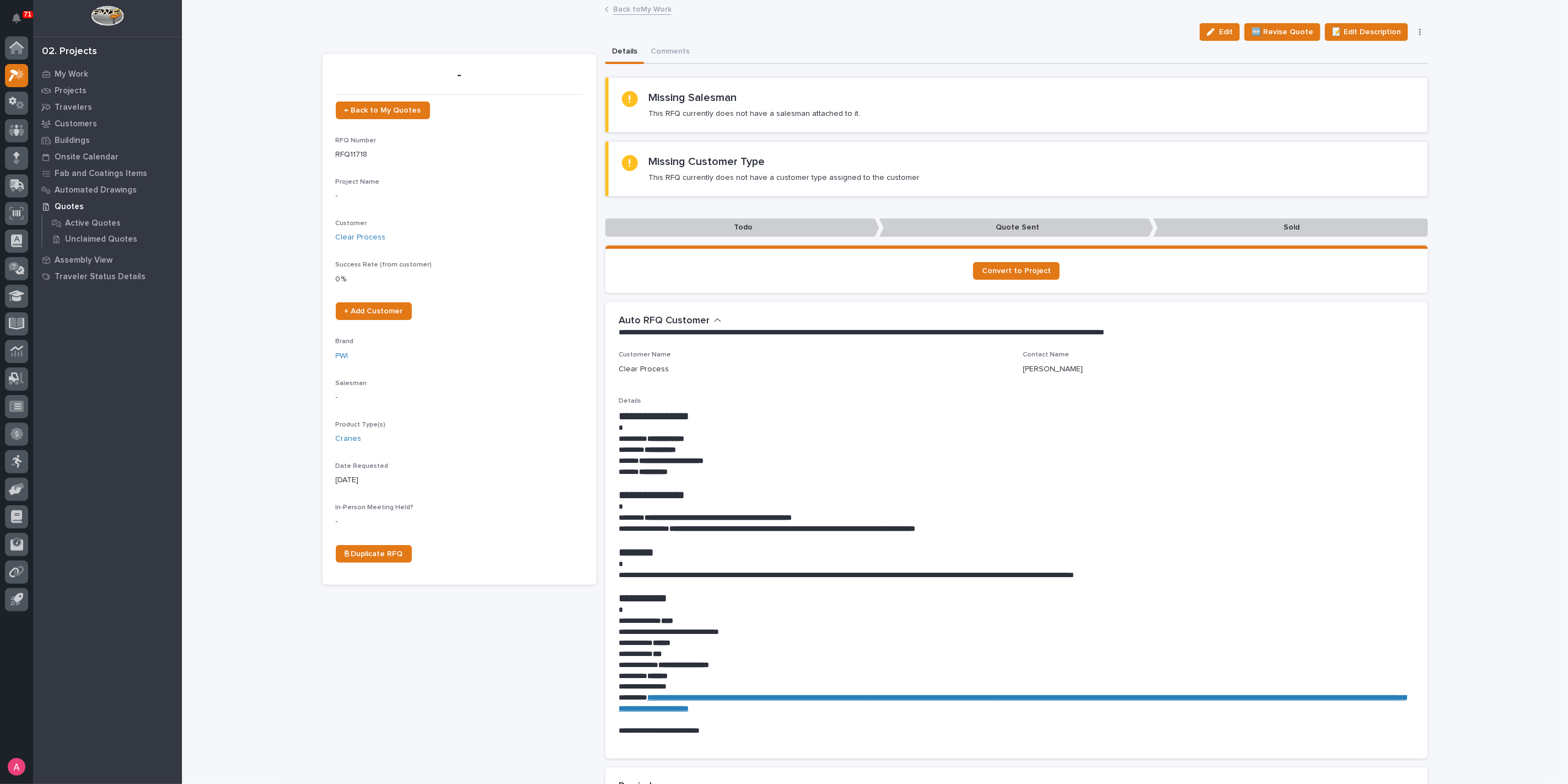
click at [628, 11] on link "Back to My Work" at bounding box center [642, 8] width 58 height 13
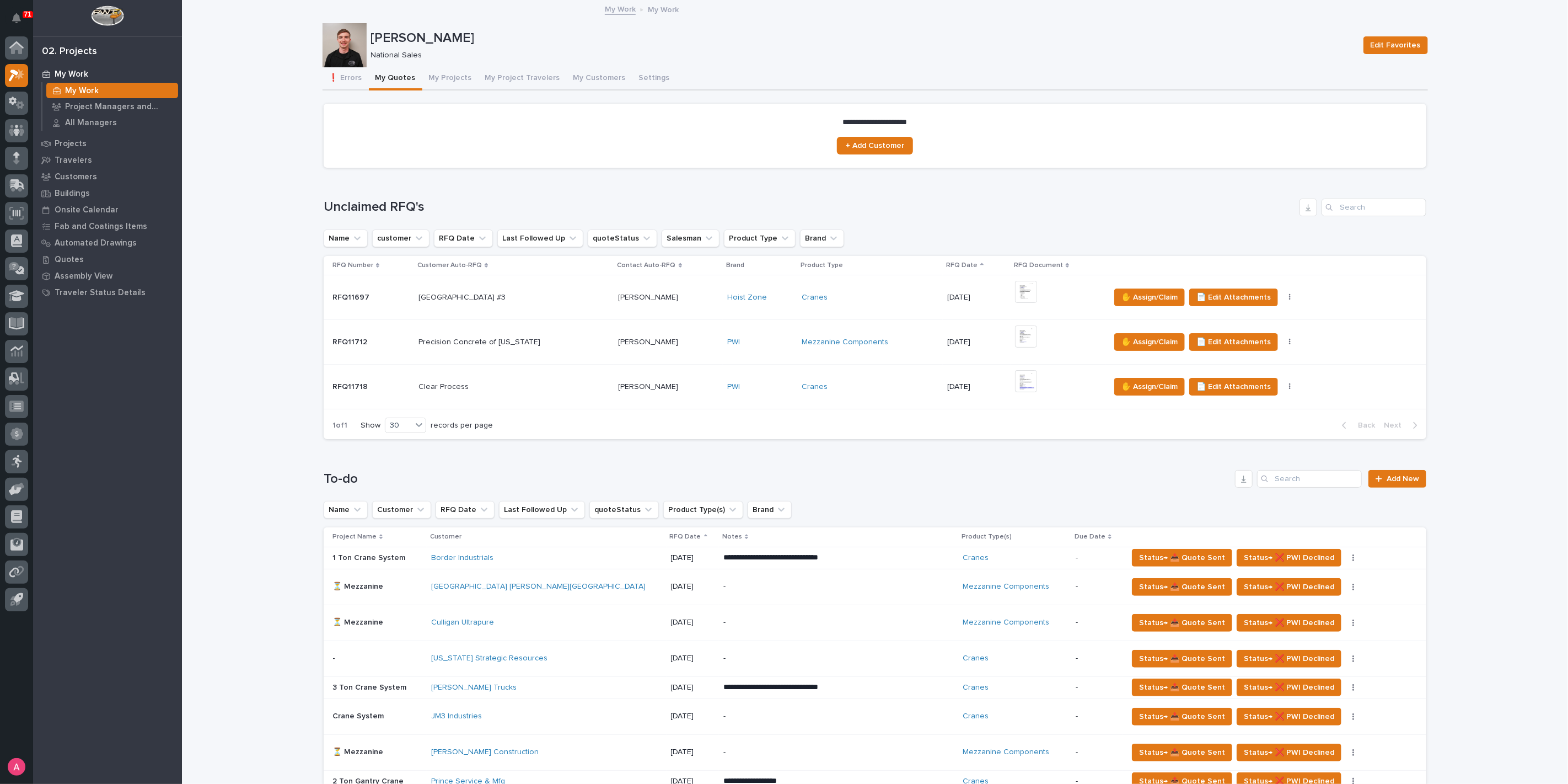
scroll to position [184, 0]
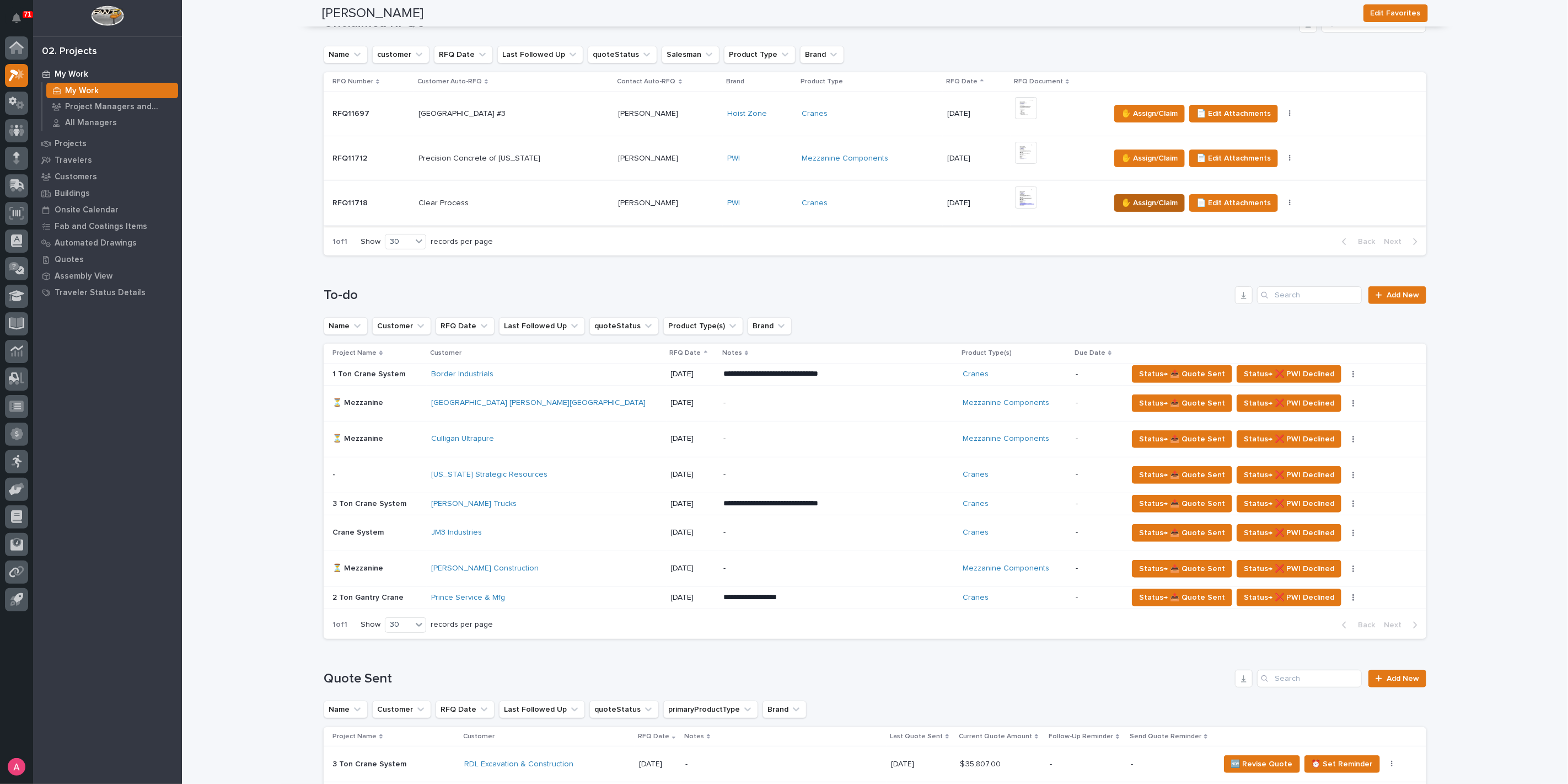
click at [1155, 198] on span "✋ Assign/Claim" at bounding box center [1149, 203] width 56 height 13
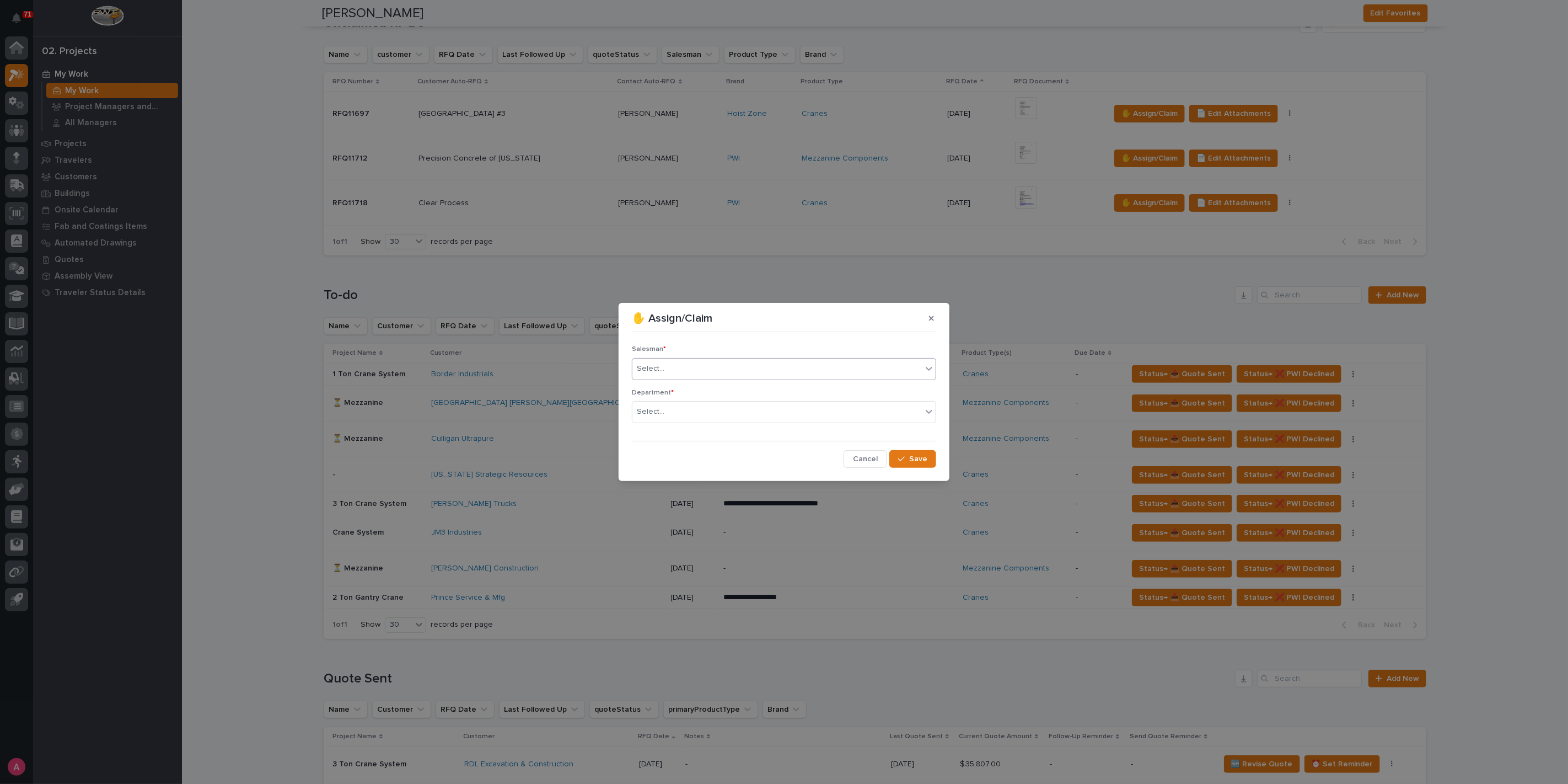
click at [712, 370] on div "Select..." at bounding box center [777, 369] width 290 height 19
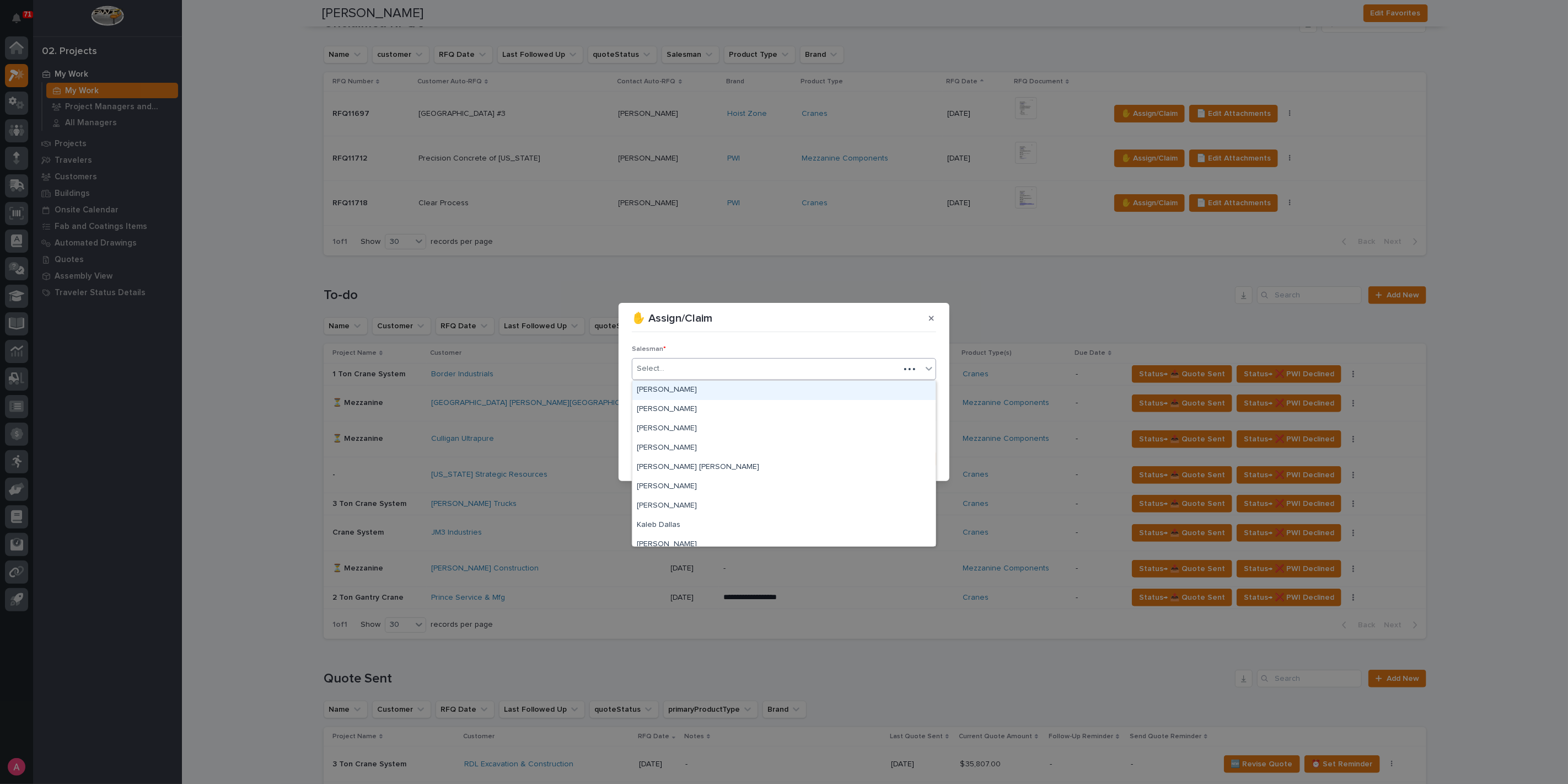
click at [695, 388] on div "[PERSON_NAME]" at bounding box center [784, 390] width 304 height 19
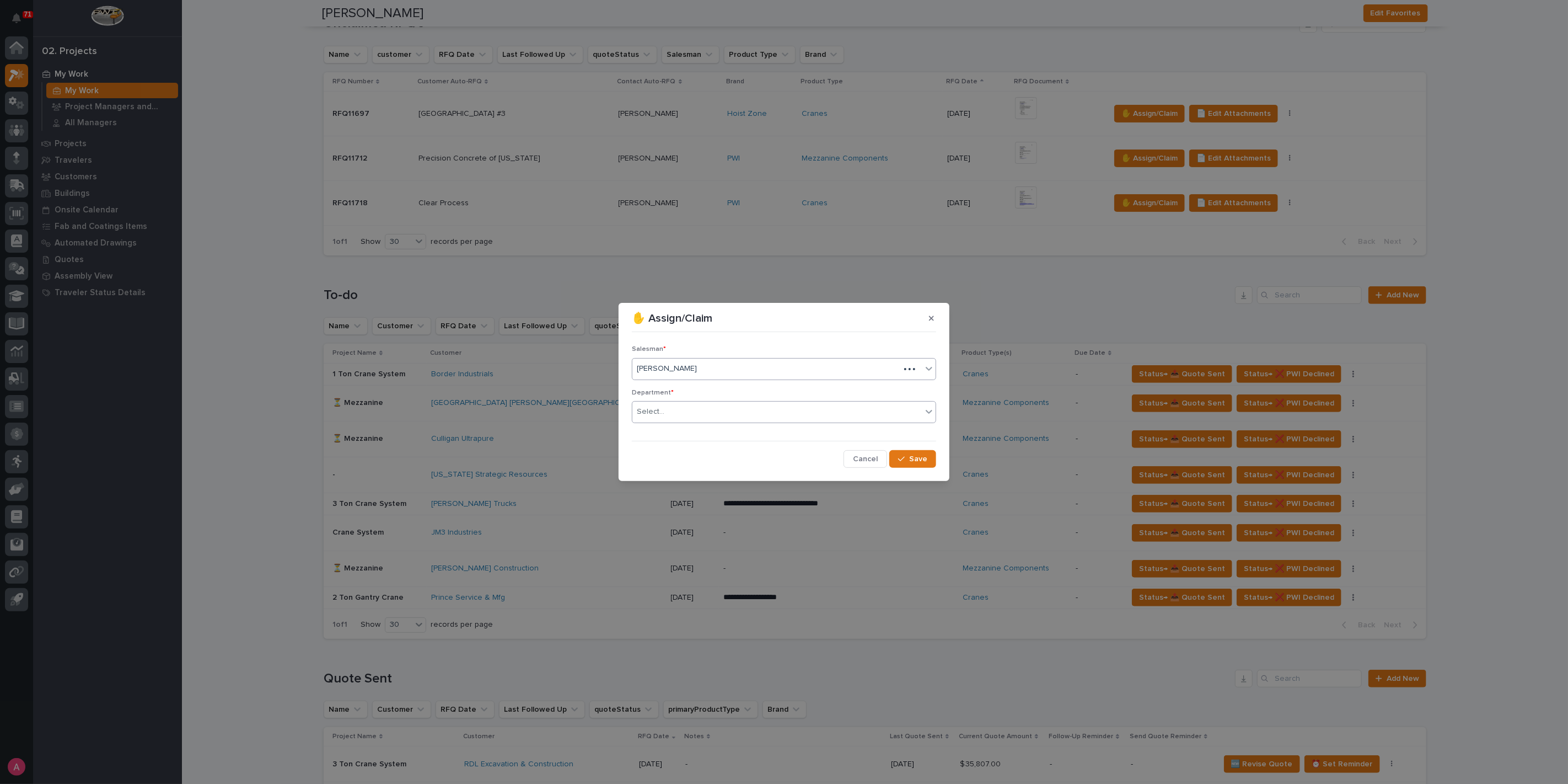
click at [682, 412] on div "Select..." at bounding box center [777, 412] width 290 height 19
click at [679, 431] on span "National Sales" at bounding box center [665, 433] width 56 height 12
click at [920, 460] on span "Save" at bounding box center [919, 458] width 19 height 10
